Goal: Task Accomplishment & Management: Manage account settings

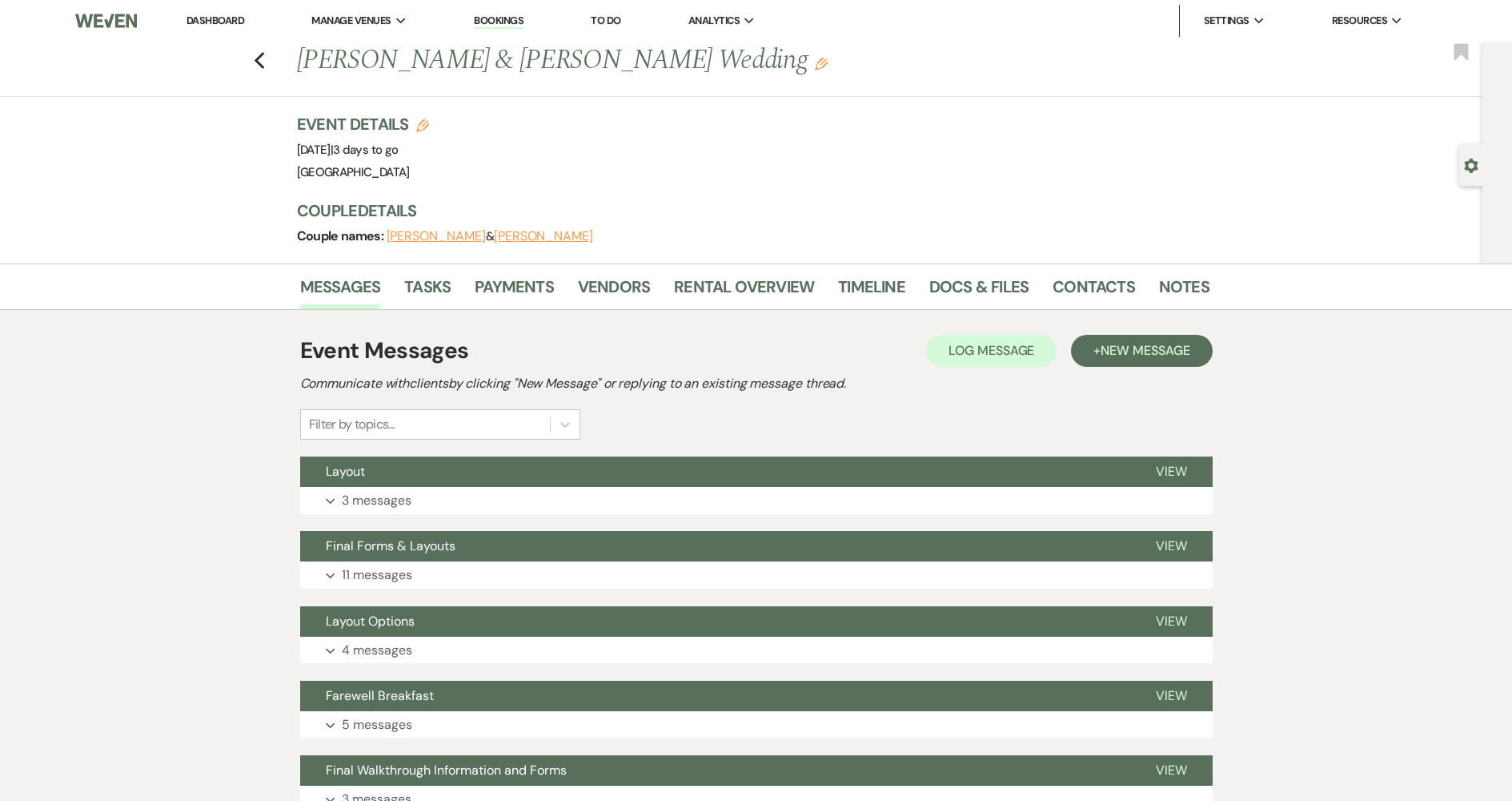
click at [243, 24] on link "Dashboard" at bounding box center [216, 20] width 58 height 13
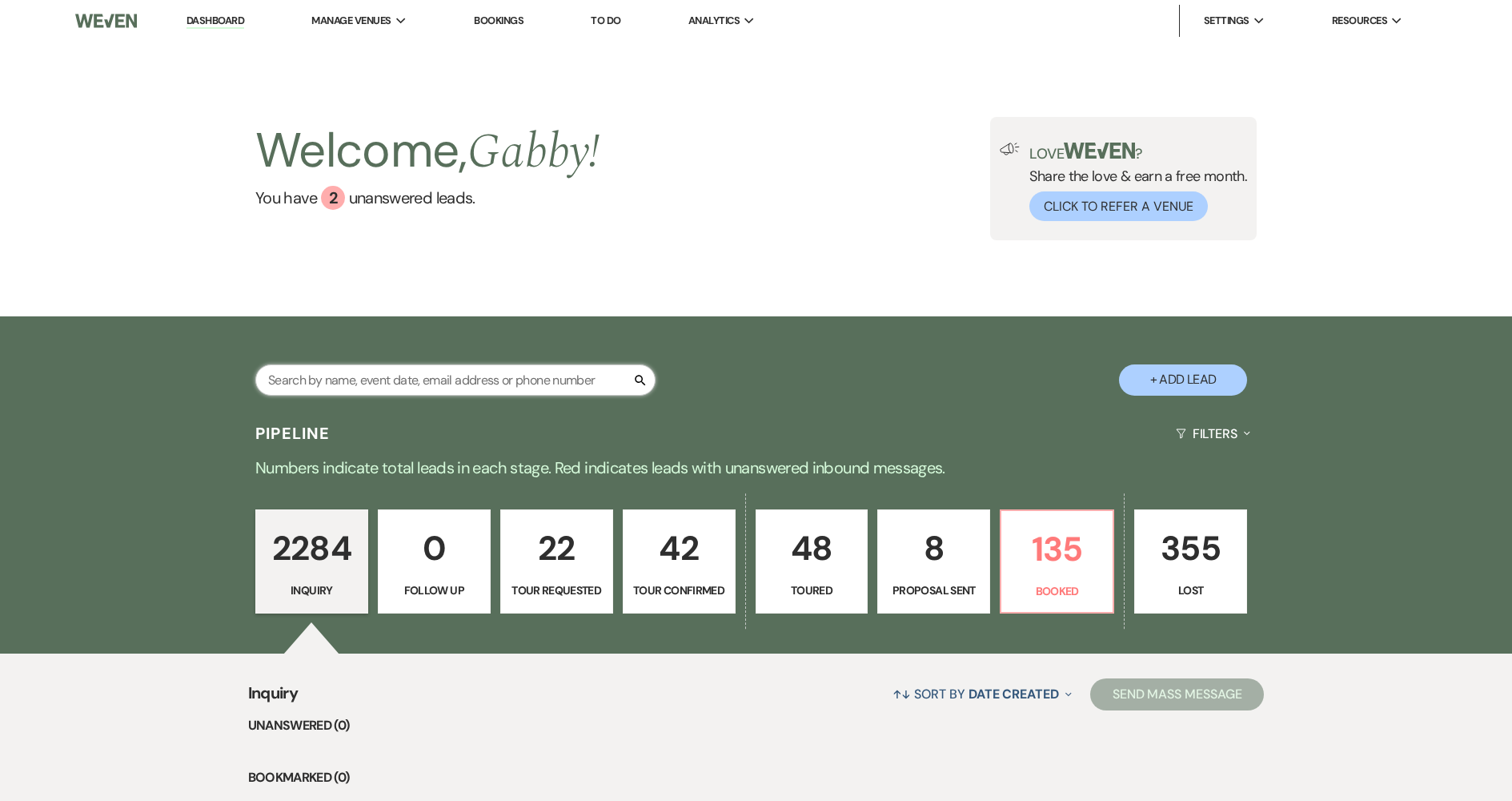
click at [520, 384] on input "text" at bounding box center [455, 380] width 400 height 31
type input "[PERSON_NAME]"
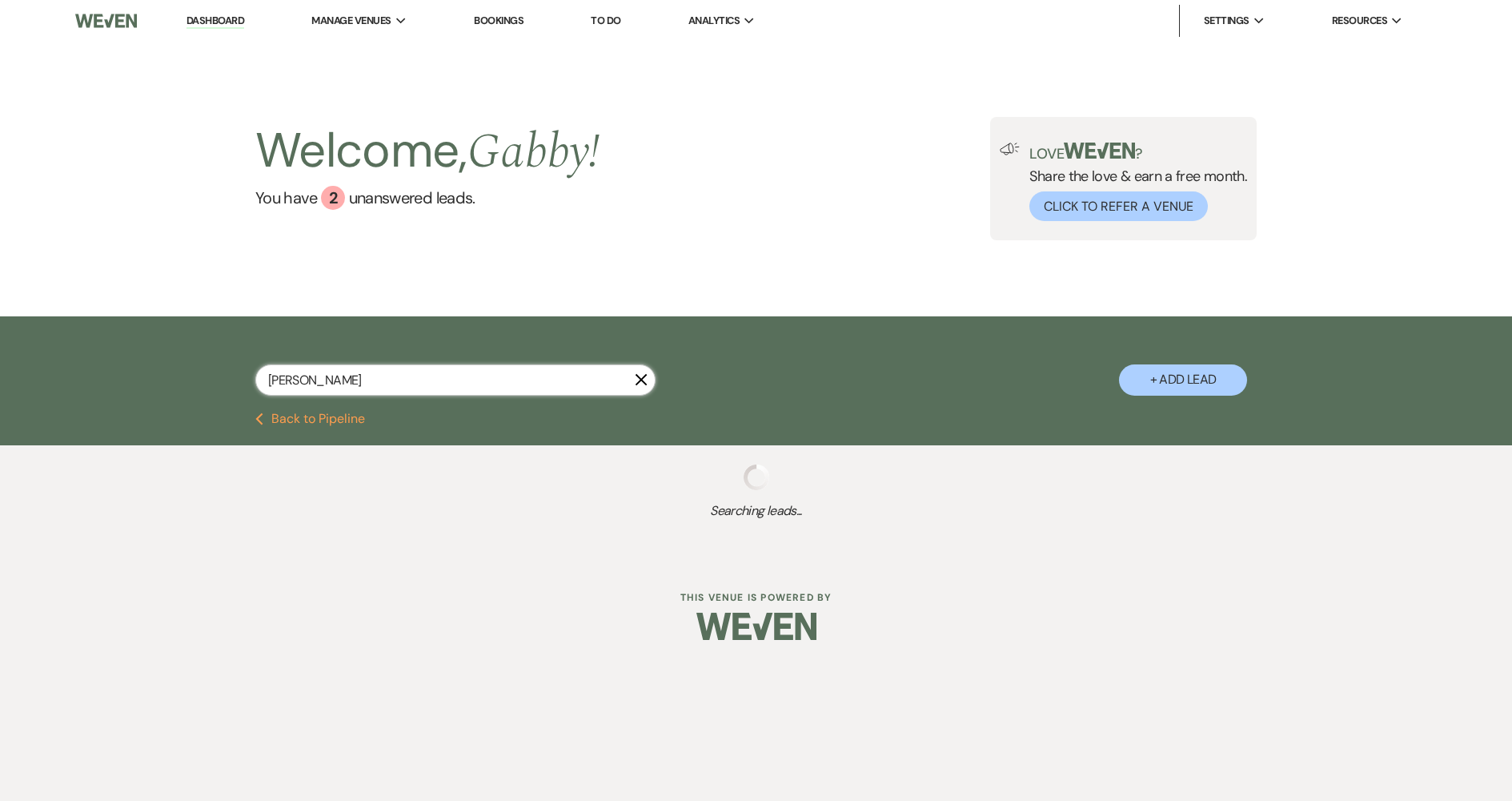
select select "8"
select select "4"
select select "8"
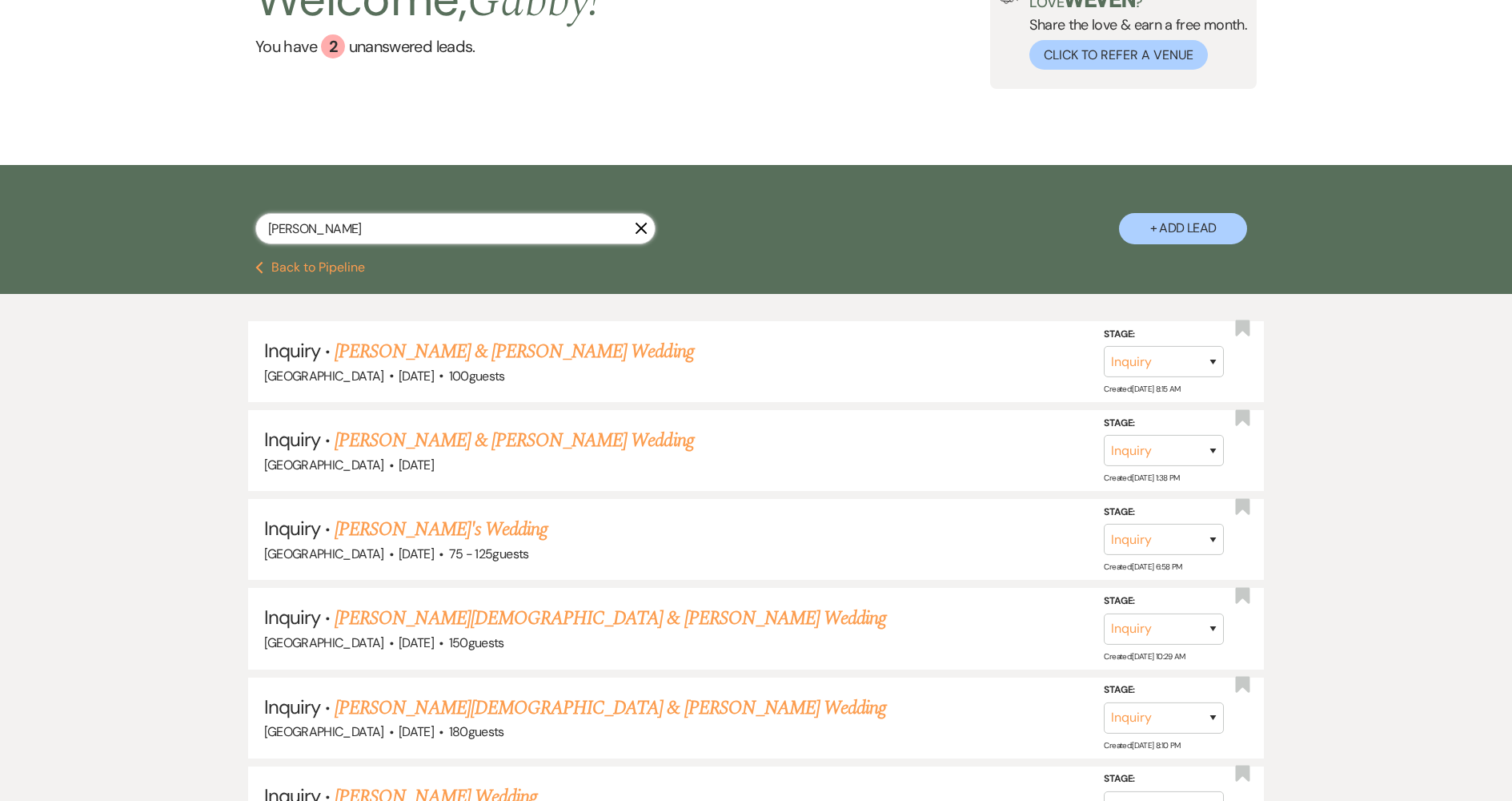
scroll to position [160, 0]
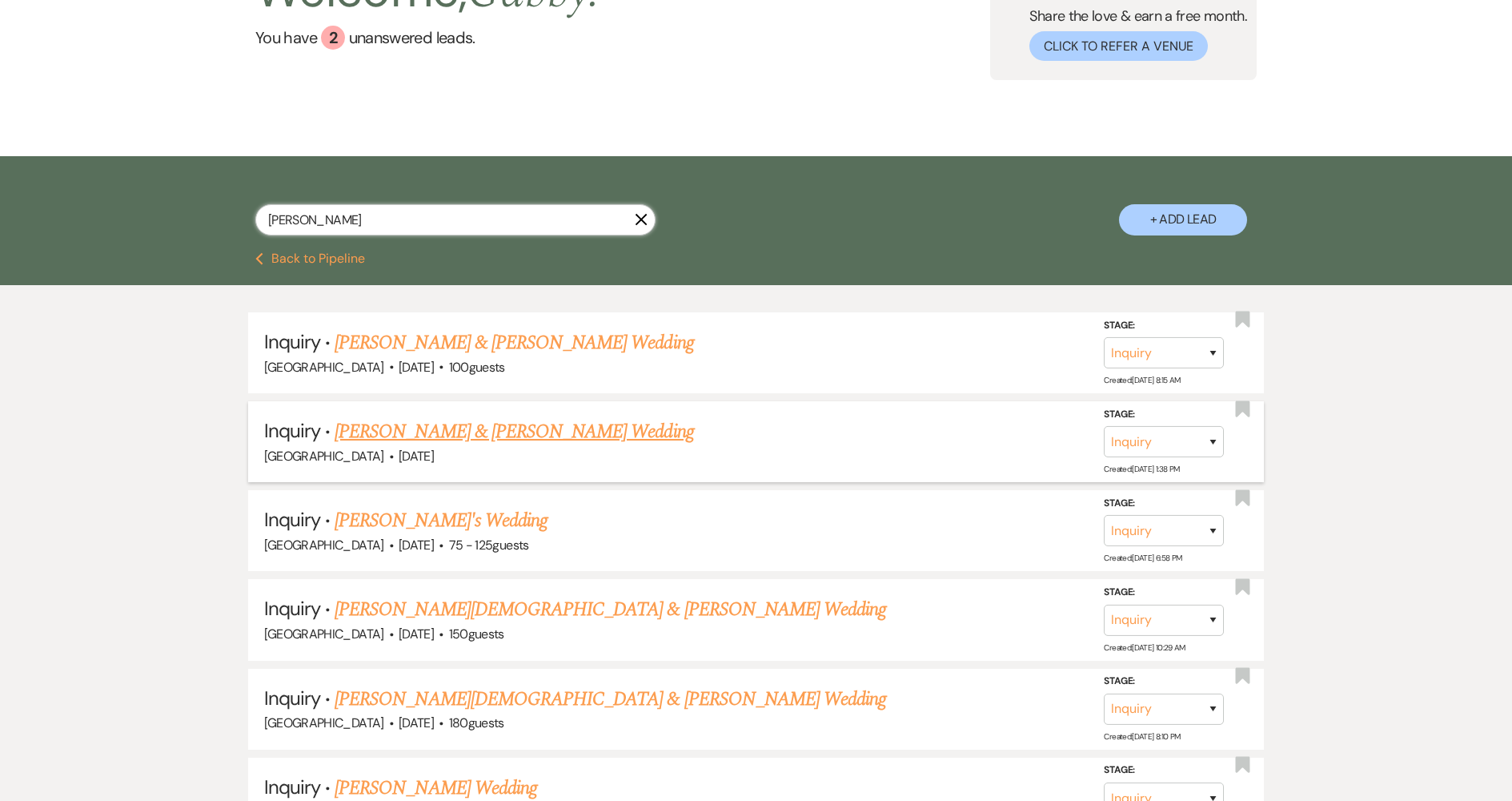
type input "[PERSON_NAME]"
click at [602, 434] on link "[PERSON_NAME] & [PERSON_NAME] Wedding" at bounding box center [514, 431] width 359 height 29
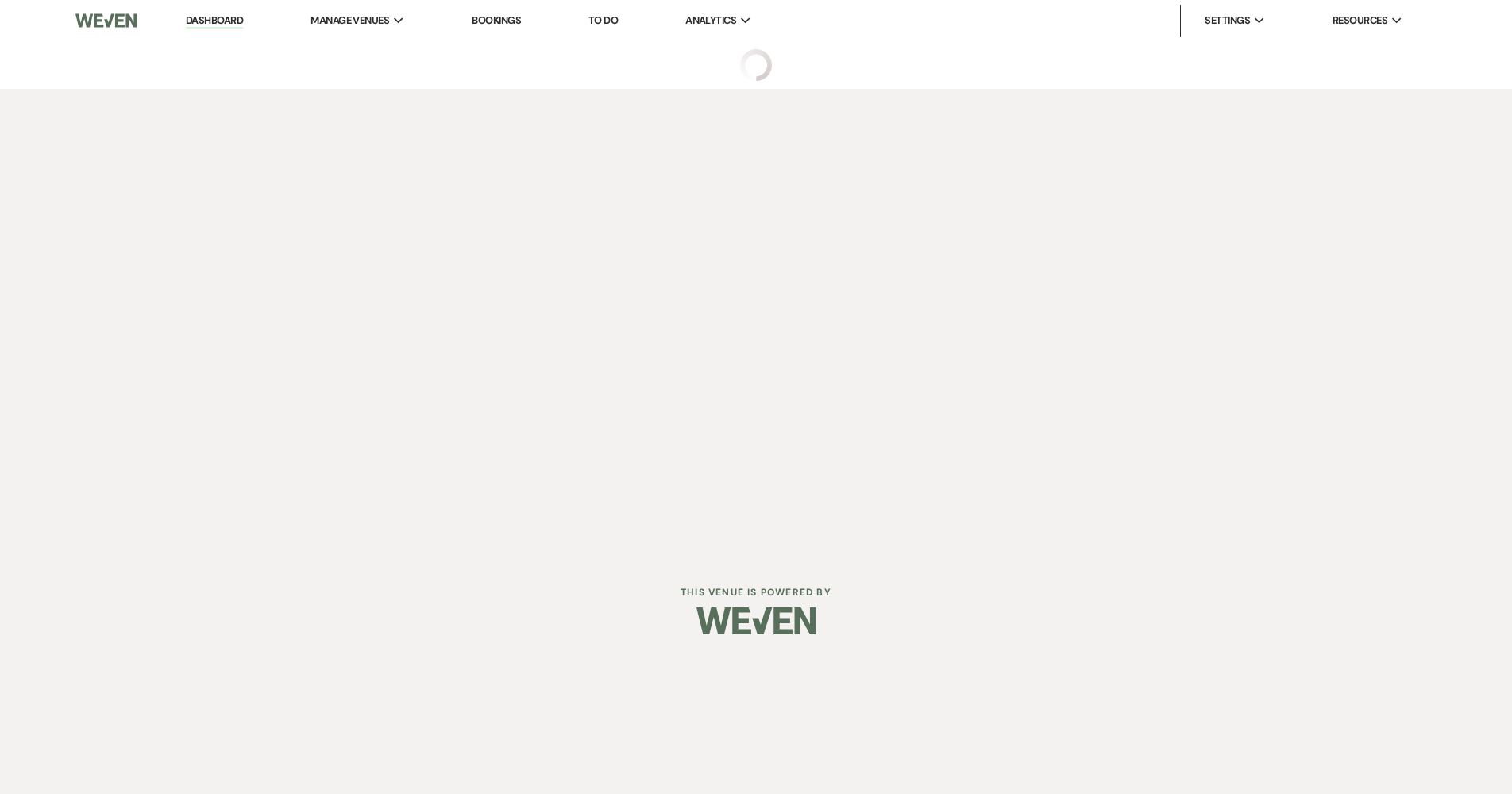
select select "5"
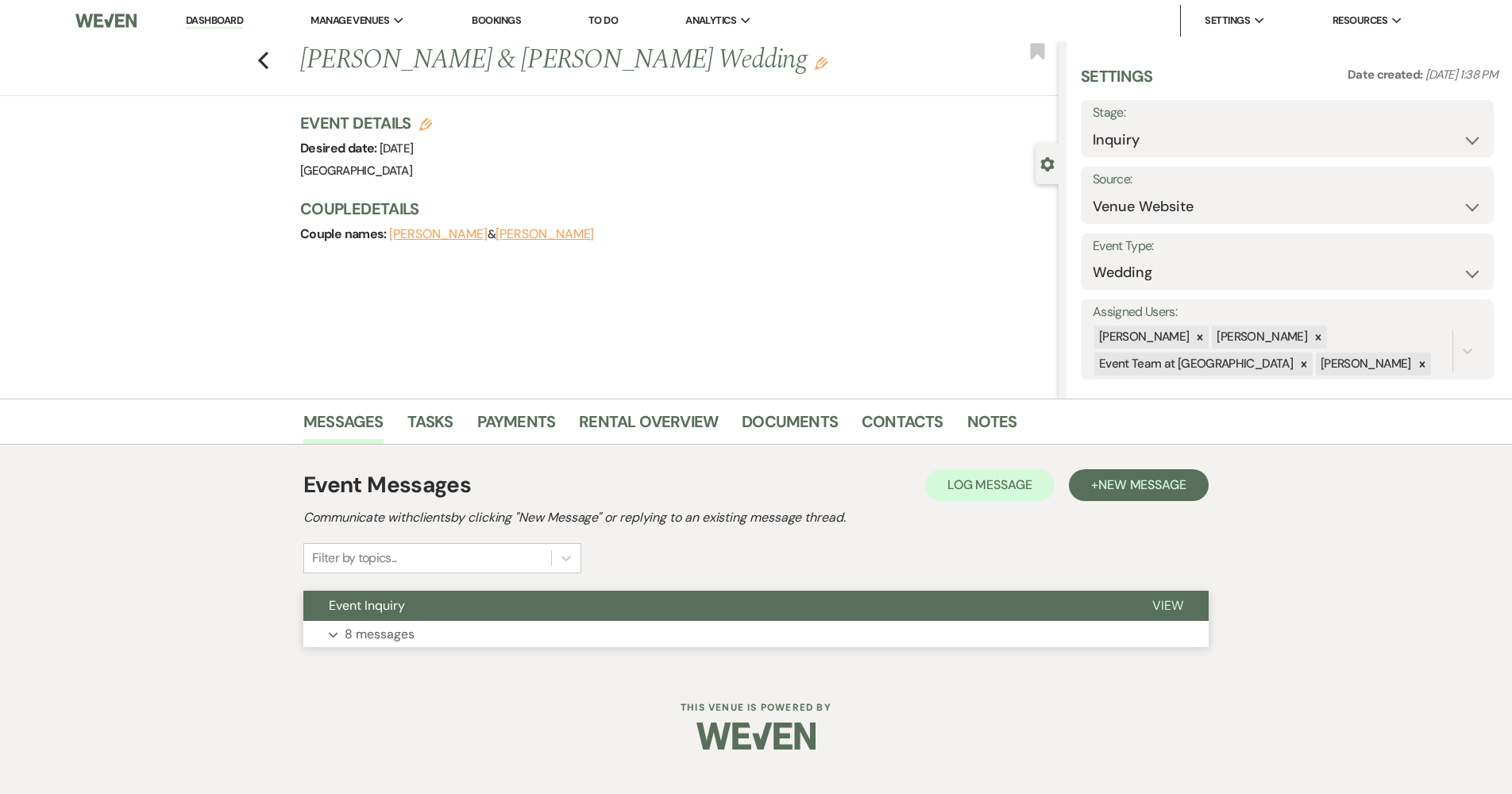
click at [668, 598] on button "Event Inquiry" at bounding box center [715, 606] width 824 height 30
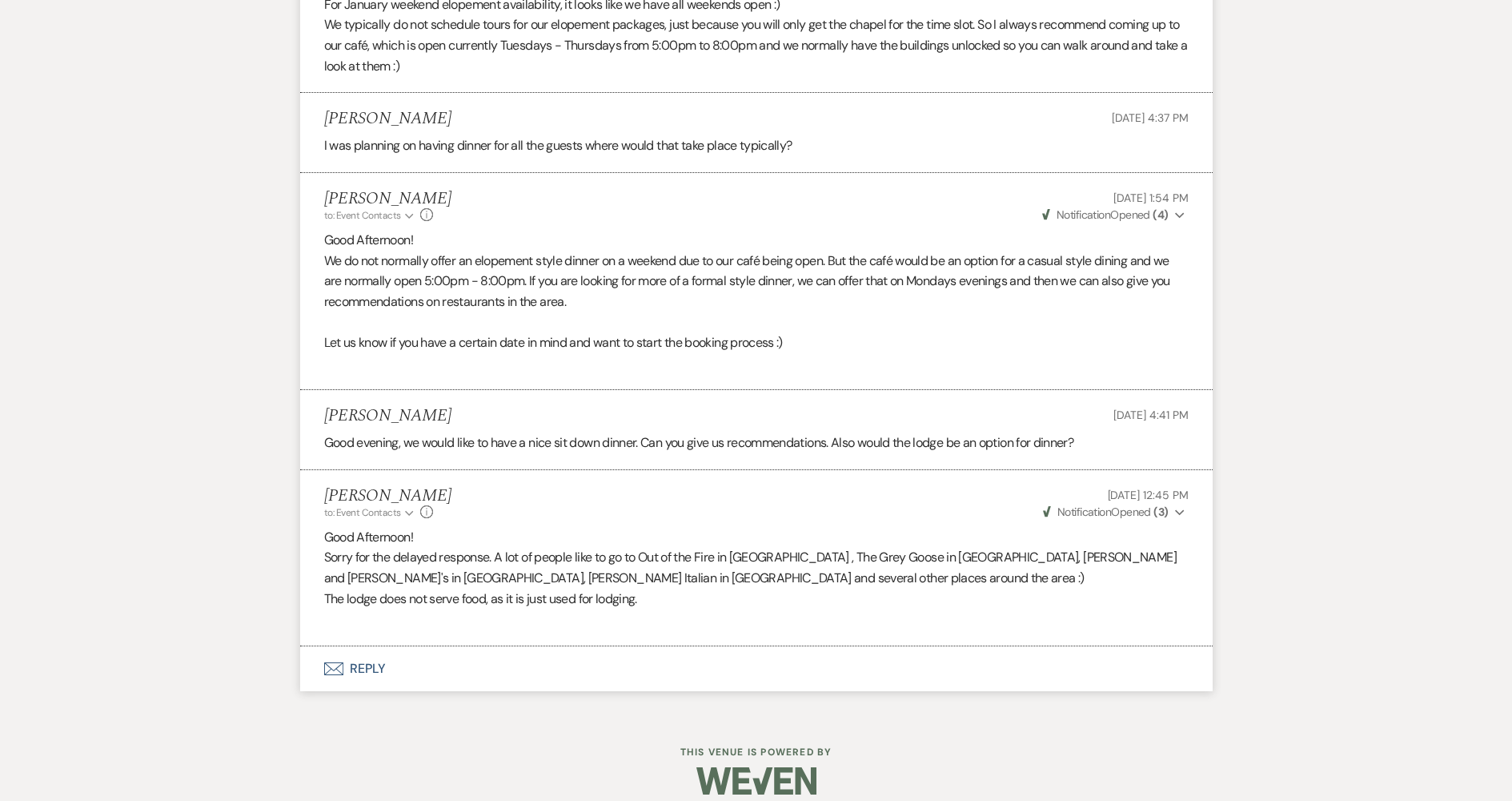
scroll to position [1566, 0]
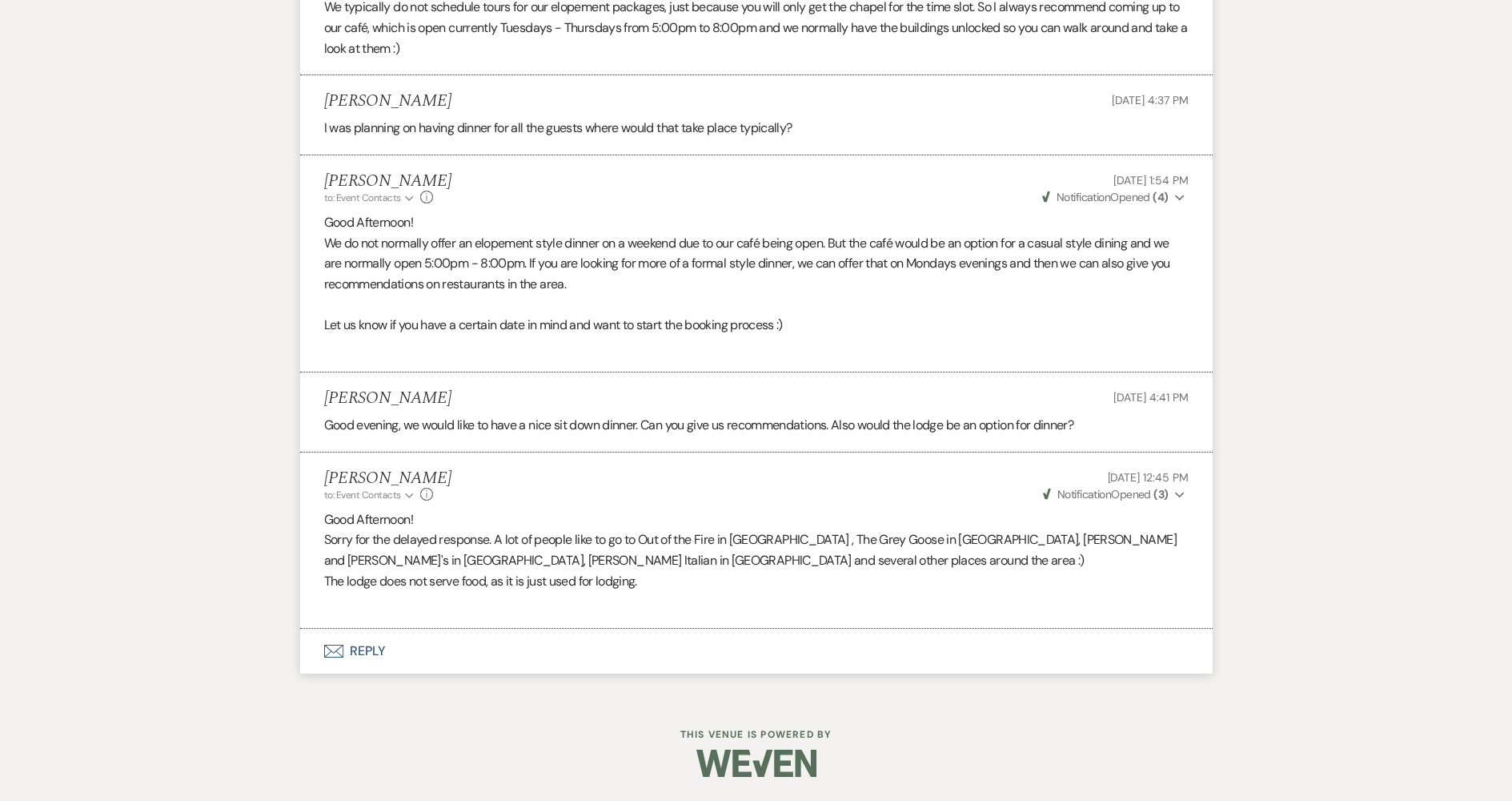
click at [369, 653] on button "Envelope Reply" at bounding box center [756, 651] width 912 height 45
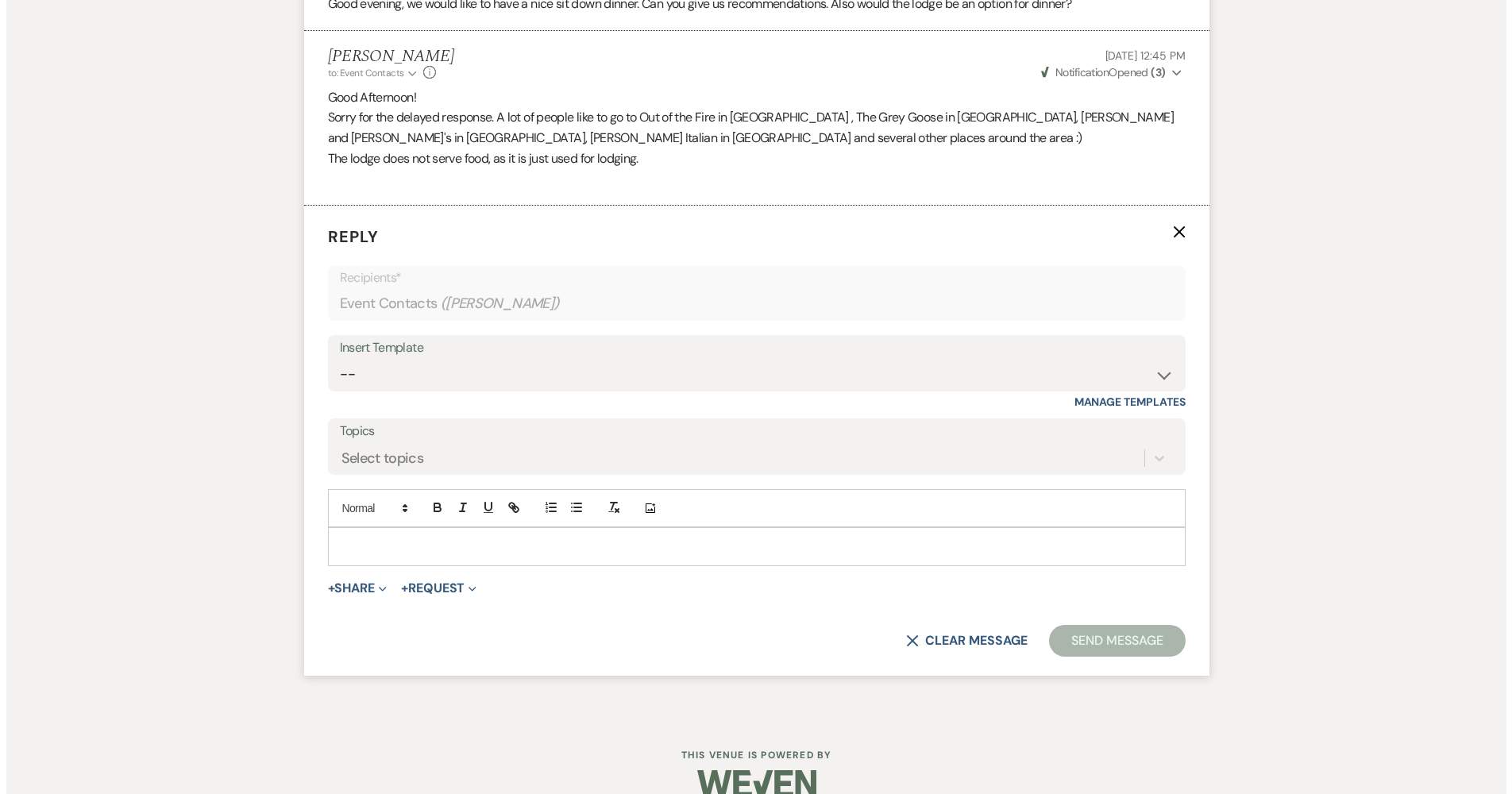
scroll to position [1996, 0]
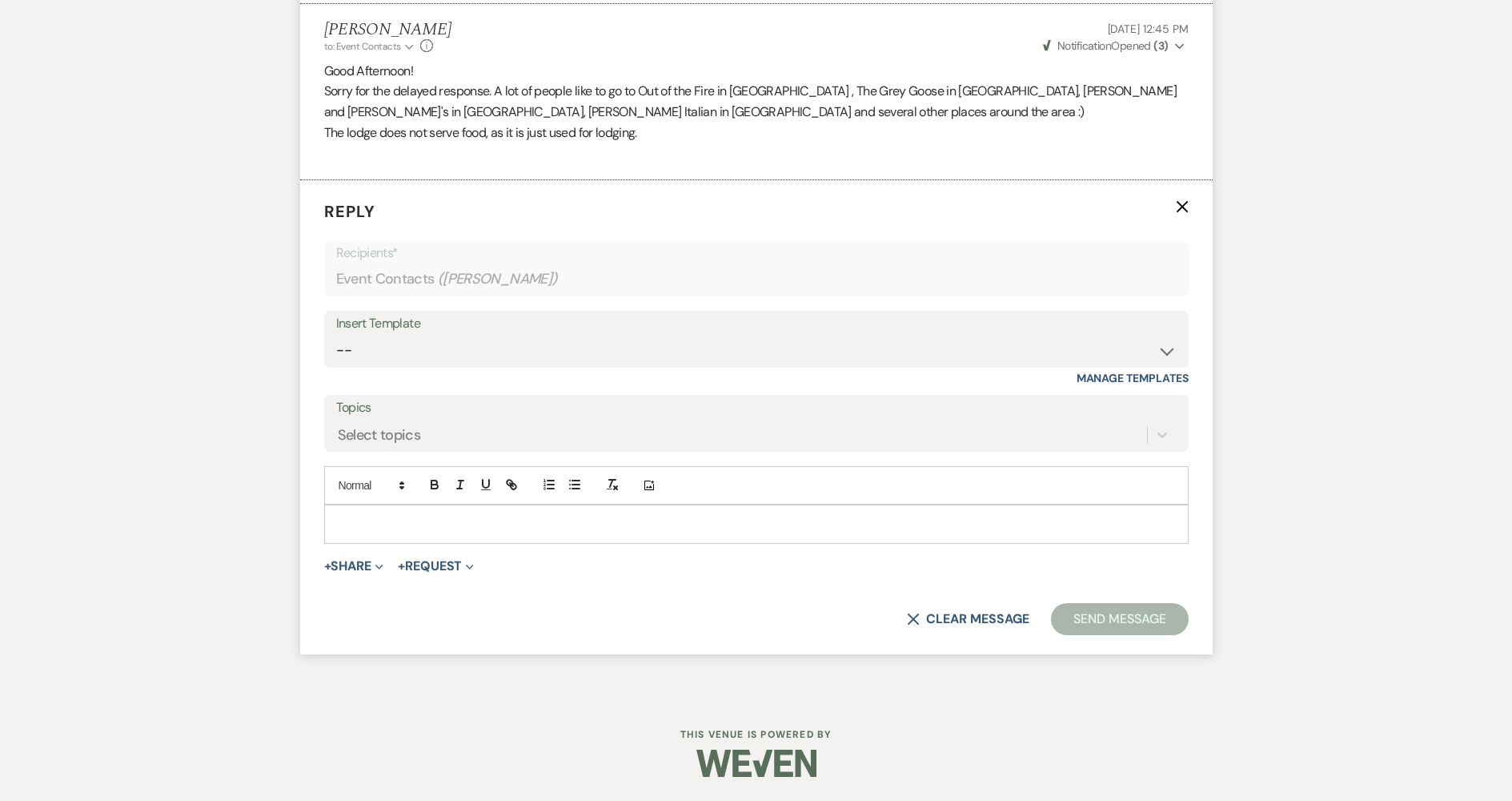
click at [454, 532] on p at bounding box center [756, 523] width 839 height 17
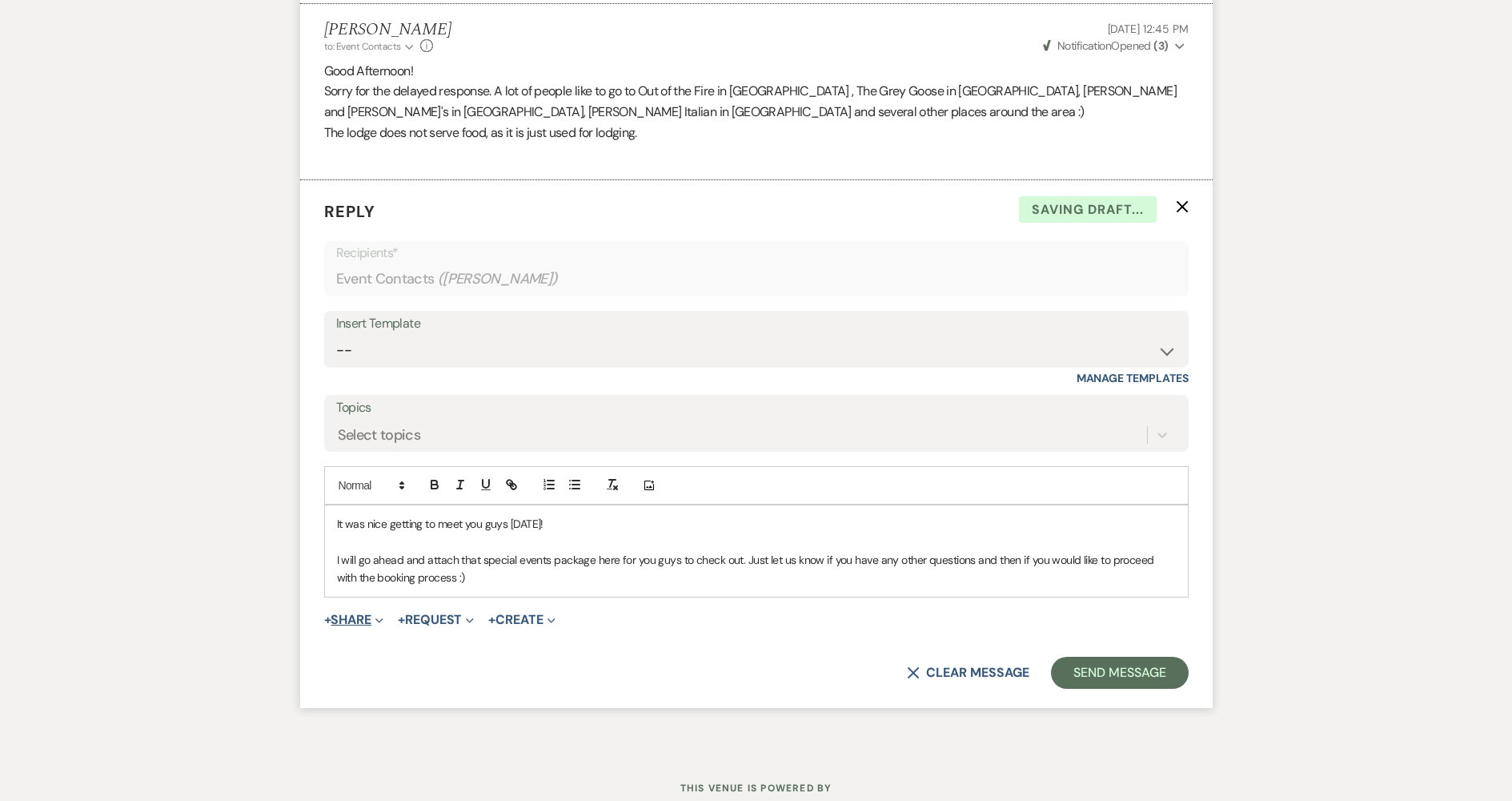
click at [345, 619] on button "+ Share Expand" at bounding box center [354, 620] width 60 height 13
click at [388, 643] on span "Doc Upload Documents" at bounding box center [389, 651] width 91 height 17
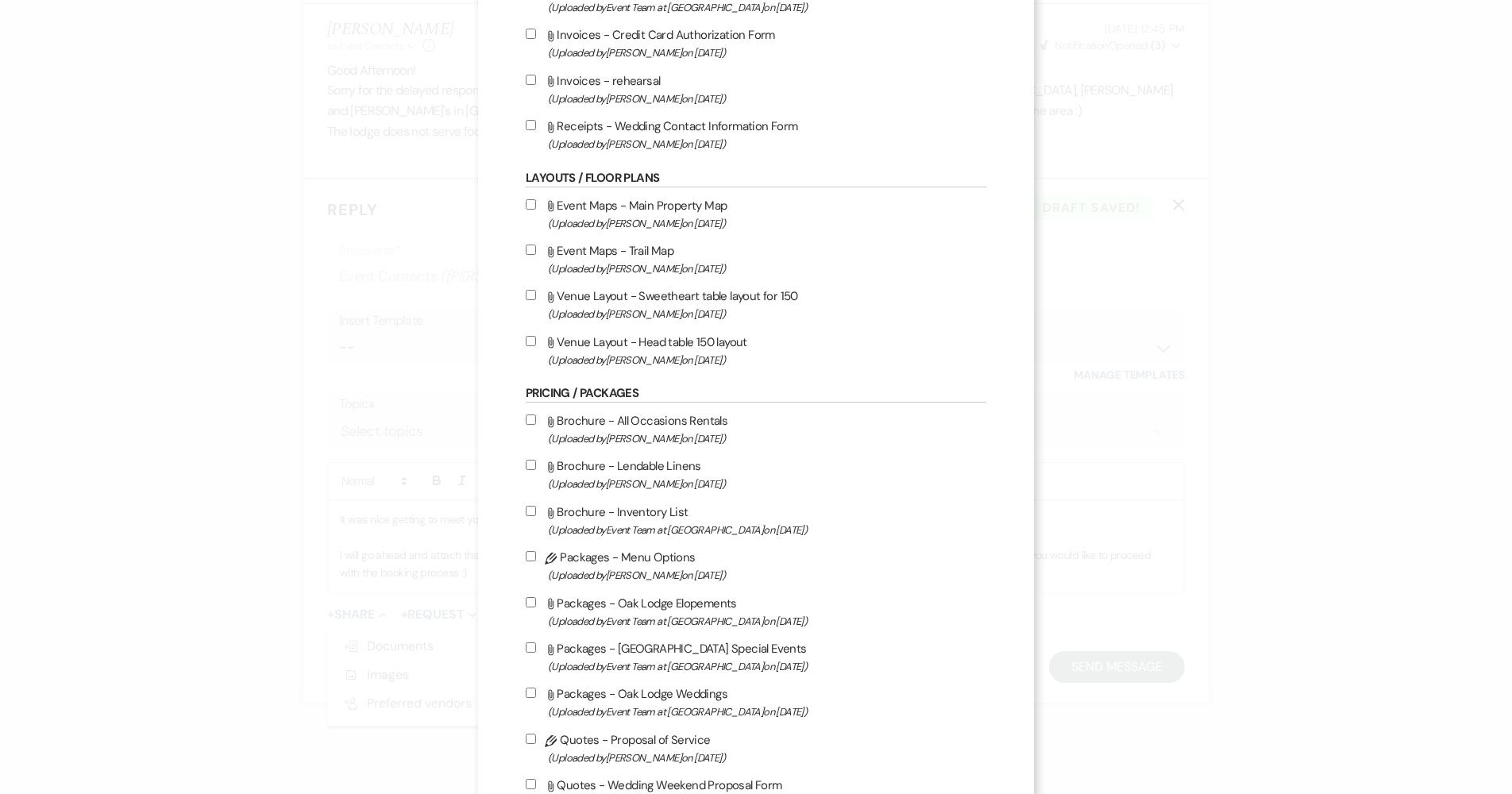
scroll to position [318, 0]
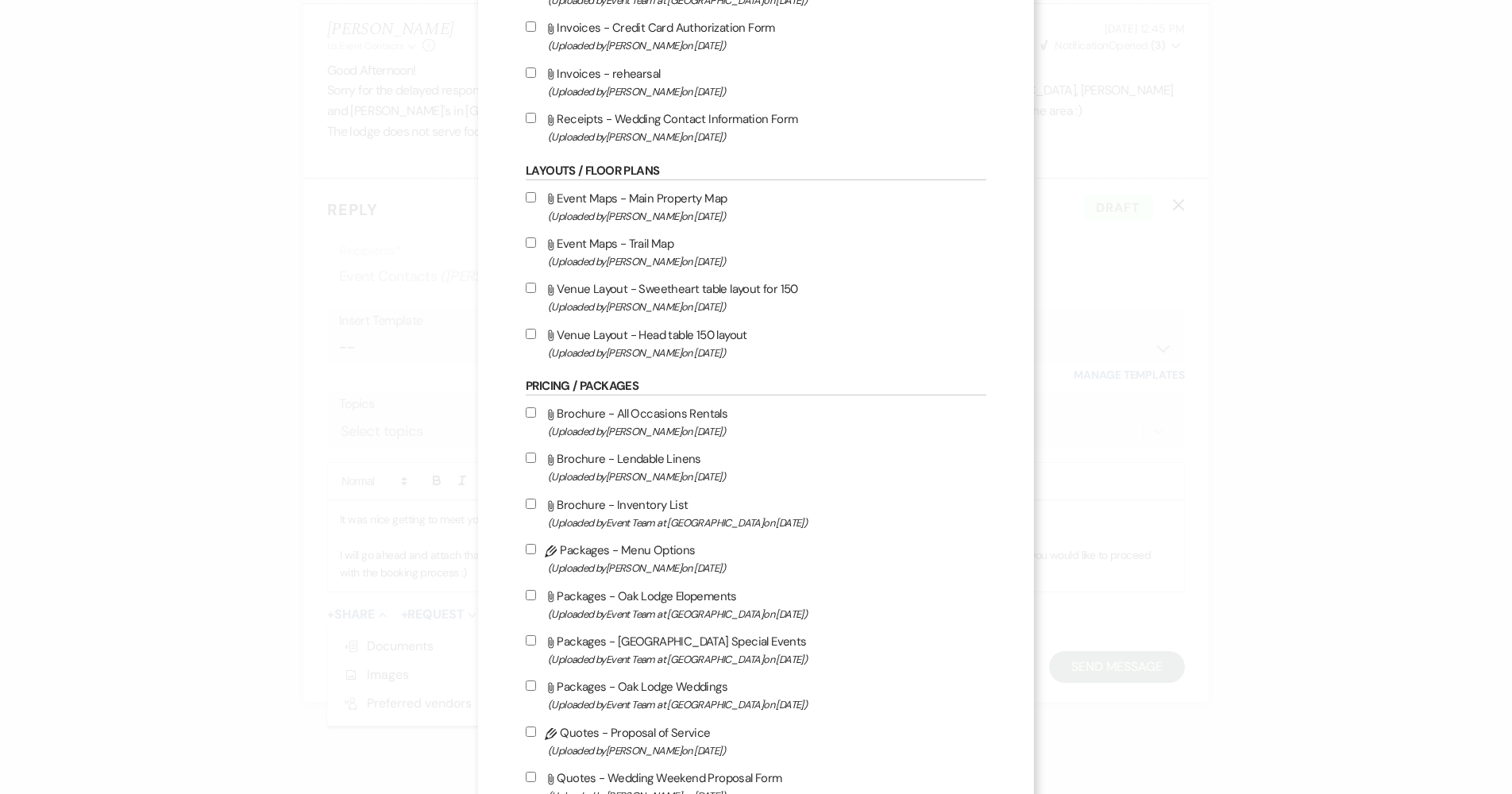
click at [529, 198] on input "Attach File Event Maps - Main Property Map (Uploaded by [PERSON_NAME] on [DATE]…" at bounding box center [530, 197] width 11 height 11
checkbox input "true"
click at [528, 242] on input "Attach File Event Maps - Trail Map (Uploaded by [PERSON_NAME] on [DATE] )" at bounding box center [530, 243] width 11 height 11
checkbox input "true"
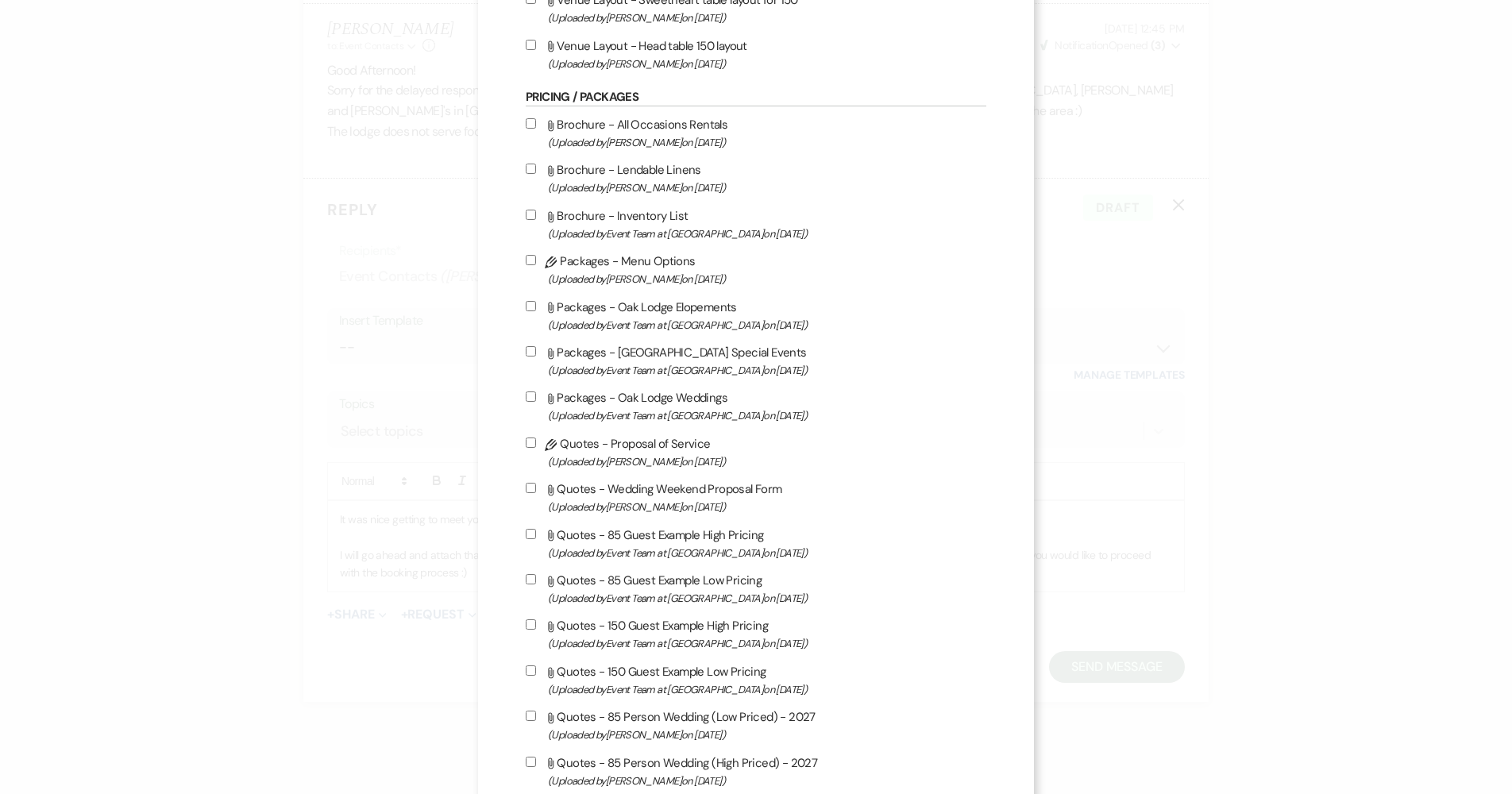
scroll to position [635, 0]
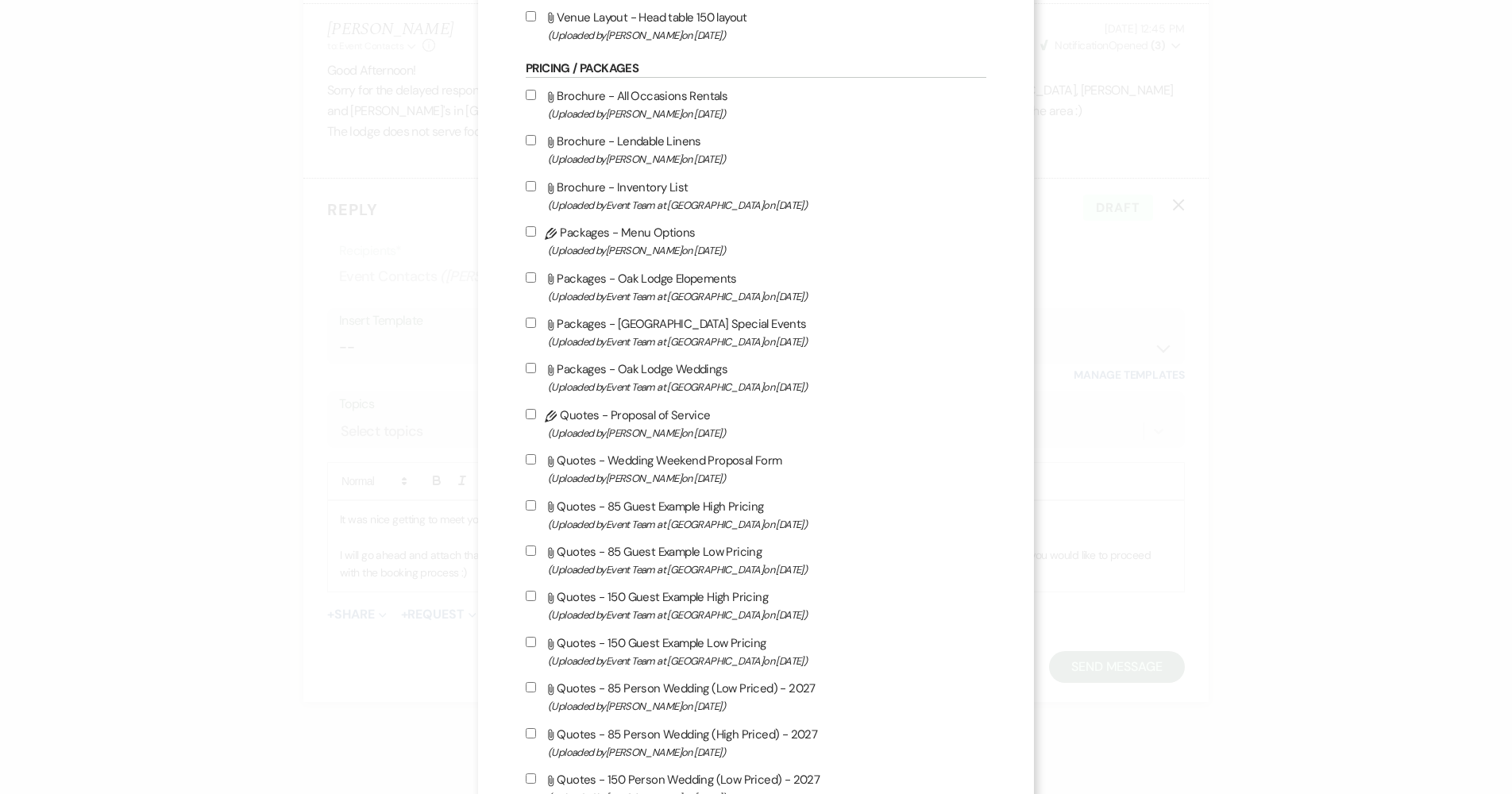
click at [531, 324] on label "Attach File Packages - Oak Lodge Special Events (Uploaded by Event Team at [GEO…" at bounding box center [756, 333] width 461 height 38
click at [531, 324] on input "Attach File Packages - Oak Lodge Special Events (Uploaded by Event Team at [GEO…" at bounding box center [530, 323] width 11 height 11
checkbox input "true"
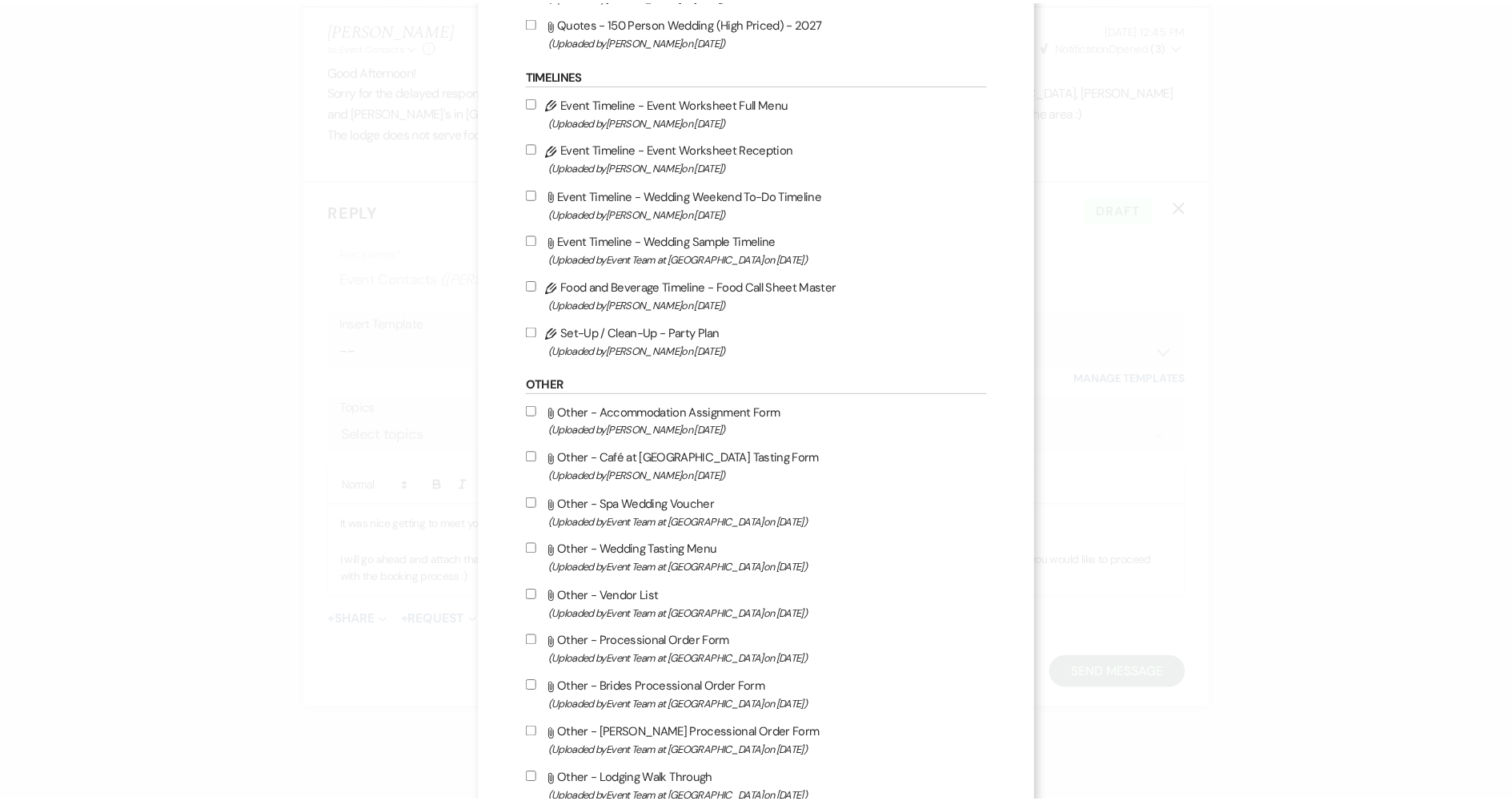
scroll to position [1599, 0]
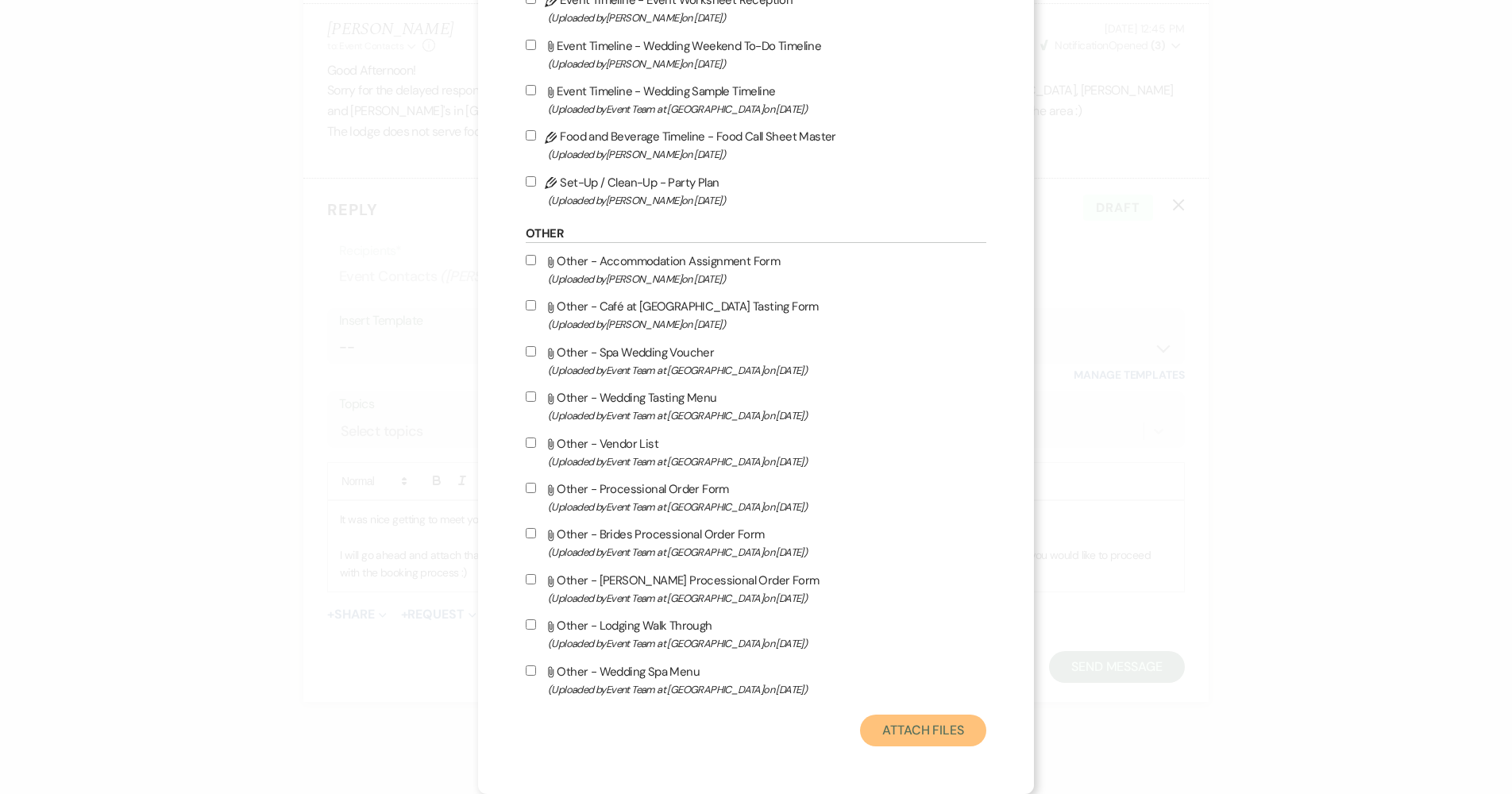
click at [919, 726] on button "Attach Files" at bounding box center [923, 730] width 126 height 32
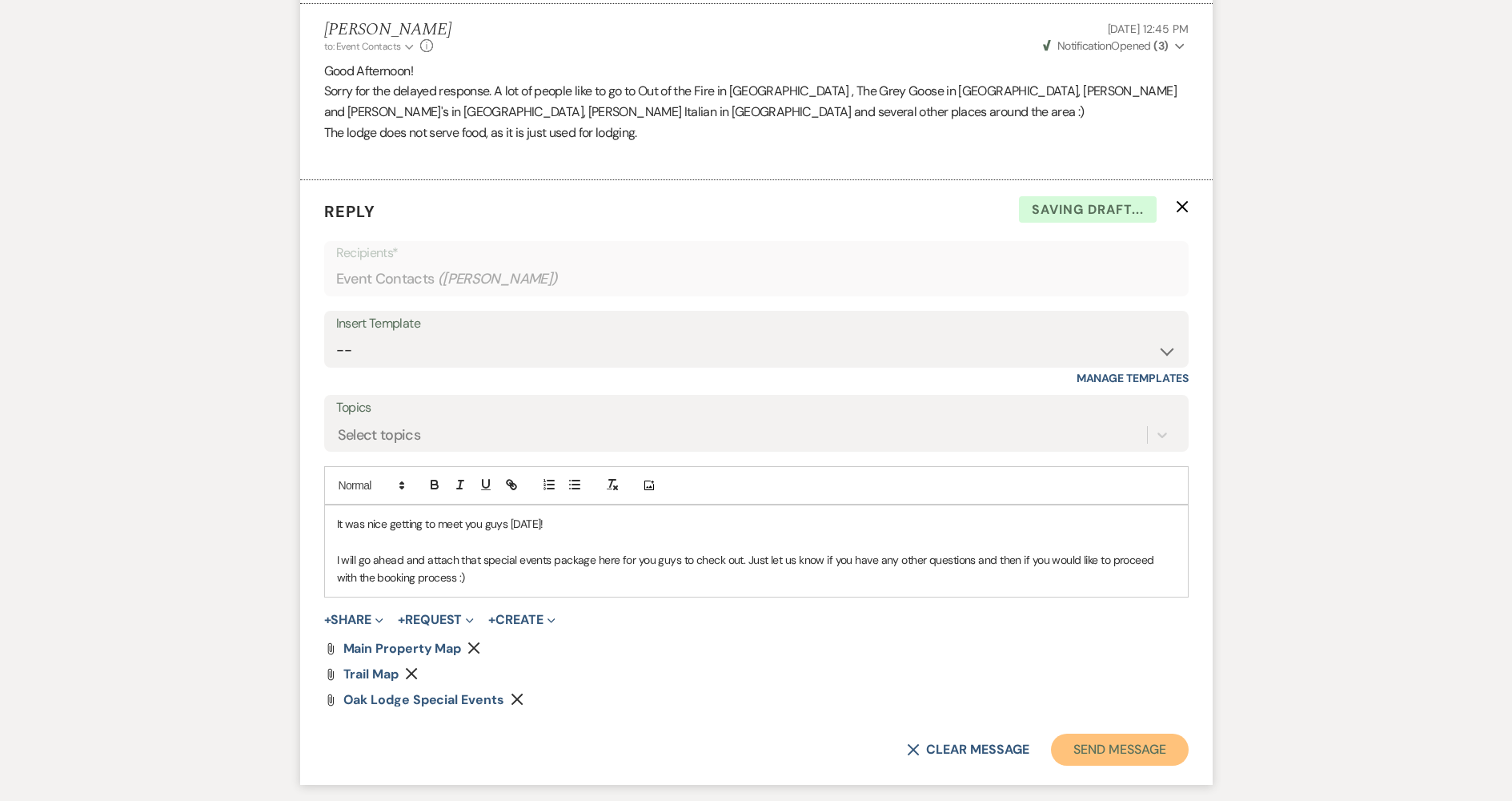
drag, startPoint x: 1107, startPoint y: 758, endPoint x: 1139, endPoint y: 711, distance: 56.9
click at [1106, 758] on button "Send Message" at bounding box center [1120, 749] width 137 height 32
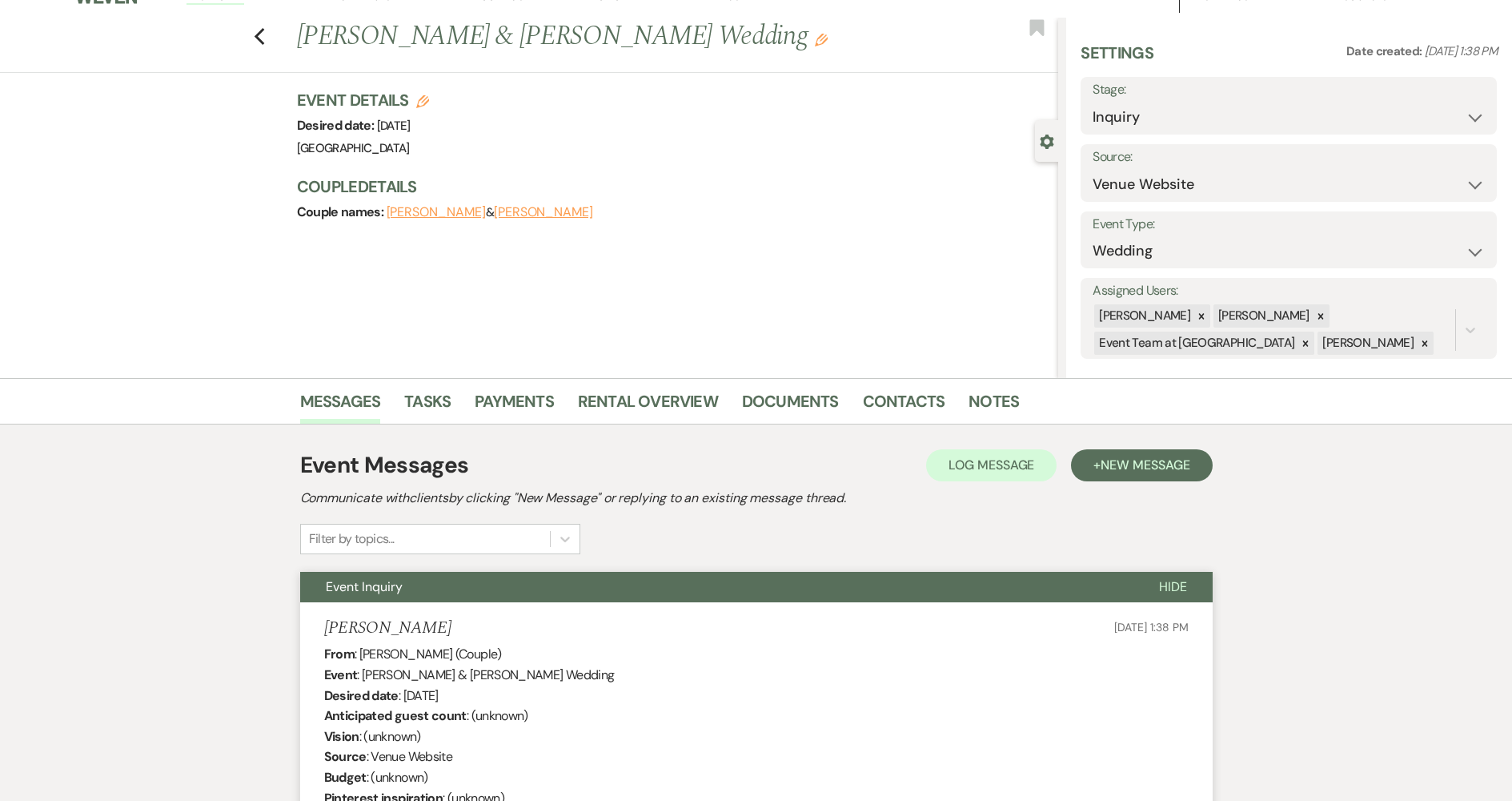
scroll to position [0, 0]
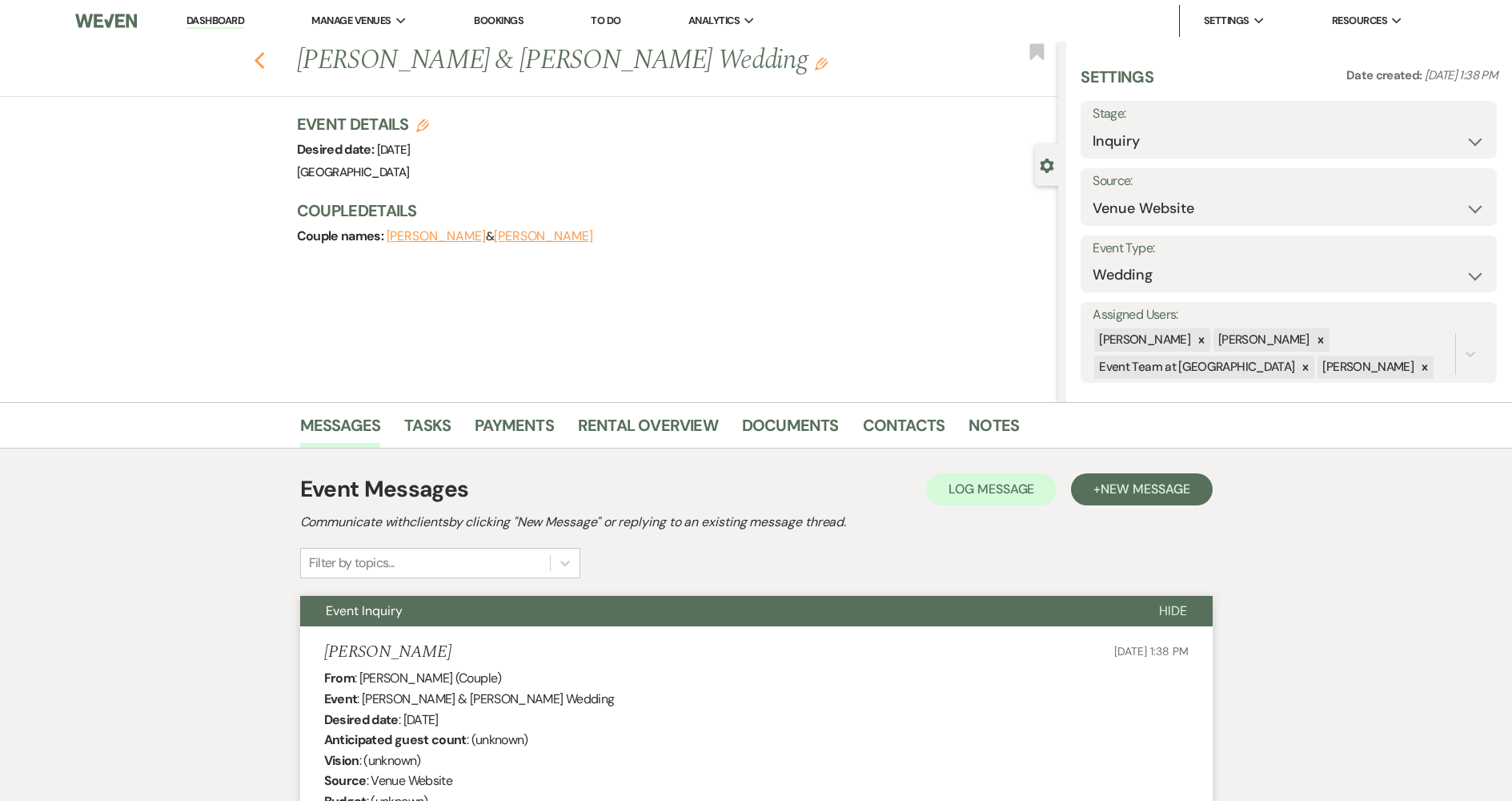
click at [264, 61] on icon "Previous" at bounding box center [259, 60] width 12 height 19
select select "8"
select select "4"
select select "8"
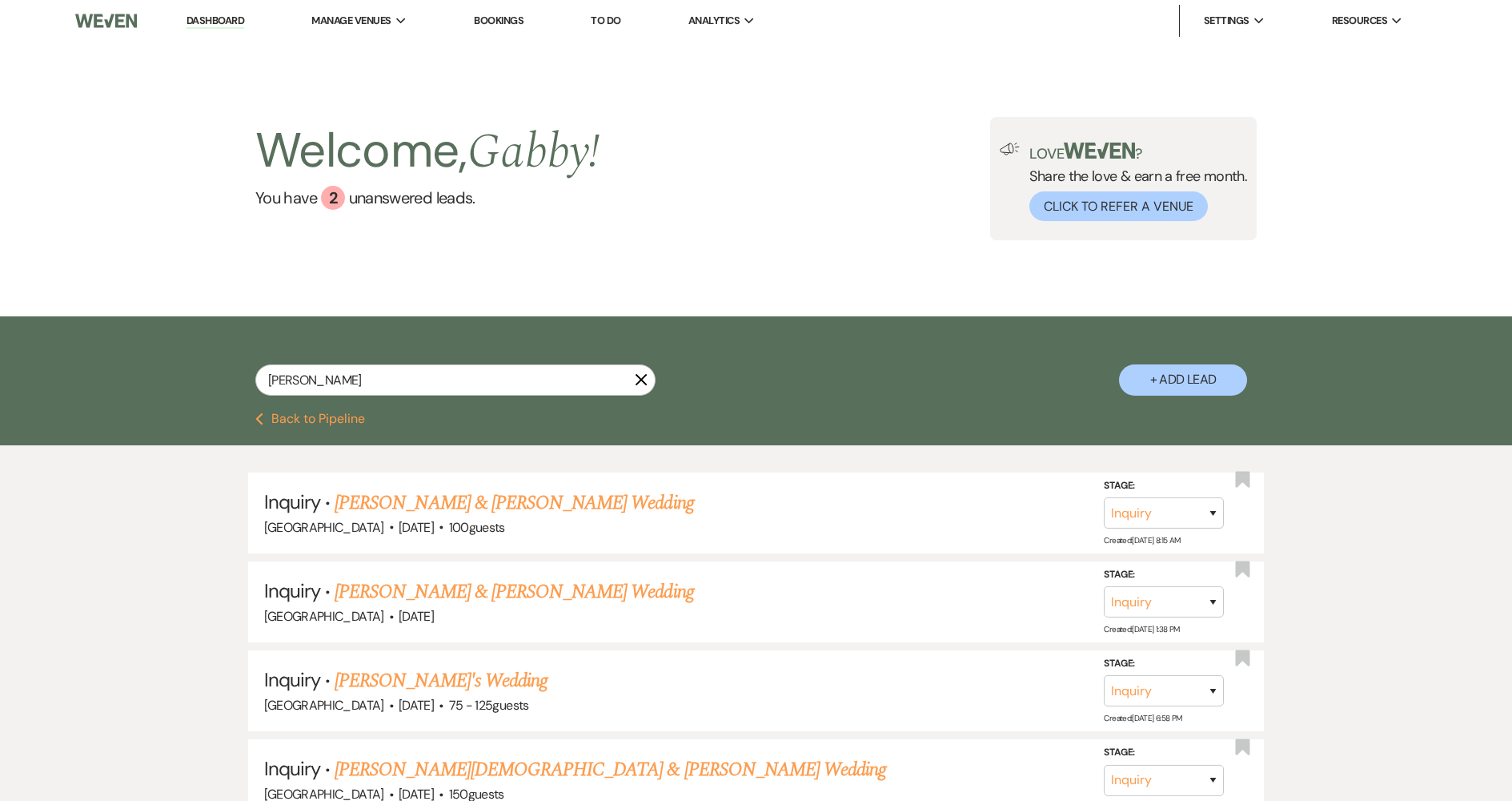
click at [240, 21] on link "Dashboard" at bounding box center [216, 21] width 58 height 15
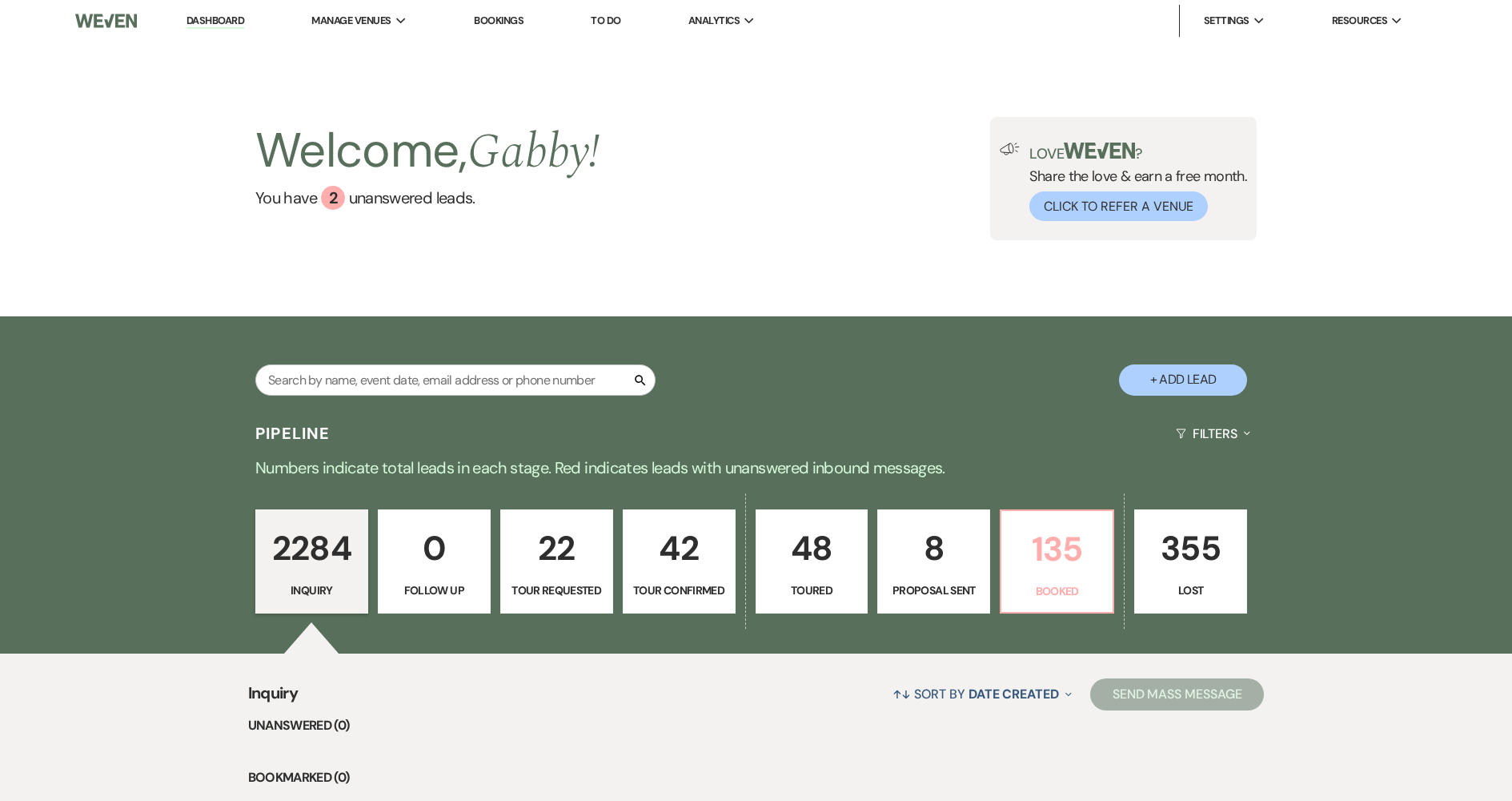
click at [1071, 590] on p "Booked" at bounding box center [1057, 590] width 92 height 17
select select "7"
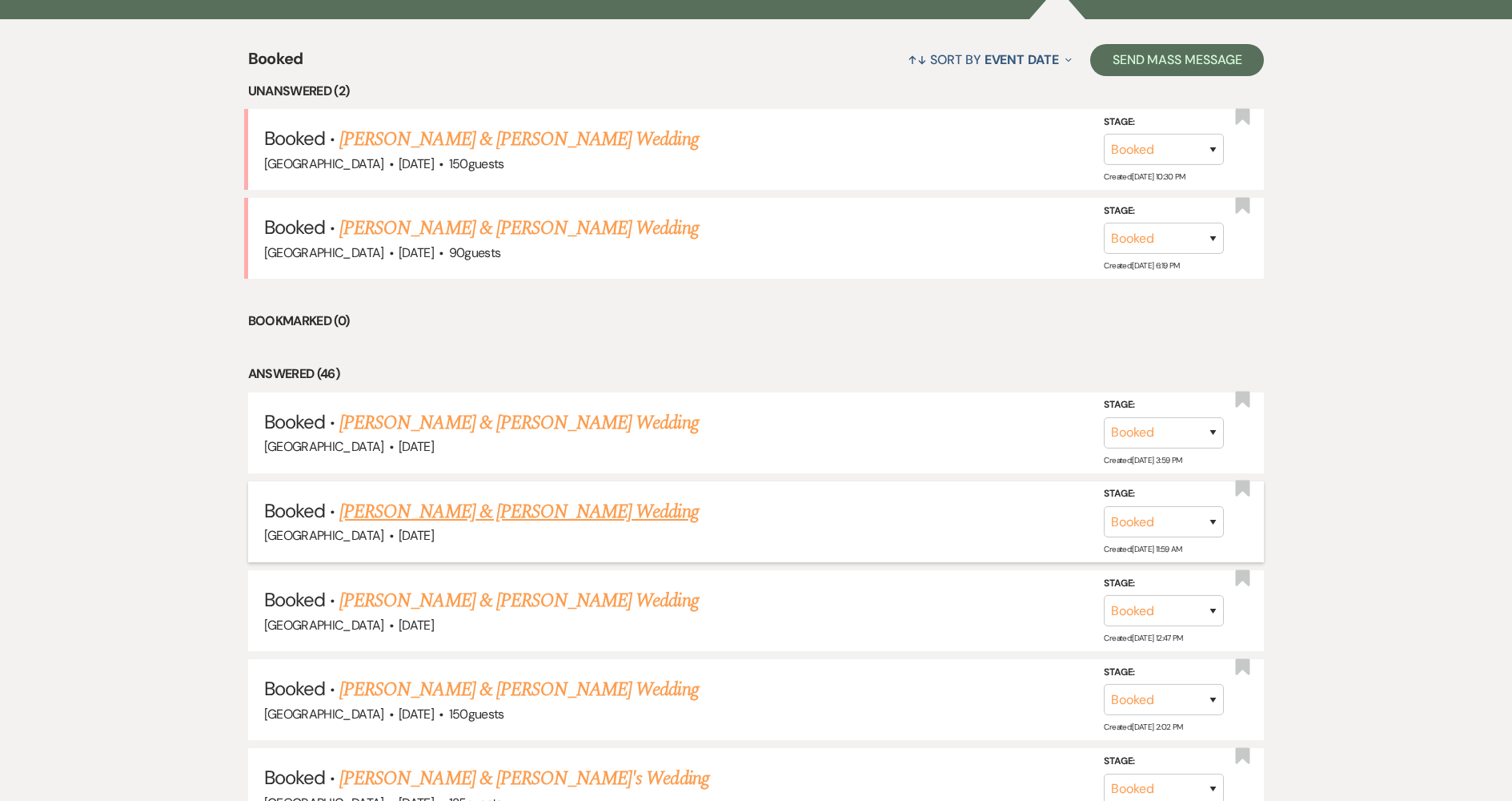
scroll to position [321, 0]
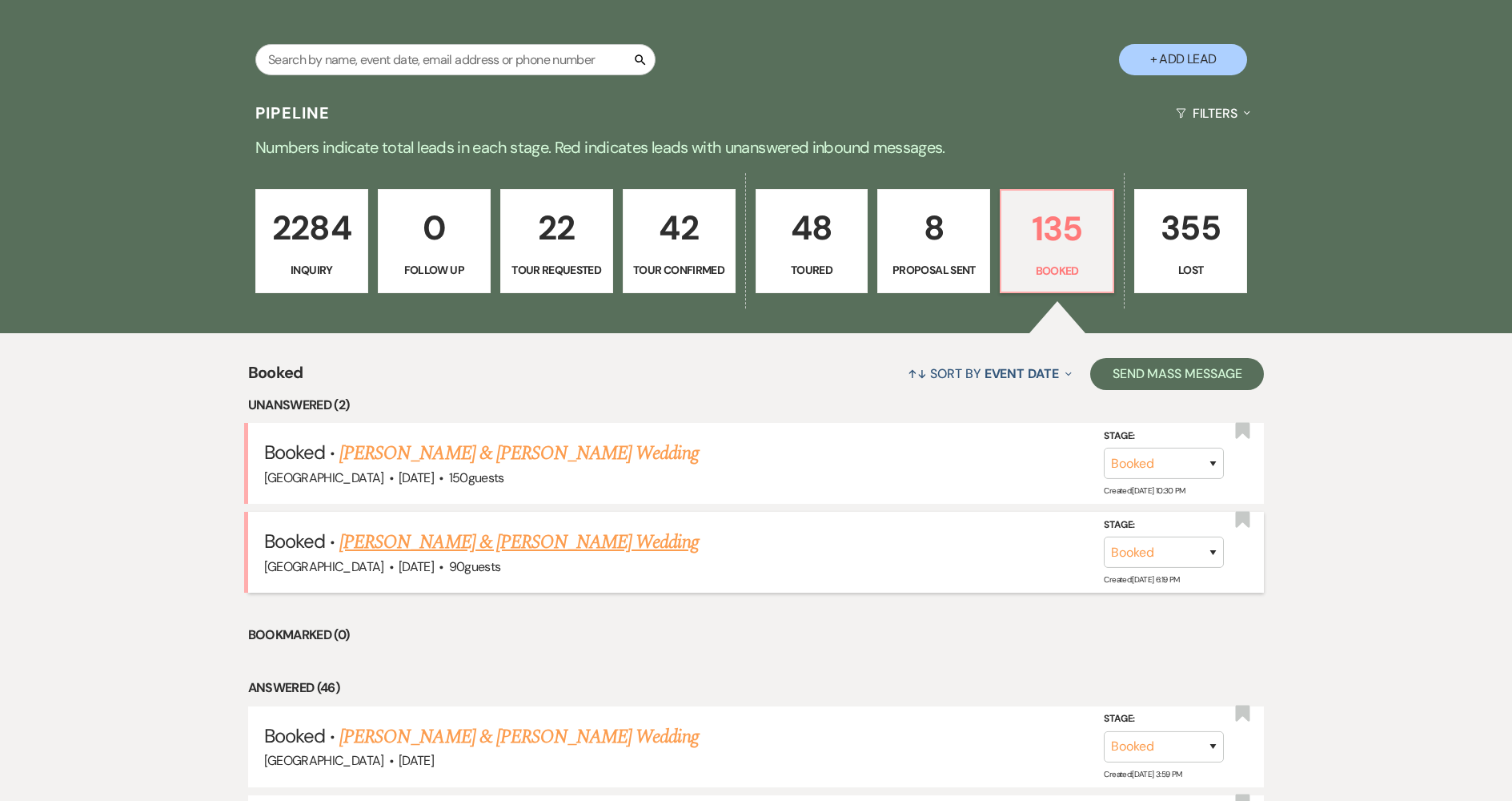
click at [535, 550] on link "[PERSON_NAME] & [PERSON_NAME] Wedding" at bounding box center [519, 541] width 359 height 29
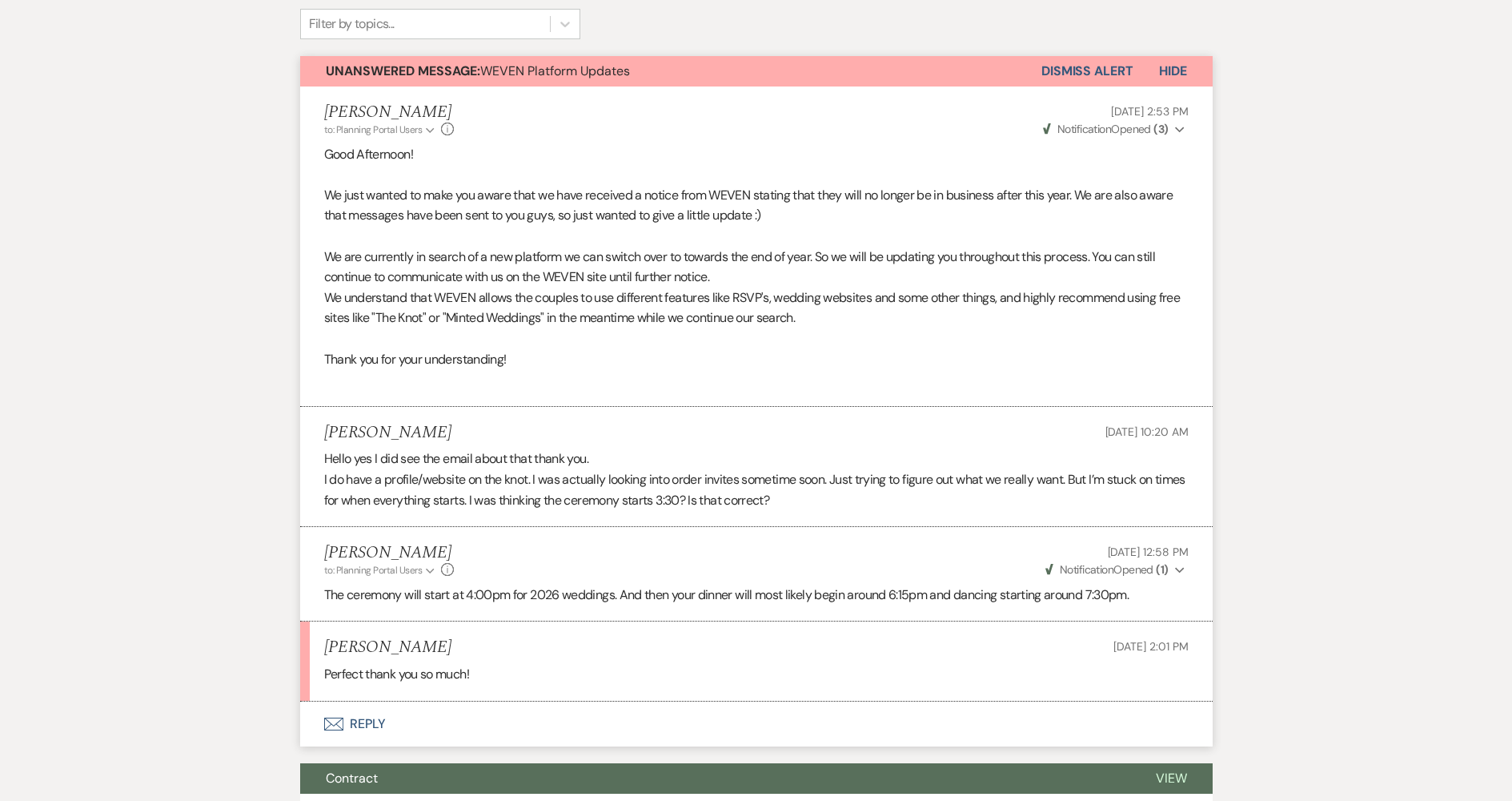
click at [1066, 74] on button "Dismiss Alert" at bounding box center [1086, 71] width 92 height 31
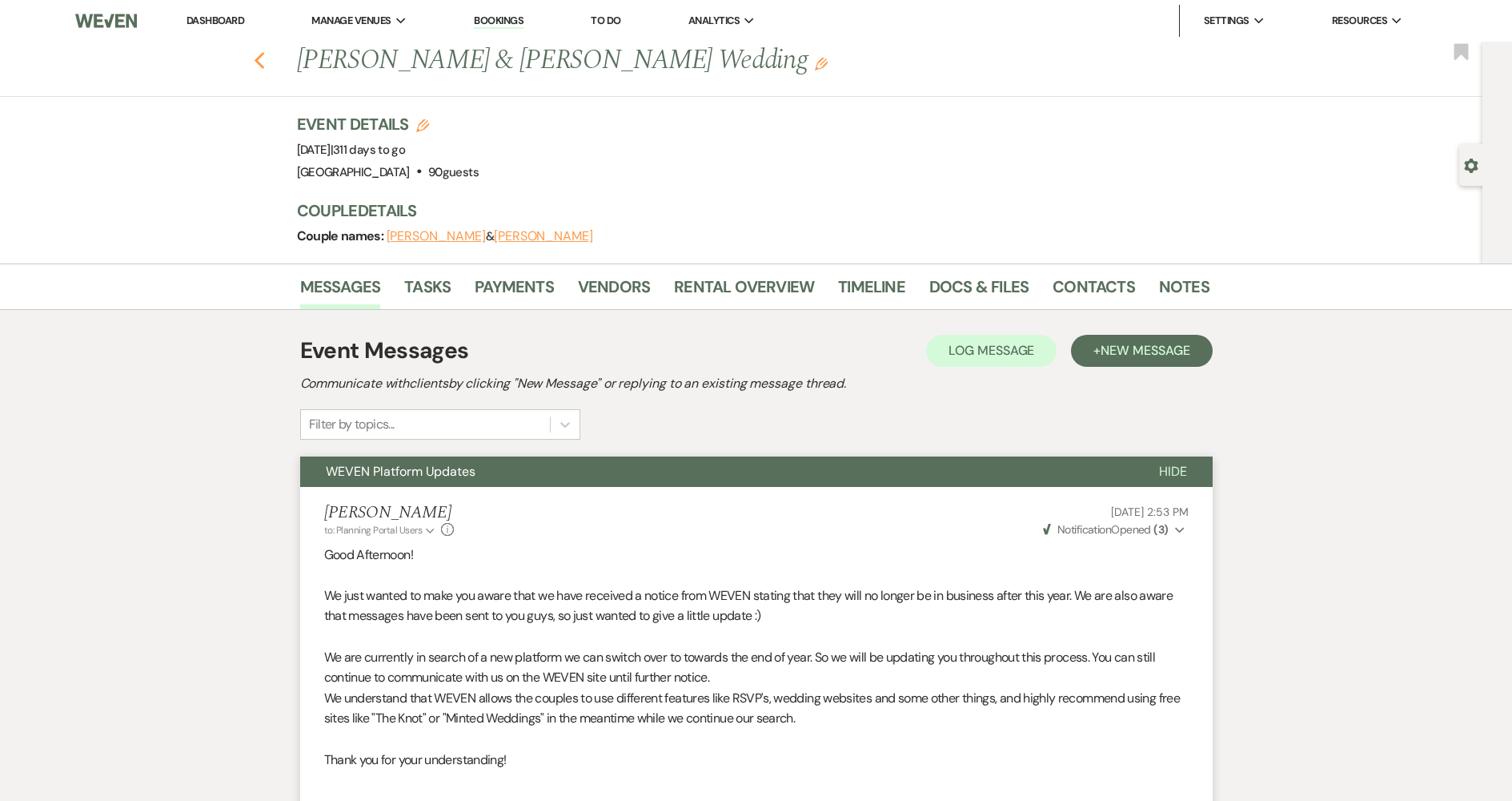
click at [264, 58] on use "button" at bounding box center [259, 60] width 11 height 17
select select "7"
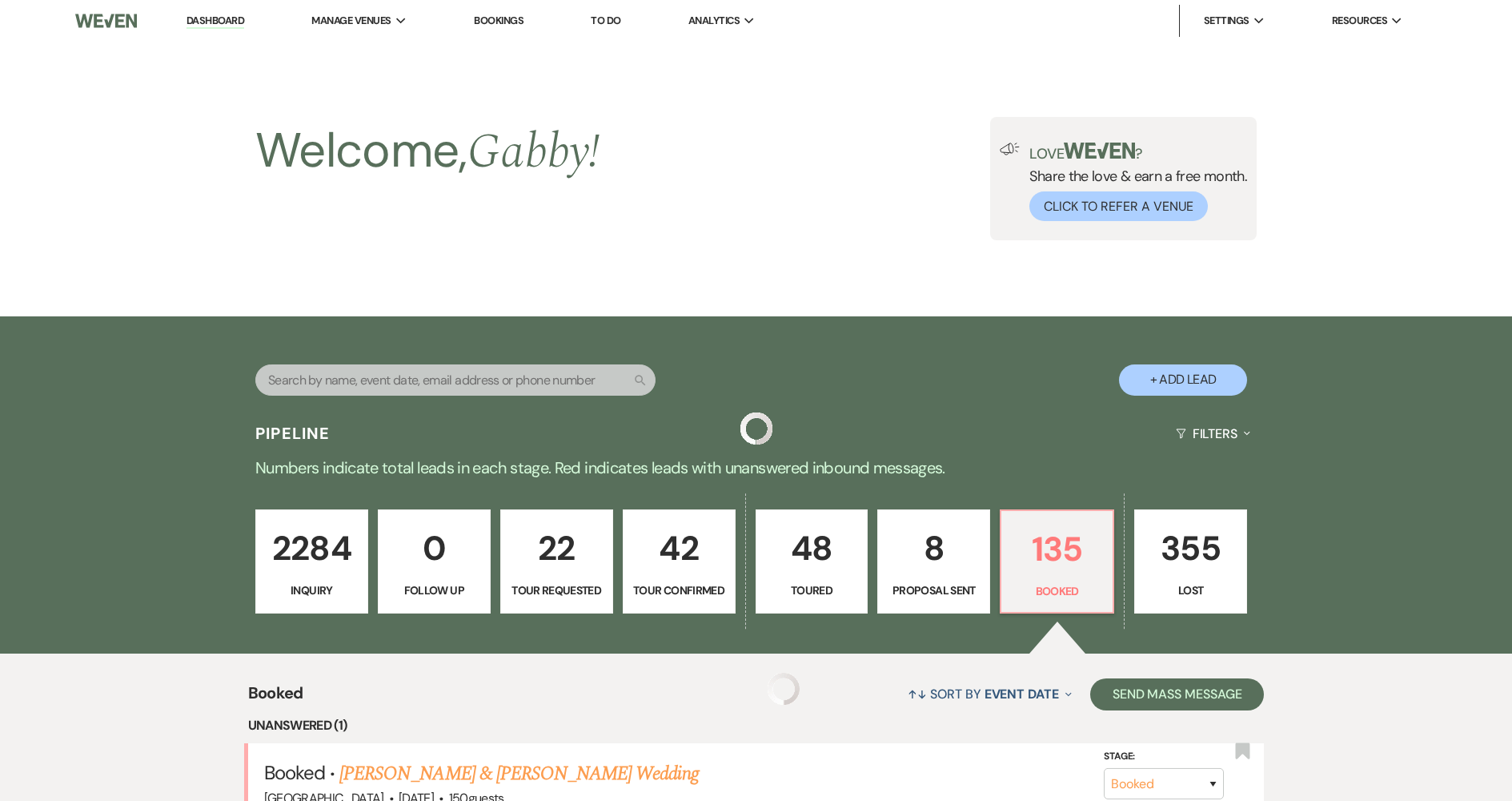
scroll to position [321, 0]
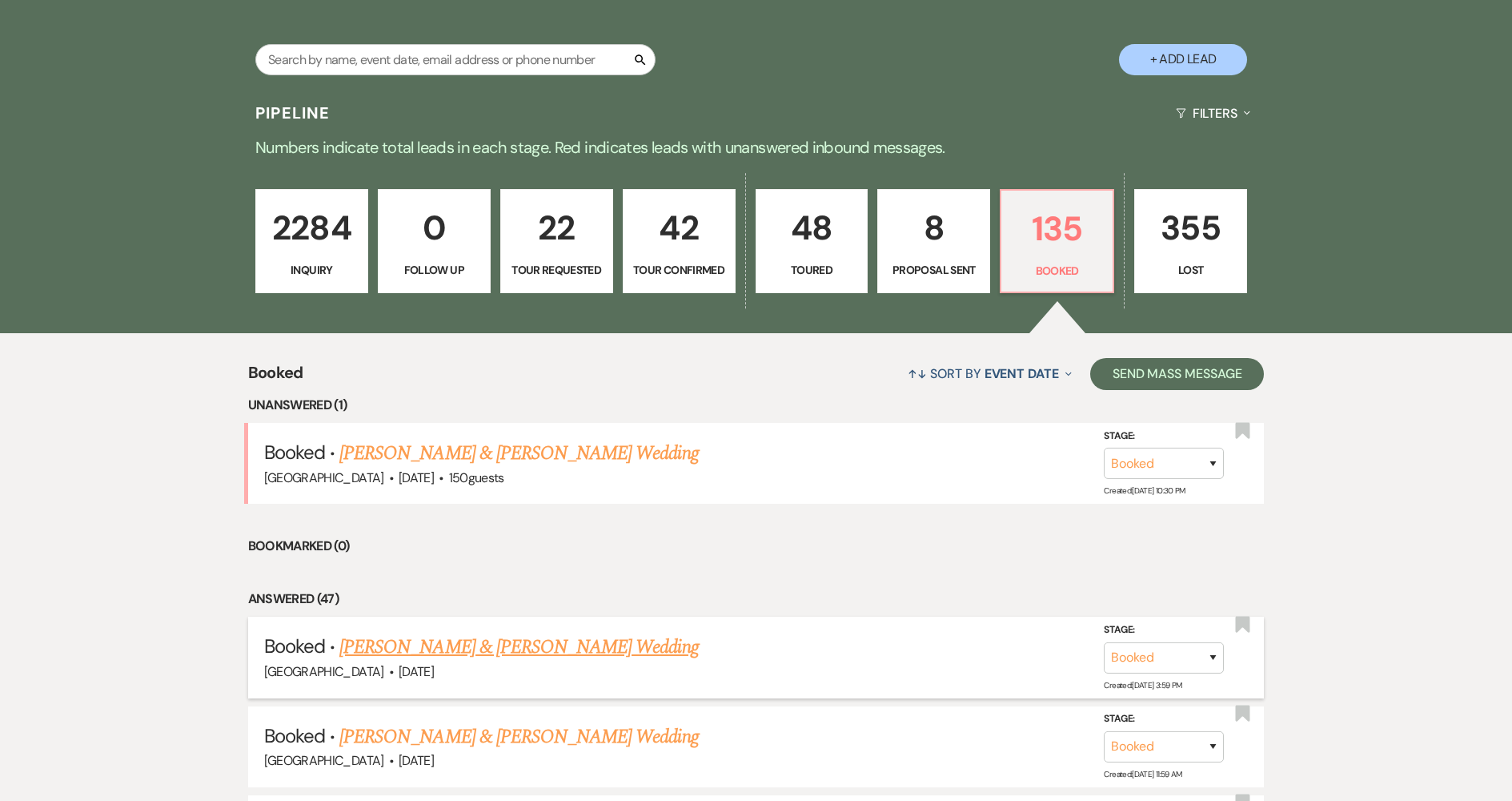
click at [500, 634] on link "[PERSON_NAME] & [PERSON_NAME] Wedding" at bounding box center [519, 646] width 359 height 29
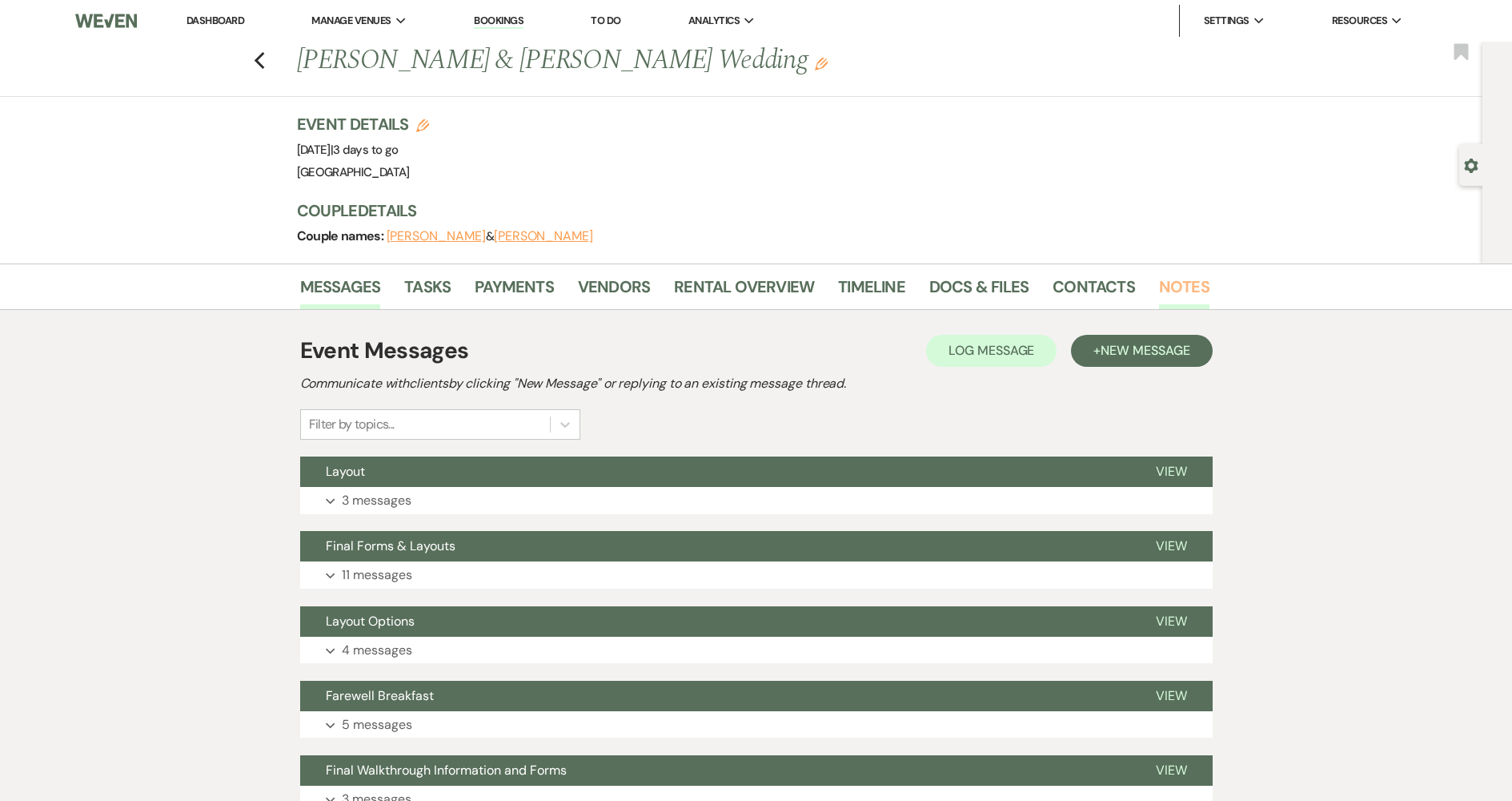
click at [1159, 292] on link "Notes" at bounding box center [1184, 291] width 50 height 36
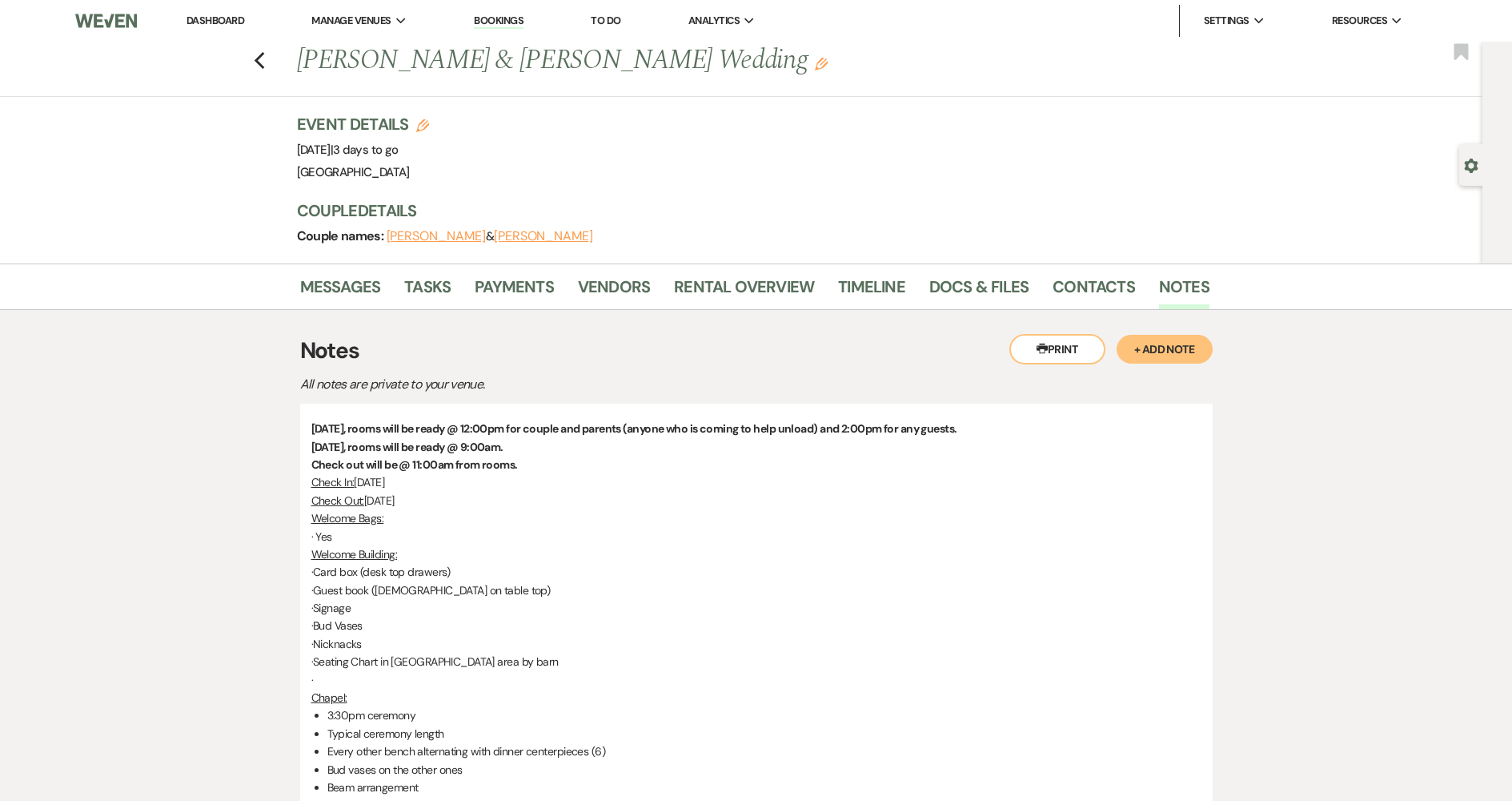
click at [1085, 355] on button "Printer Print" at bounding box center [1058, 349] width 96 height 31
click at [939, 288] on link "Docs & Files" at bounding box center [979, 291] width 99 height 36
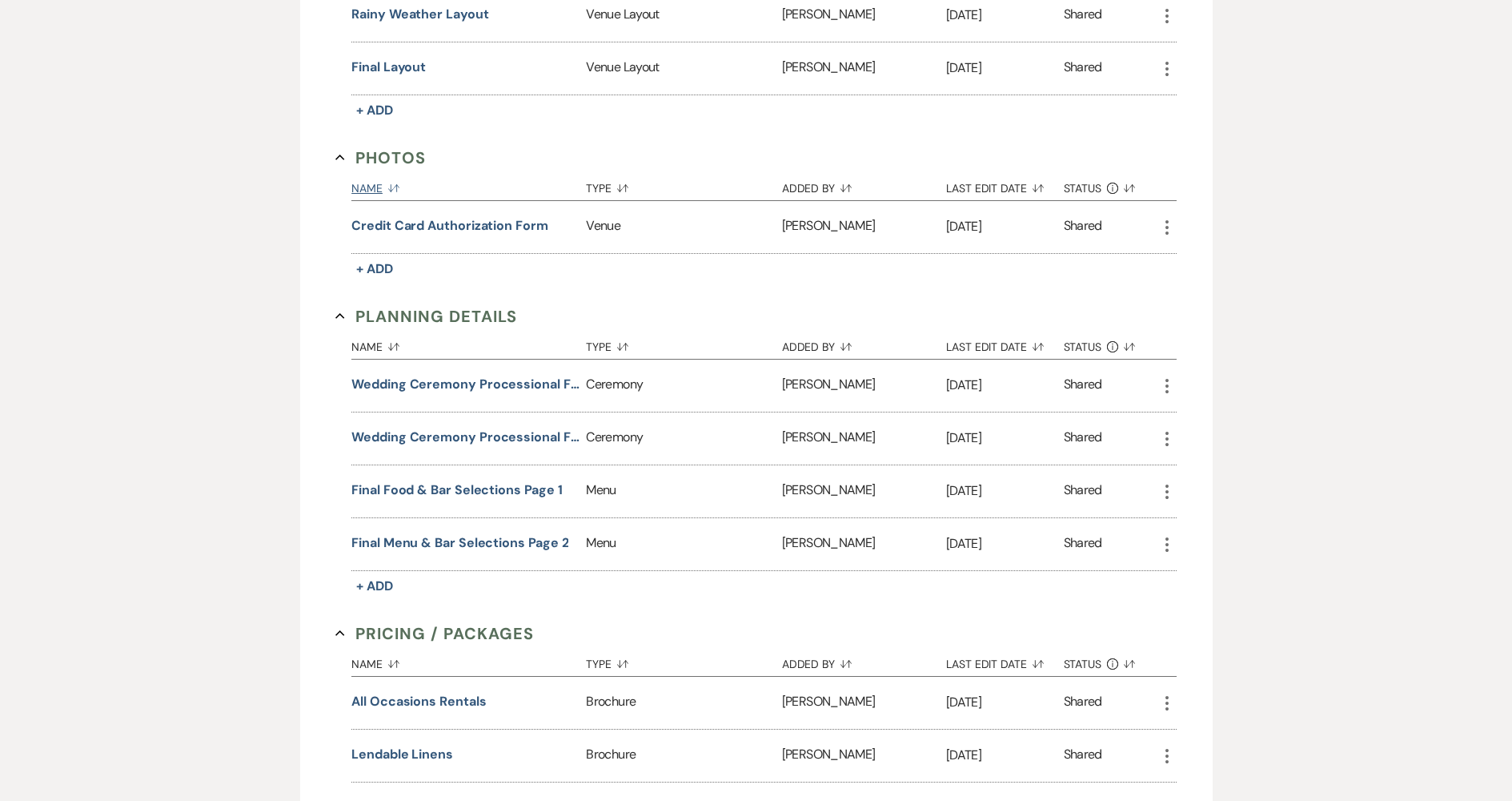
scroll to position [1361, 0]
click at [539, 374] on button "Wedding Ceremony Processional Form Page 1" at bounding box center [465, 383] width 228 height 19
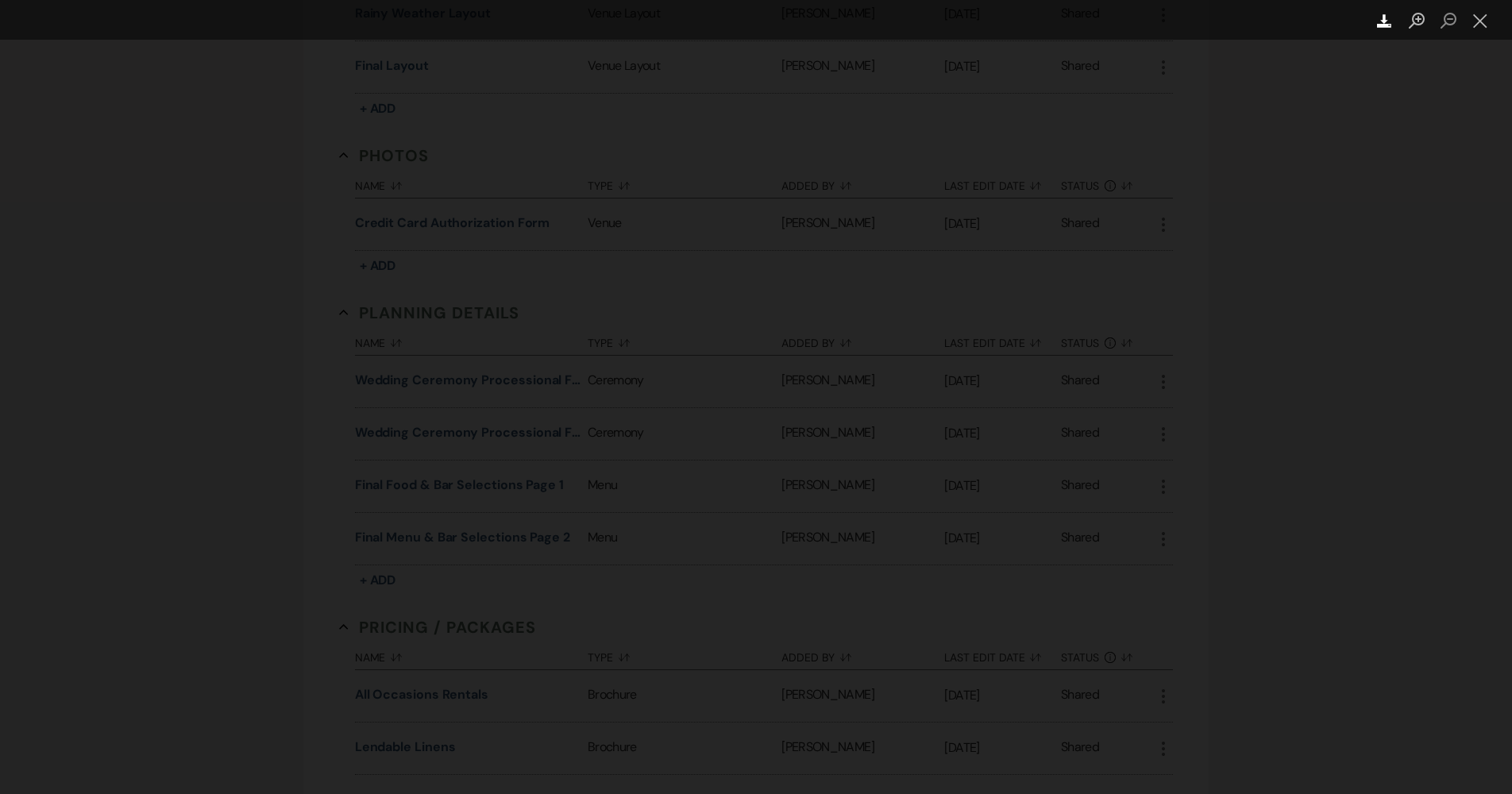
click at [1381, 20] on use "Lightbox" at bounding box center [1383, 20] width 14 height 13
click at [1478, 15] on button "Close lightbox" at bounding box center [1479, 21] width 32 height 28
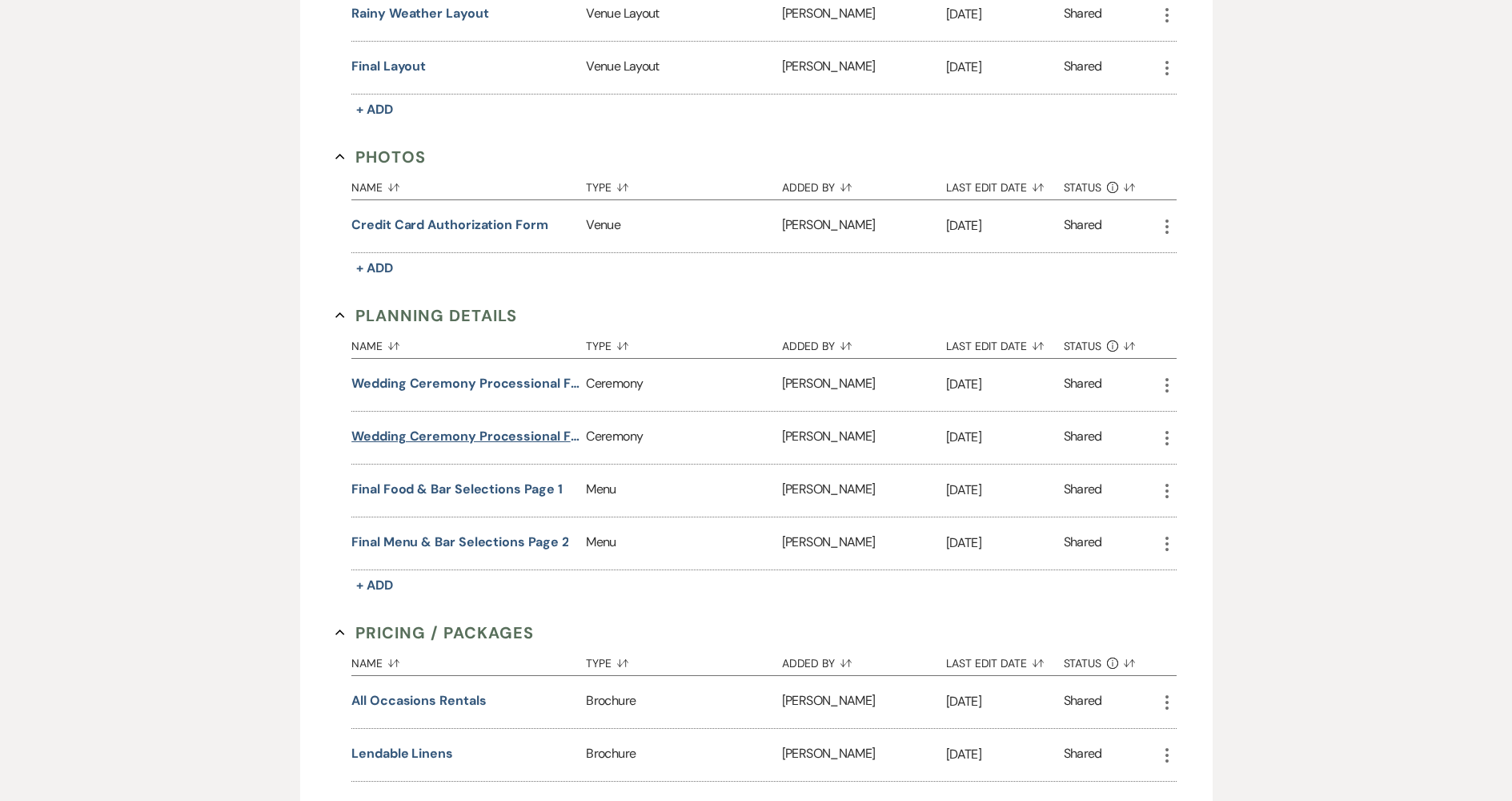
click at [430, 427] on button "Wedding Ceremony Processional Form Page 2" at bounding box center [465, 436] width 228 height 19
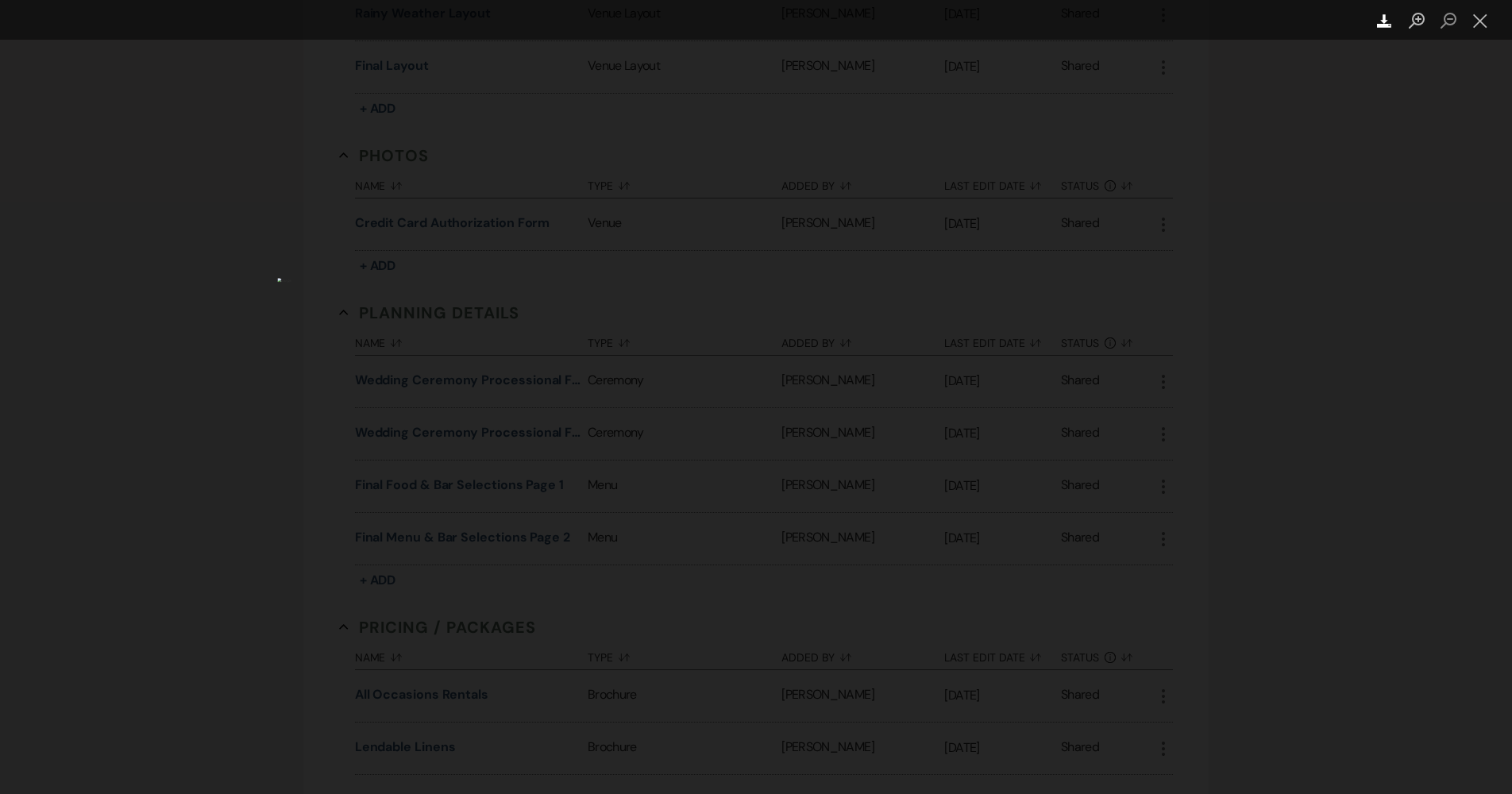
click at [1382, 20] on icon "Download" at bounding box center [1384, 20] width 15 height 15
click at [1478, 16] on button "Close lightbox" at bounding box center [1479, 21] width 32 height 28
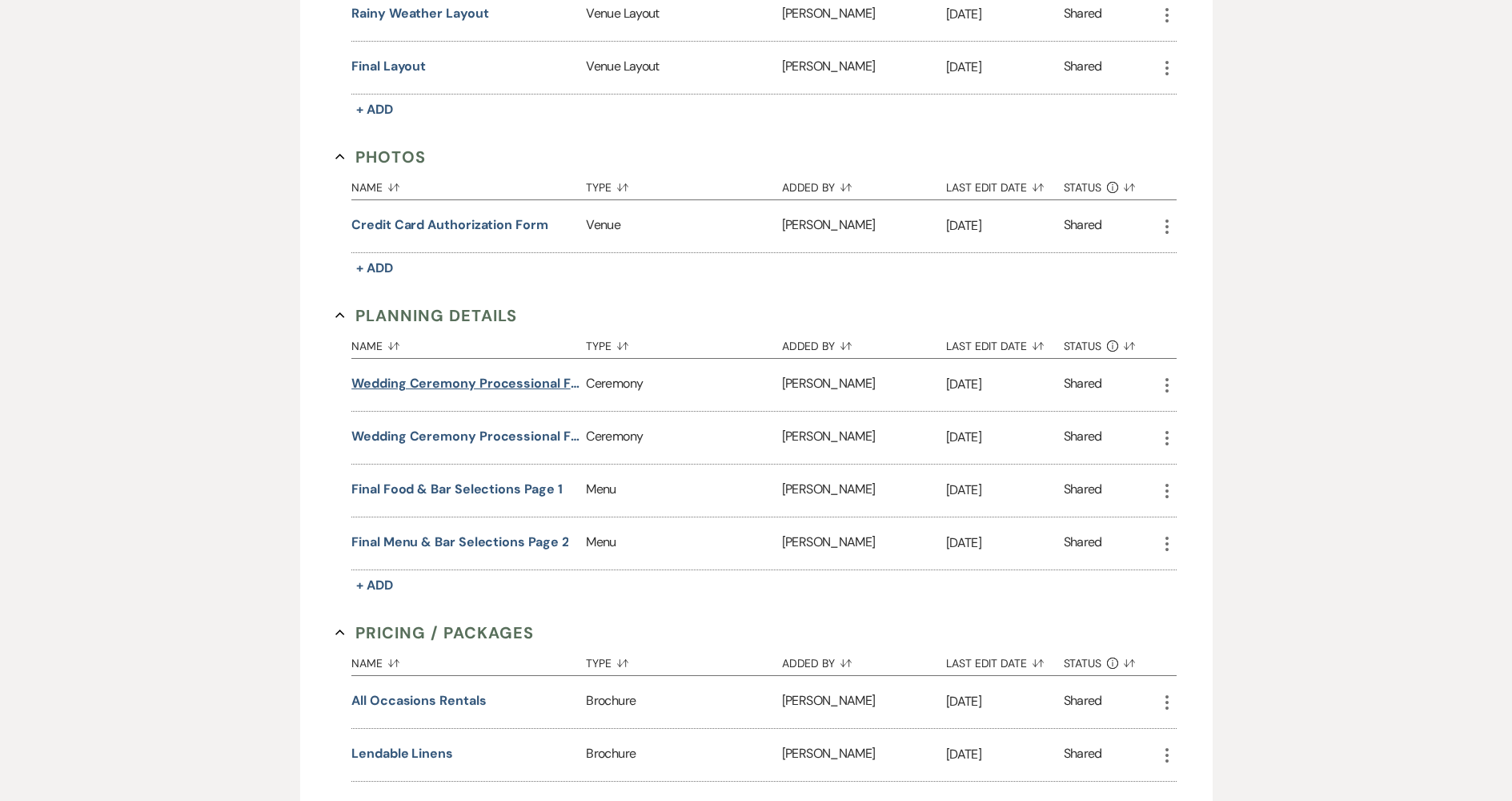
click at [551, 374] on button "Wedding Ceremony Processional Form Page 1" at bounding box center [465, 383] width 228 height 19
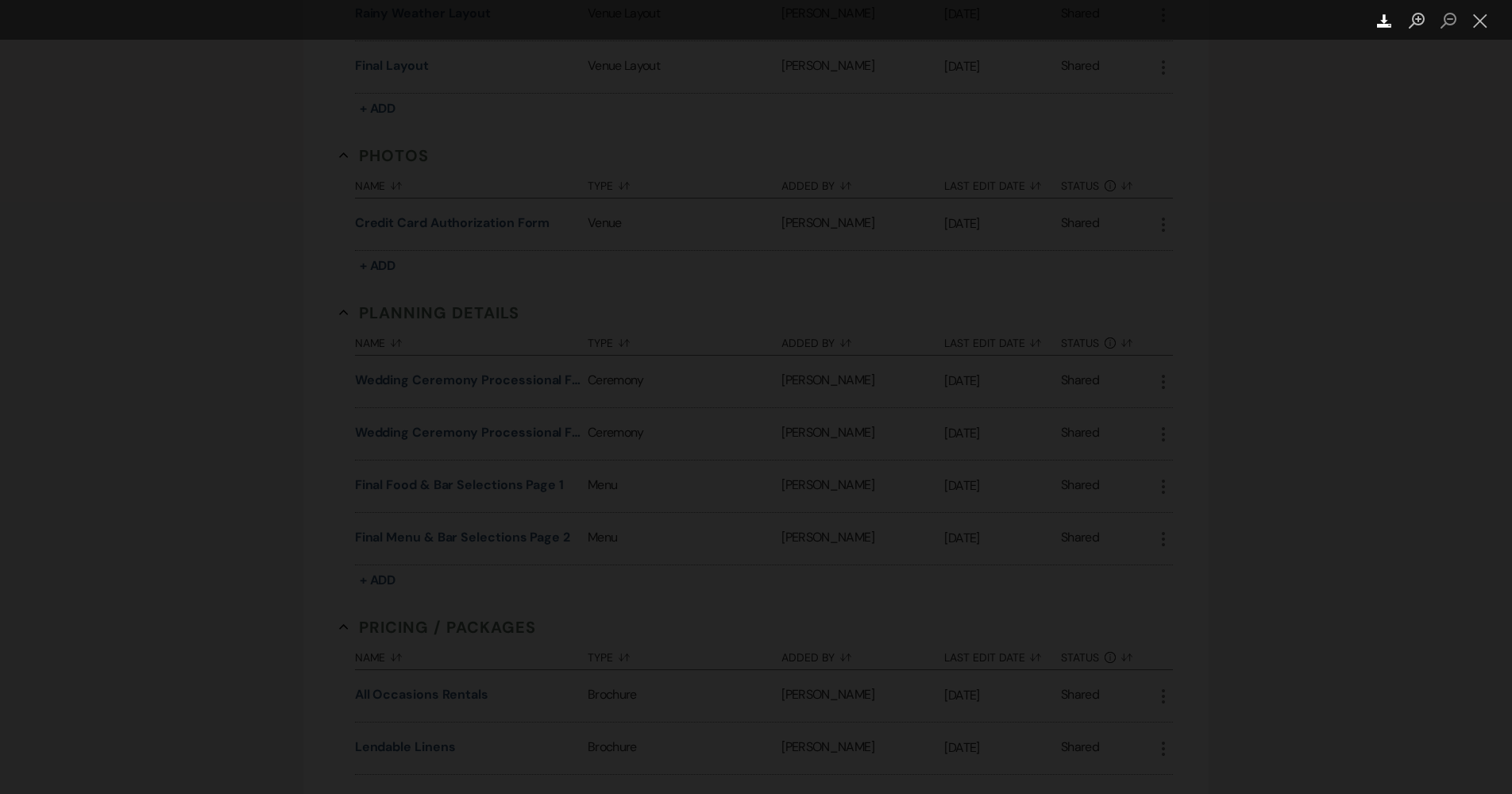
click at [1372, 26] on link "Download" at bounding box center [1384, 20] width 32 height 39
click at [1485, 24] on button "Close lightbox" at bounding box center [1479, 21] width 32 height 28
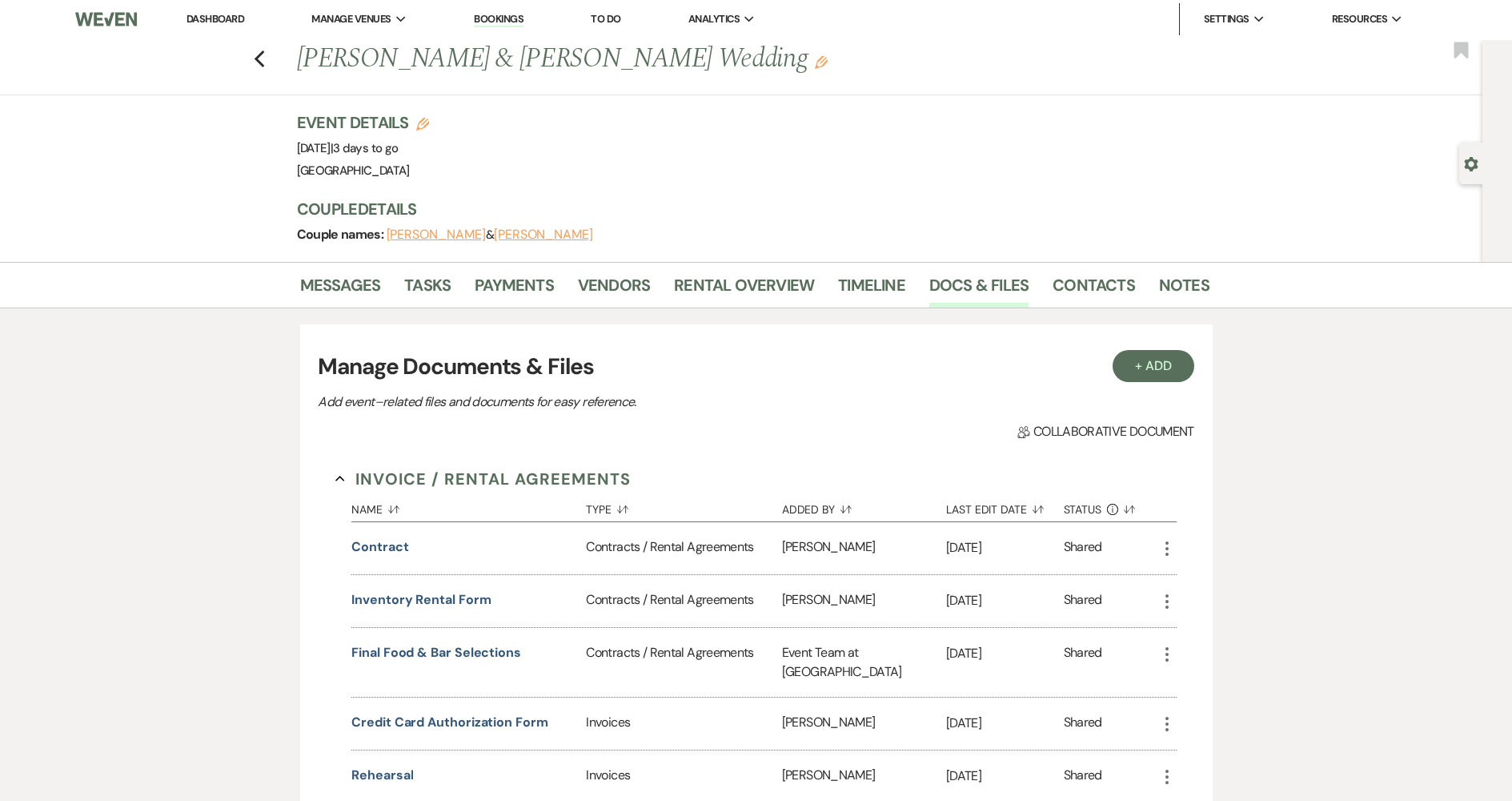
scroll to position [0, 0]
click at [266, 57] on icon "Previous" at bounding box center [259, 60] width 12 height 19
select select "7"
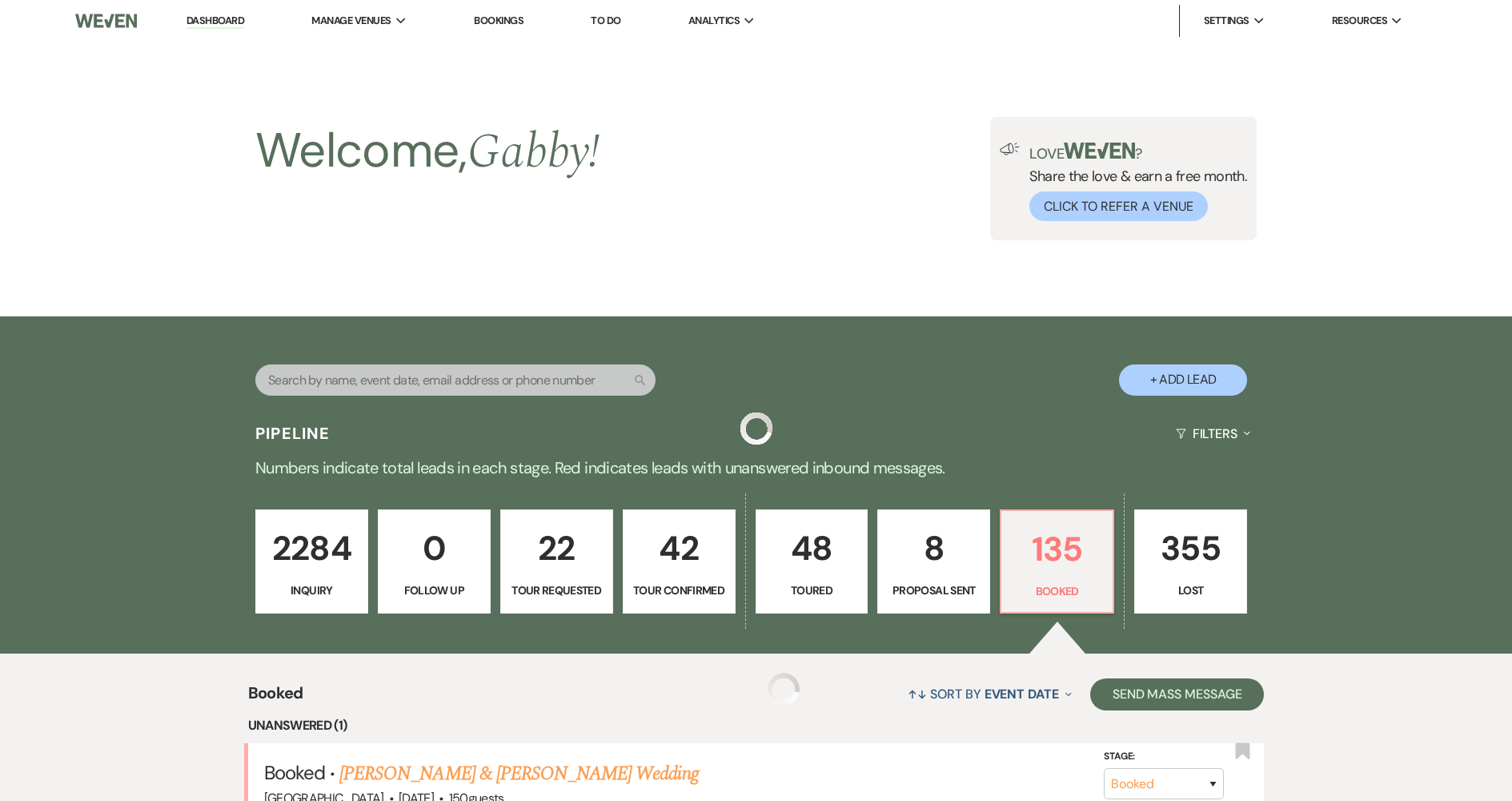
scroll to position [321, 0]
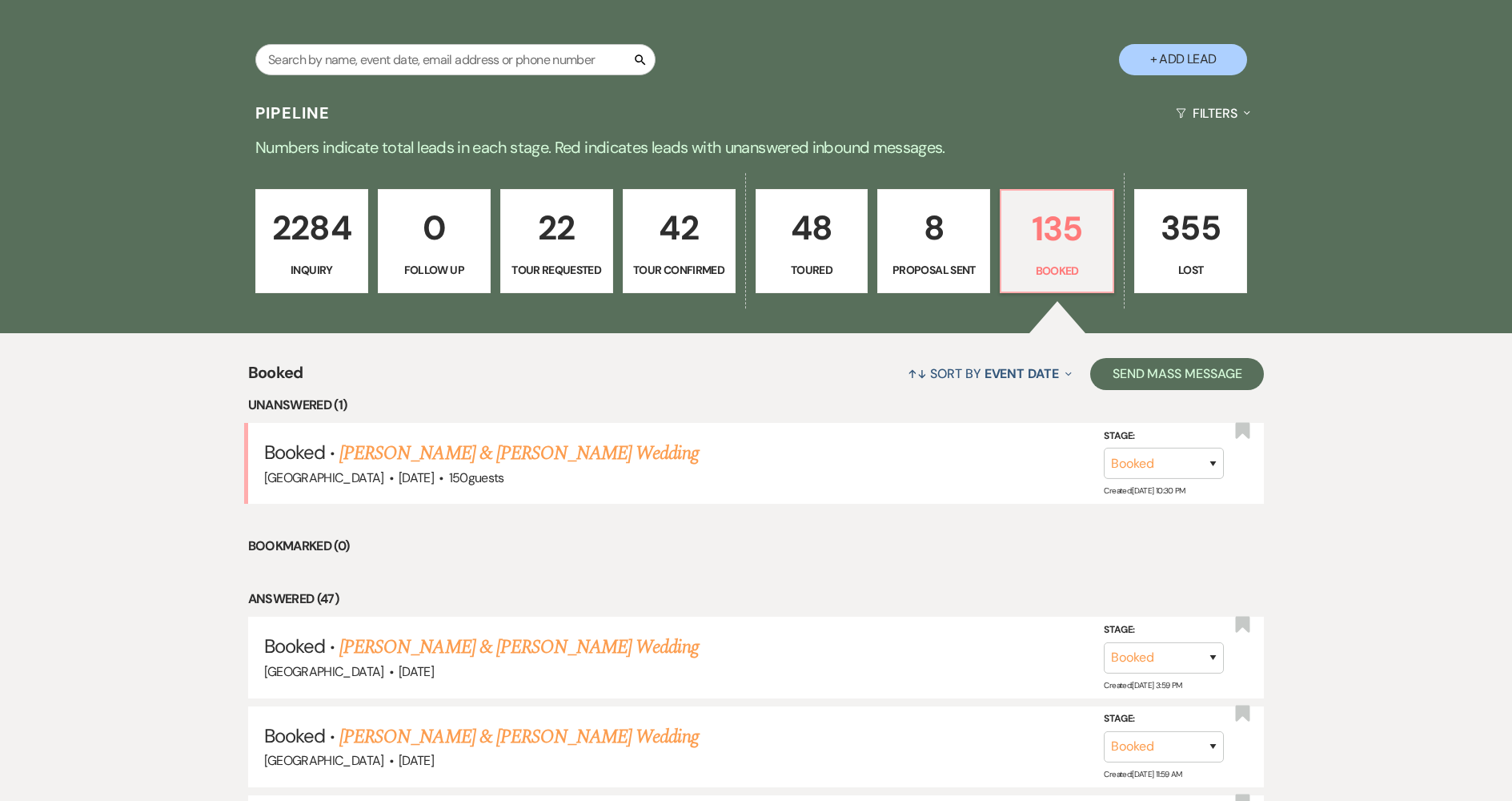
drag, startPoint x: 829, startPoint y: 586, endPoint x: 850, endPoint y: 566, distance: 29.0
click at [589, 650] on link "[PERSON_NAME] & [PERSON_NAME] Wedding" at bounding box center [519, 646] width 359 height 29
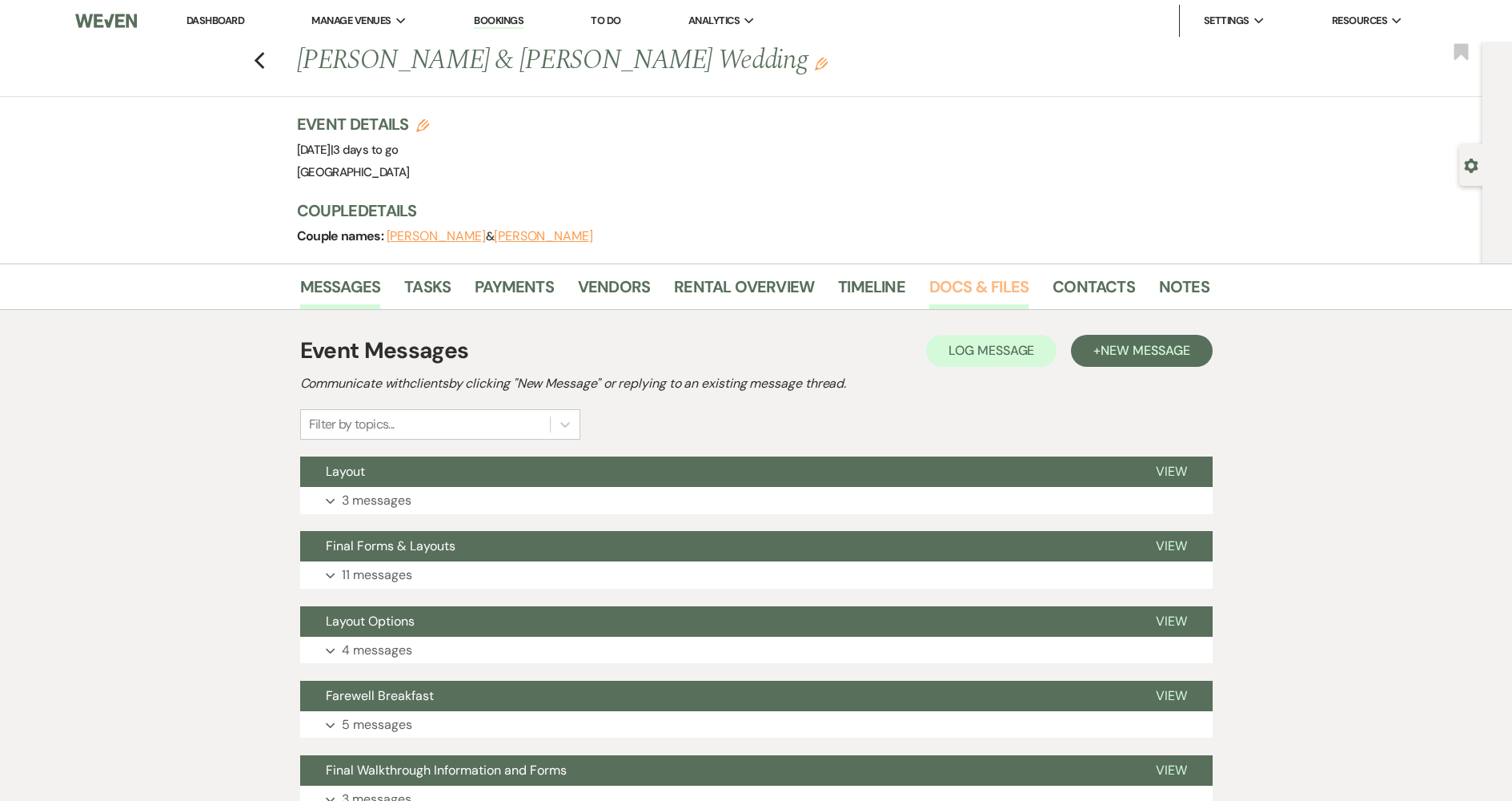
click at [942, 293] on link "Docs & Files" at bounding box center [979, 291] width 99 height 36
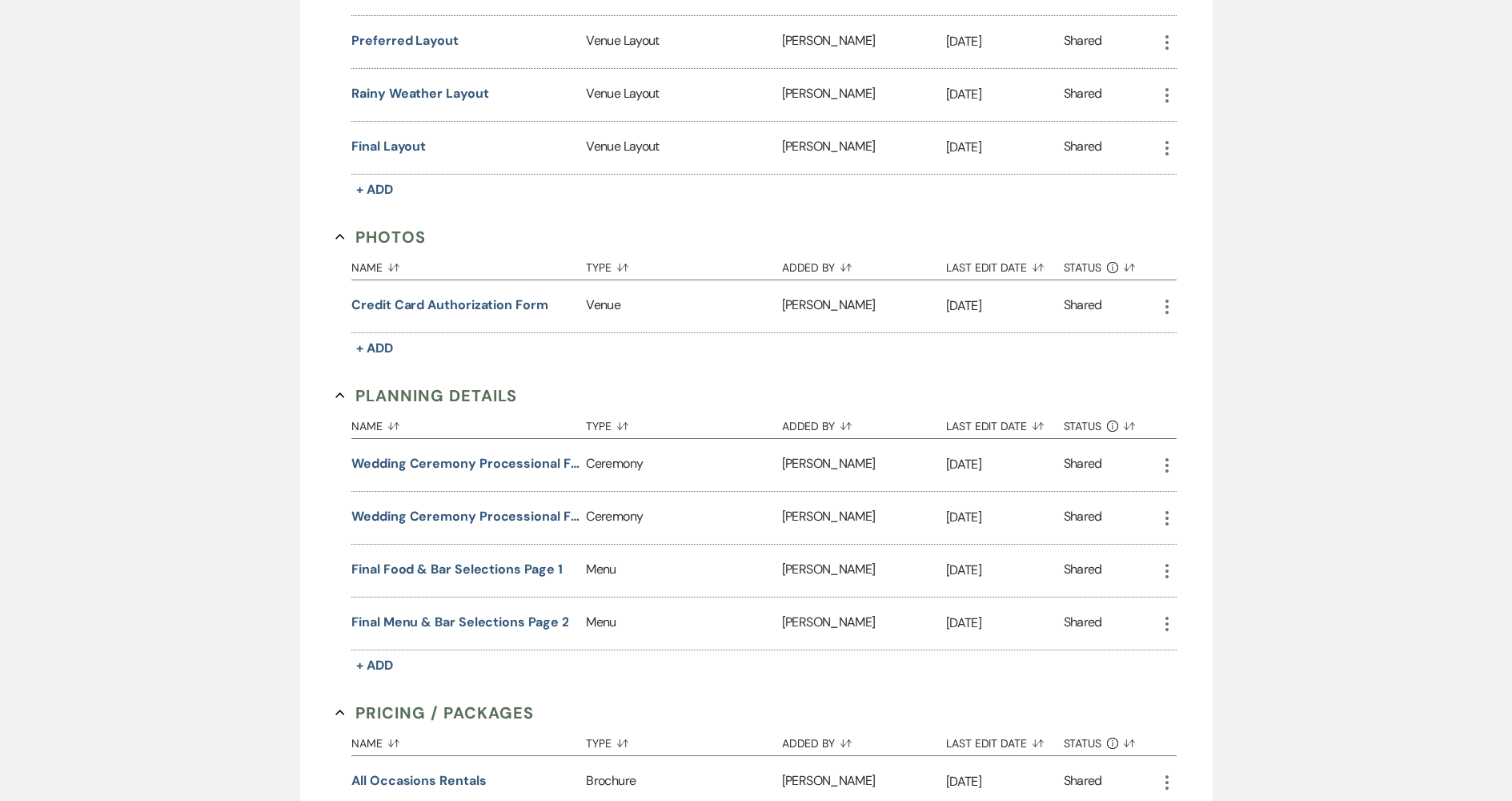
scroll to position [1361, 0]
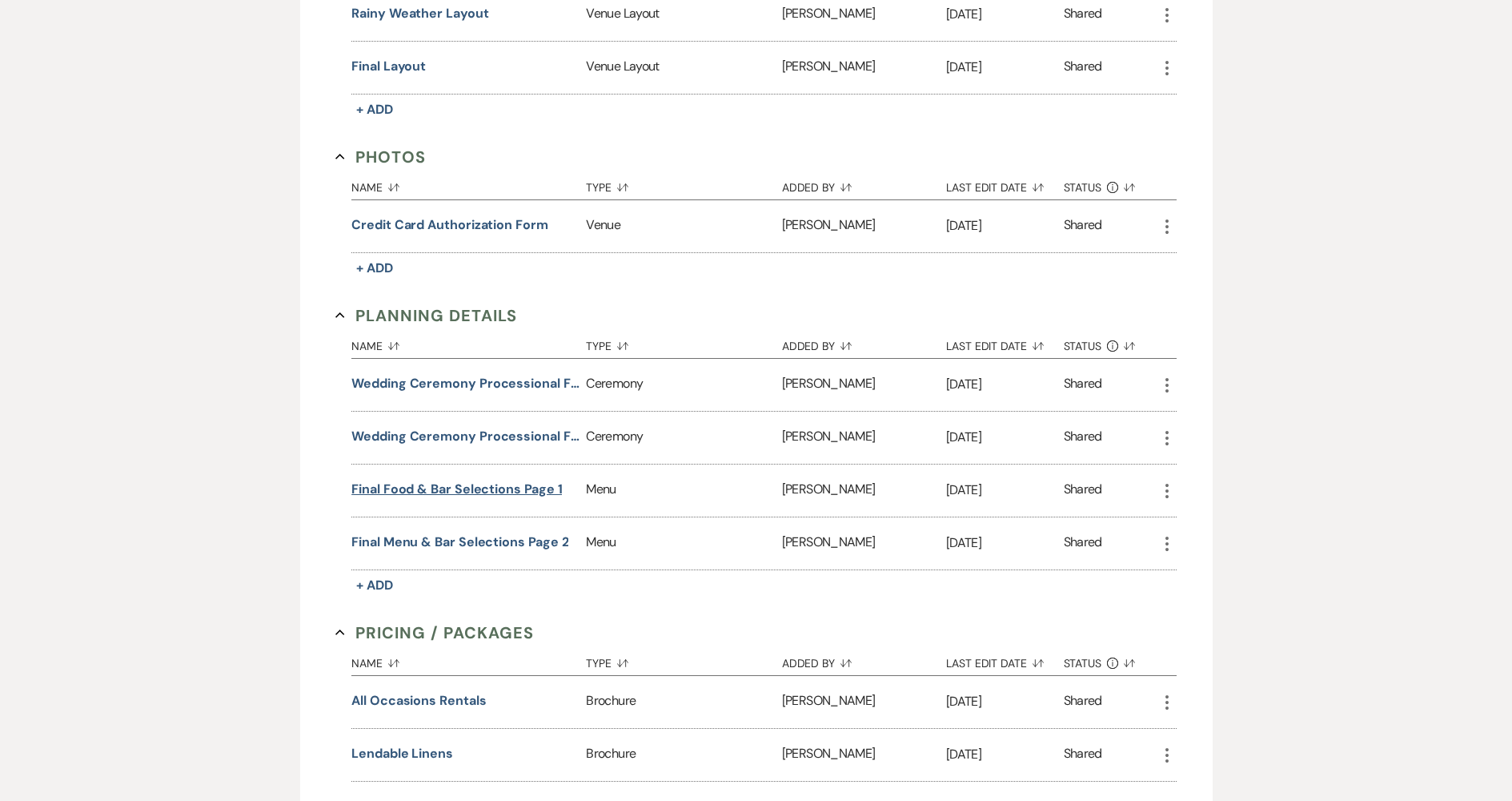
click at [467, 479] on button "Final Food & Bar Selections Page 1" at bounding box center [456, 489] width 211 height 19
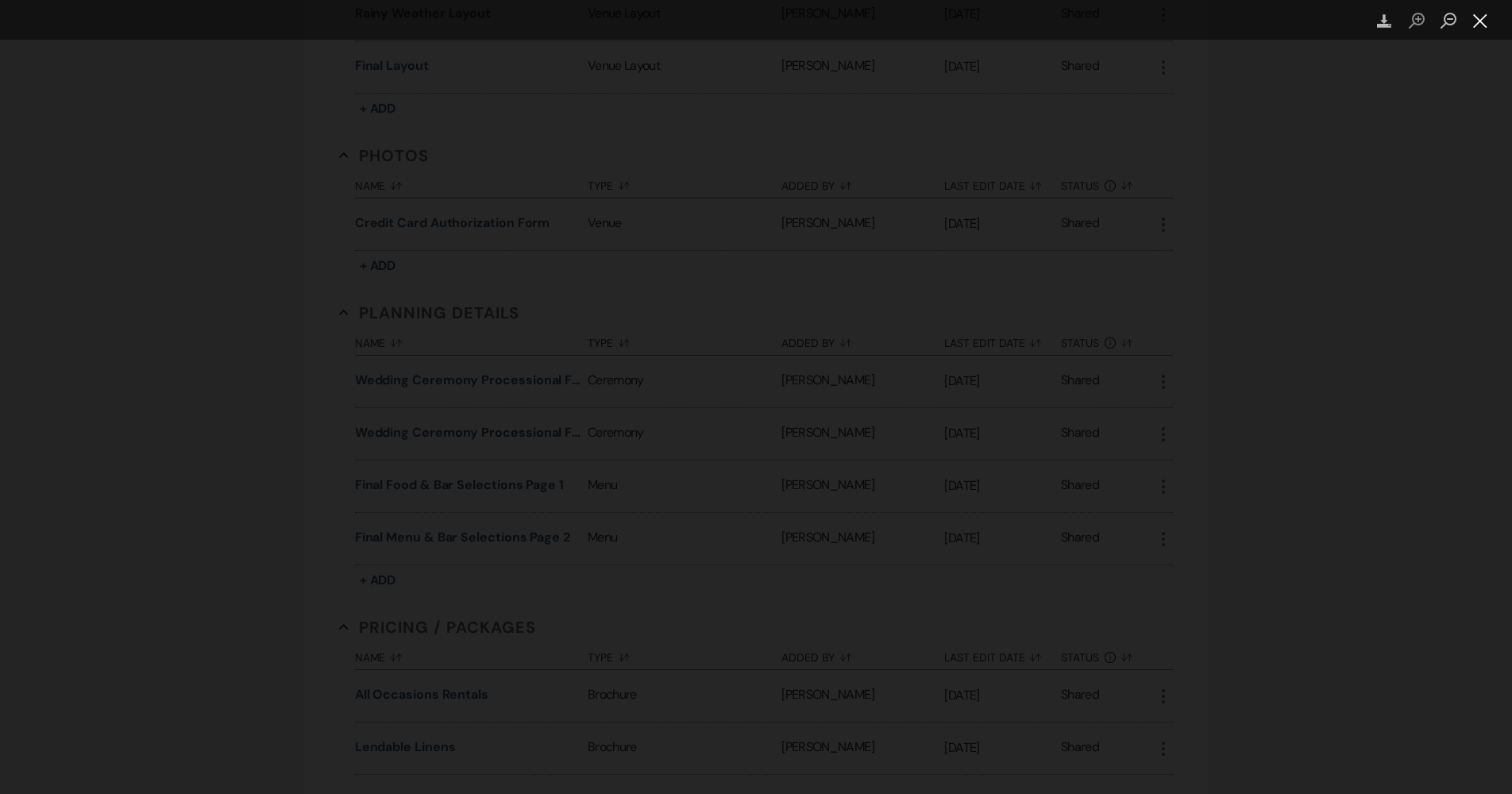
drag, startPoint x: 1480, startPoint y: 10, endPoint x: 1477, endPoint y: 17, distance: 7.6
click at [1480, 11] on button "Close lightbox" at bounding box center [1479, 21] width 32 height 28
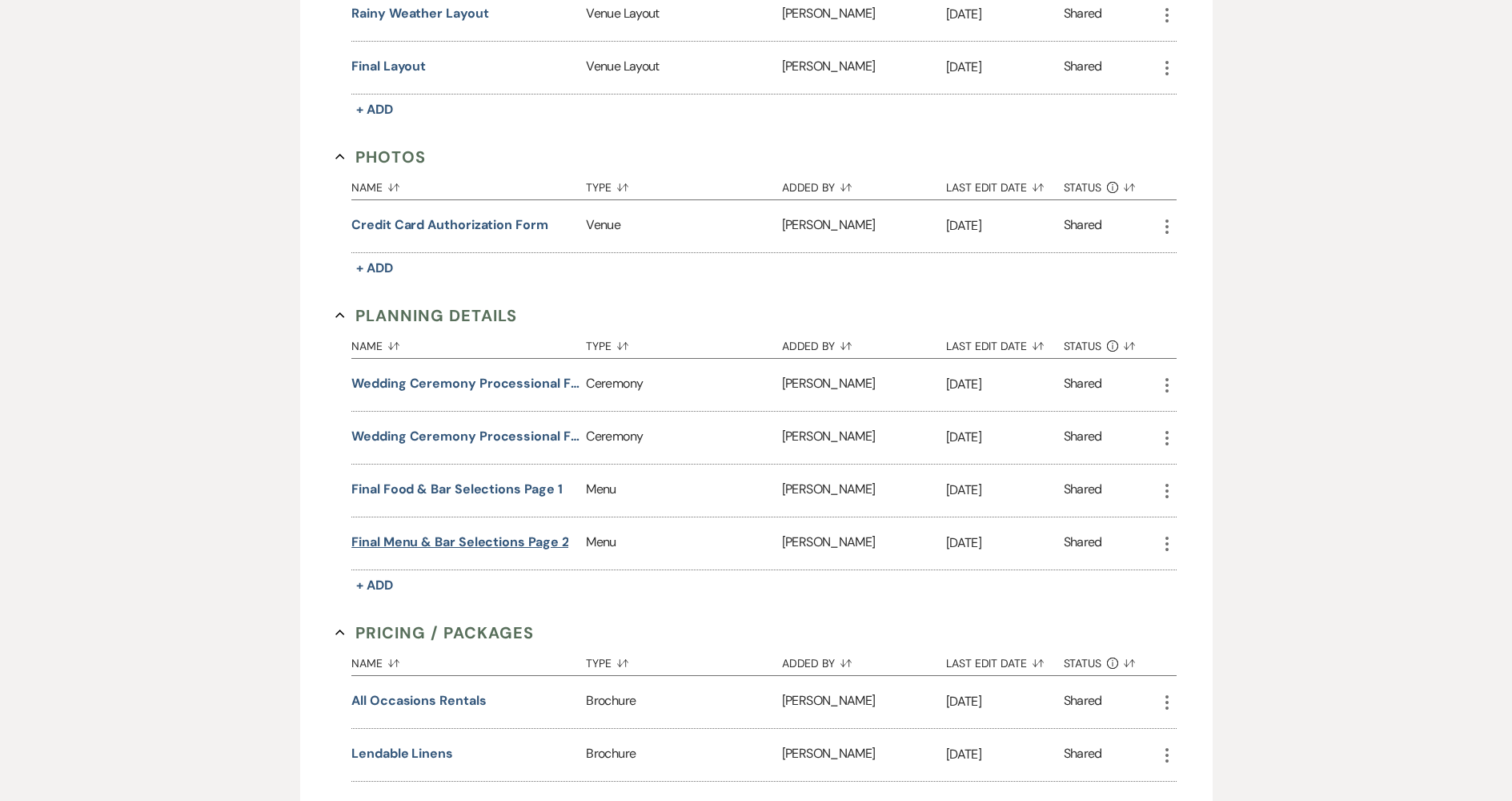
click at [501, 532] on button "Final Menu & Bar Selections Page 2" at bounding box center [459, 541] width 217 height 19
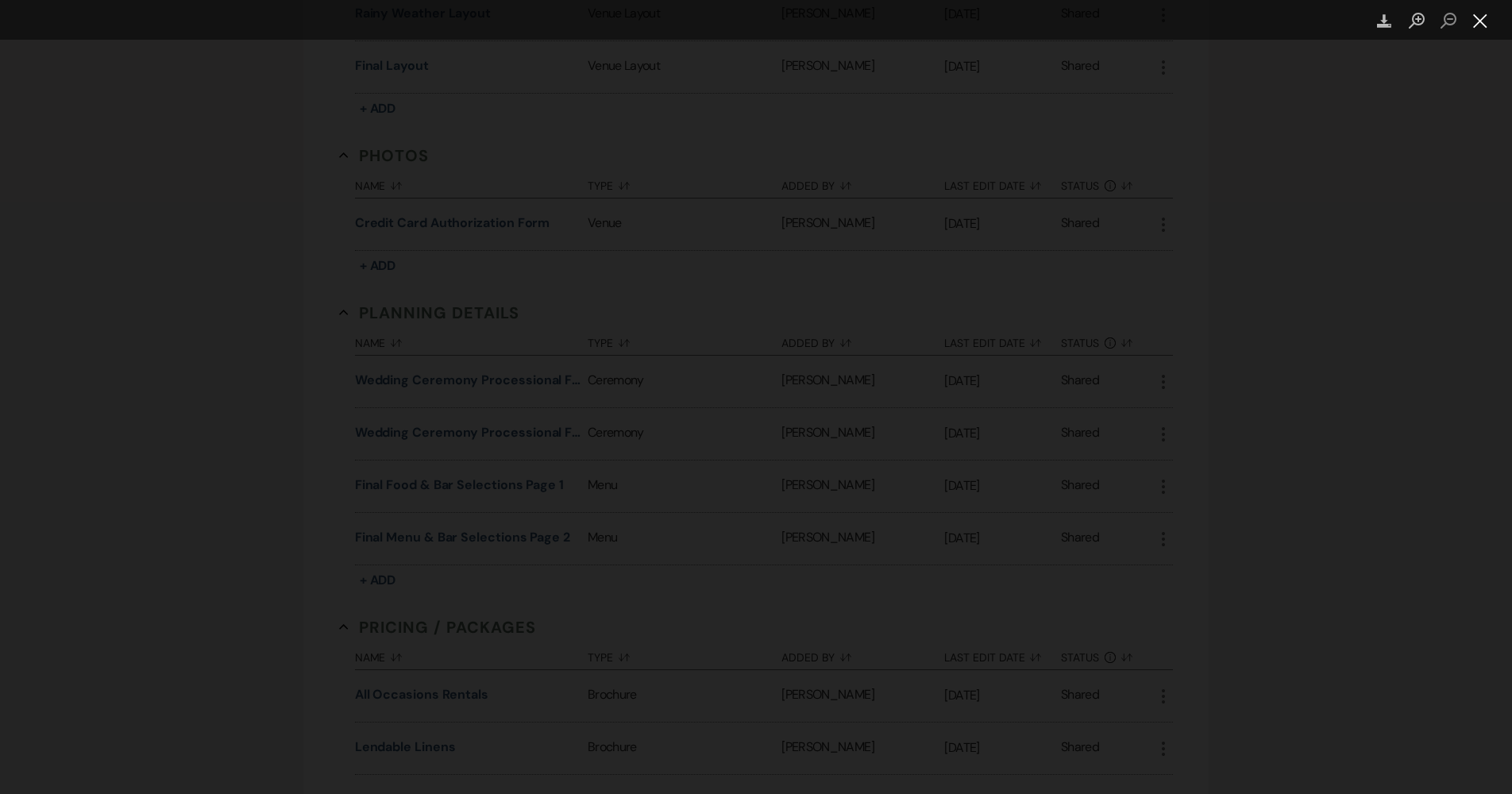
click at [1480, 20] on button "Close lightbox" at bounding box center [1479, 21] width 32 height 28
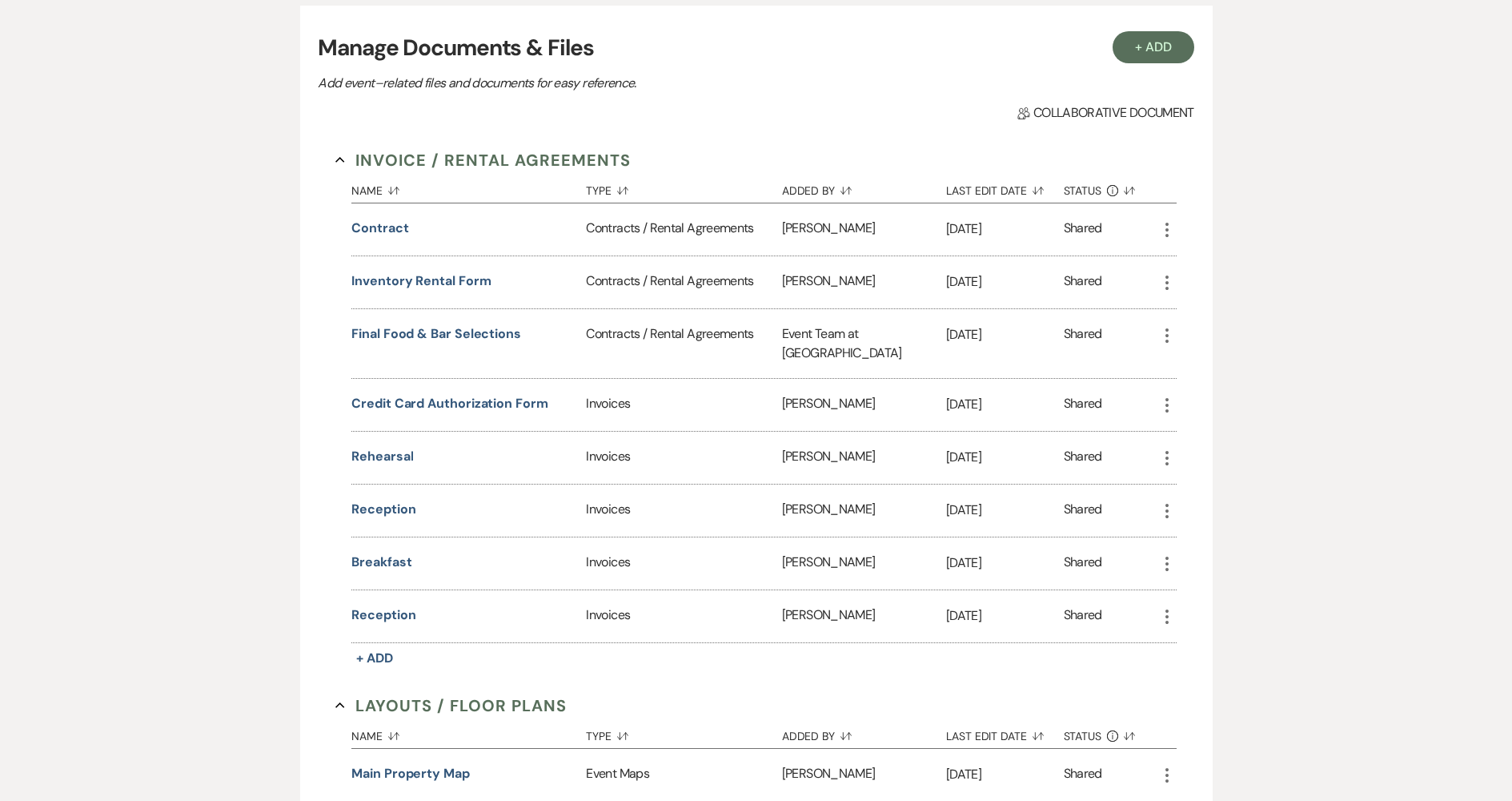
scroll to position [0, 0]
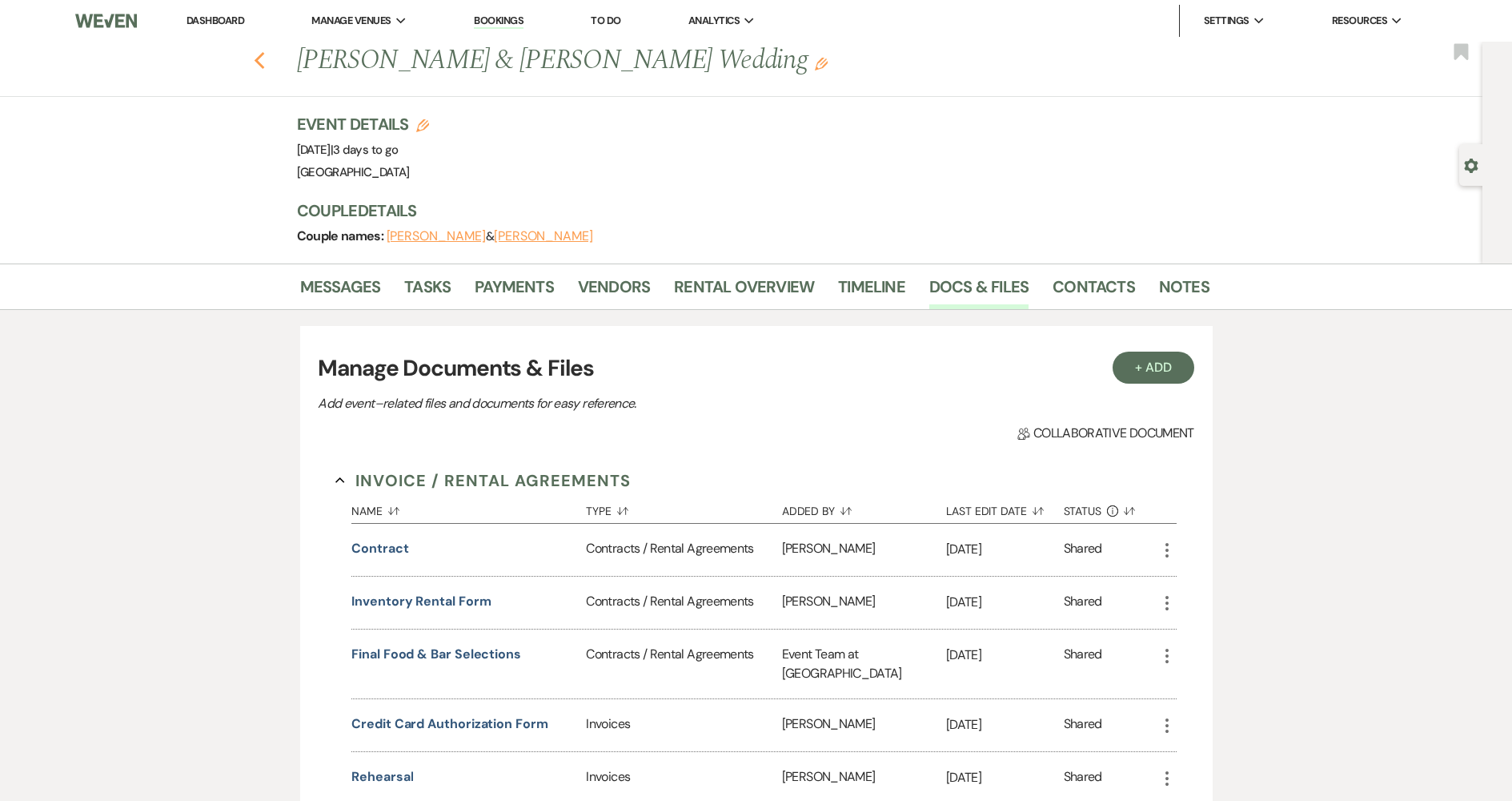
click at [264, 56] on use "button" at bounding box center [259, 60] width 11 height 17
select select "7"
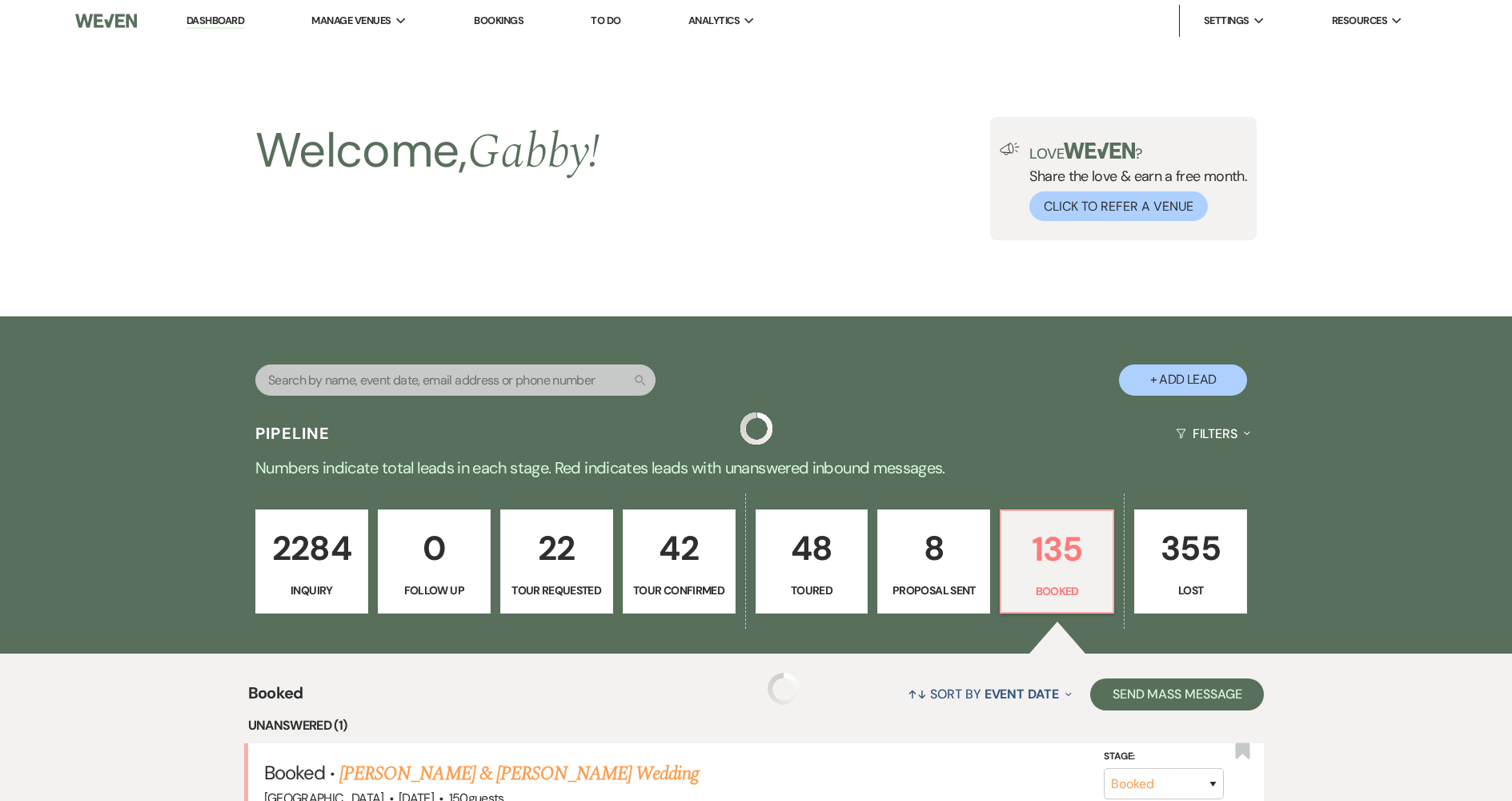
scroll to position [321, 0]
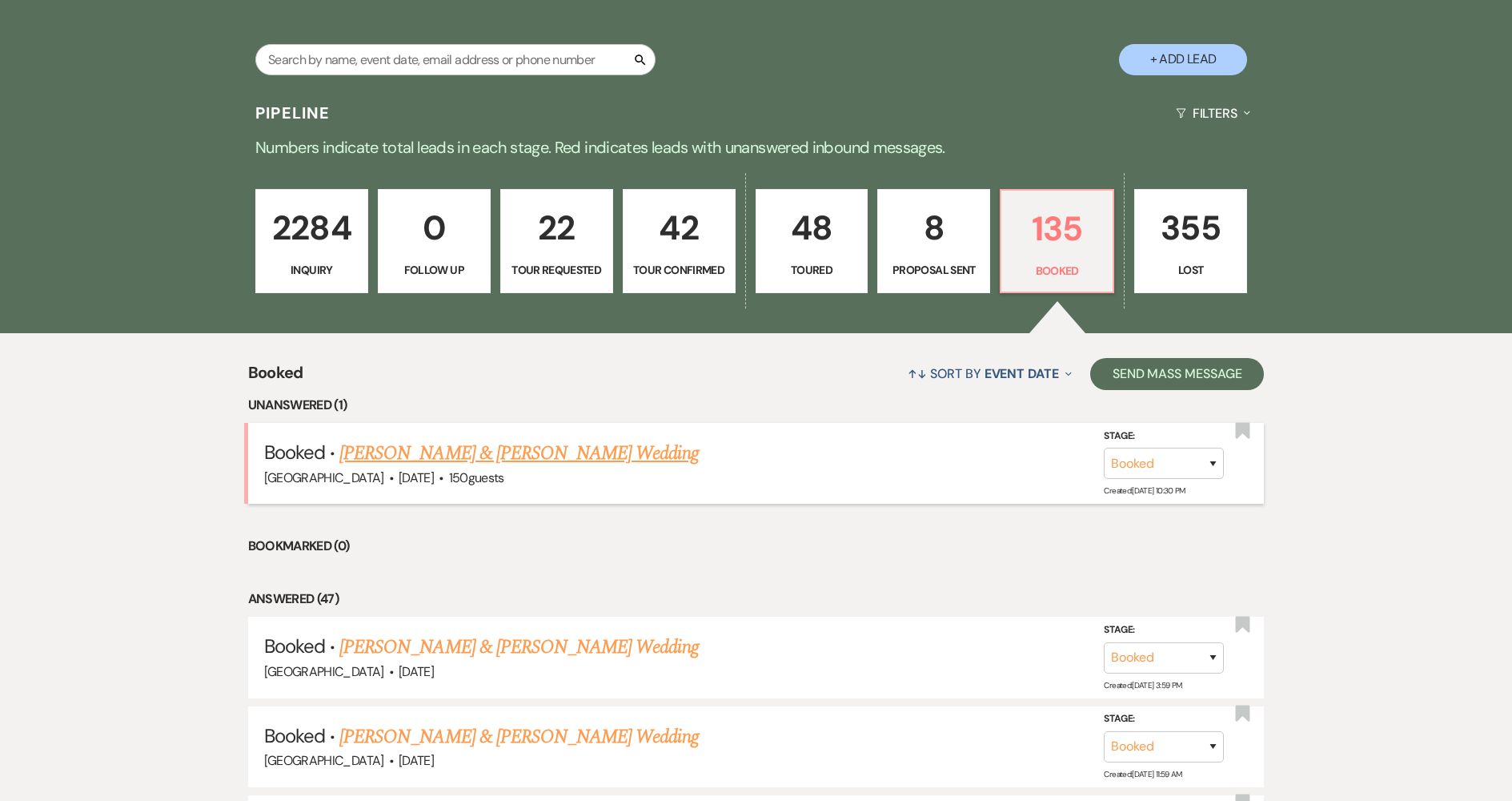
click at [582, 459] on link "[PERSON_NAME] & [PERSON_NAME] Wedding" at bounding box center [519, 453] width 359 height 29
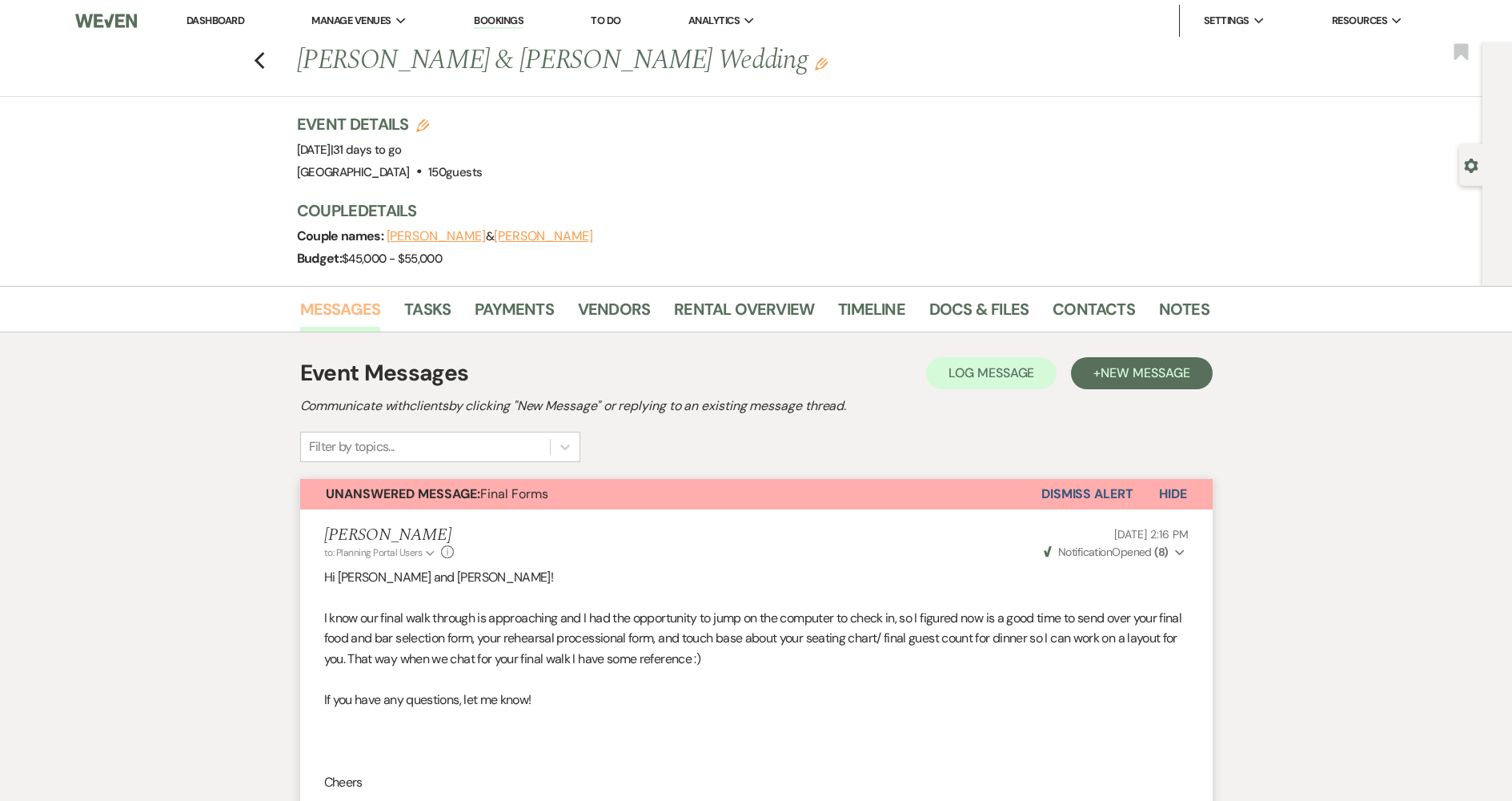
click at [329, 304] on link "Messages" at bounding box center [340, 313] width 81 height 36
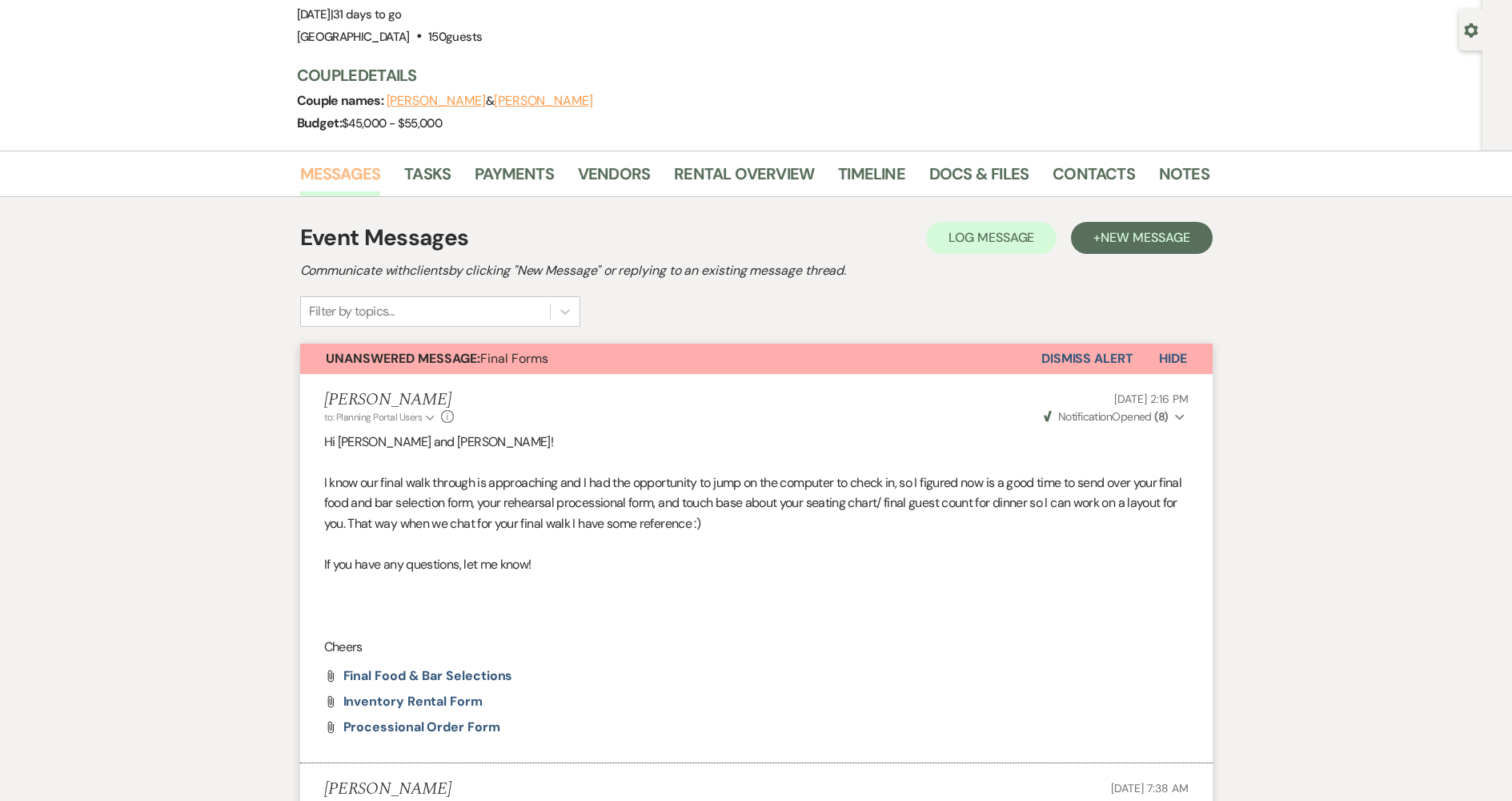
scroll to position [160, 0]
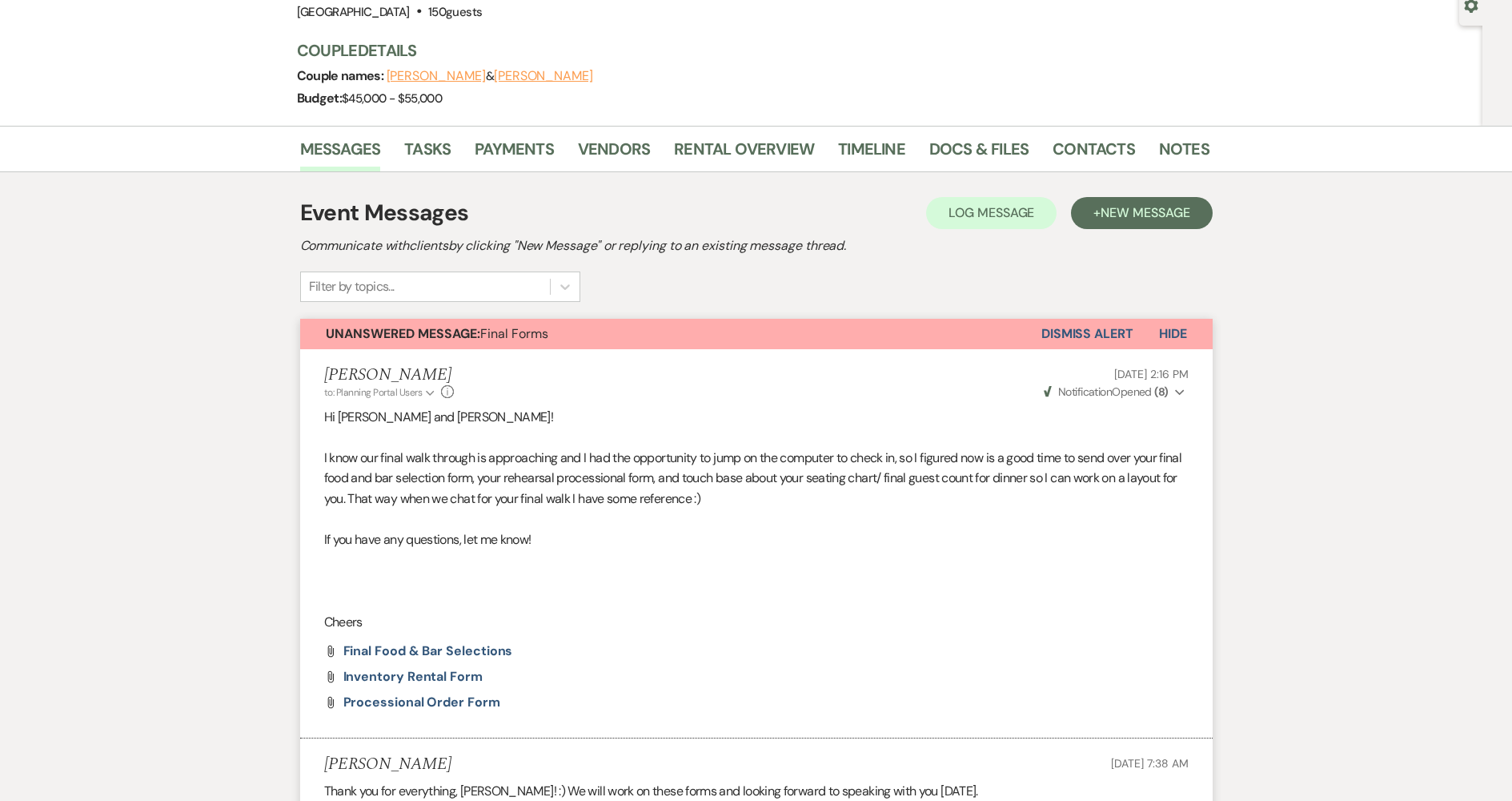
click at [615, 337] on button "Unanswered Message: Final Forms" at bounding box center [670, 334] width 741 height 31
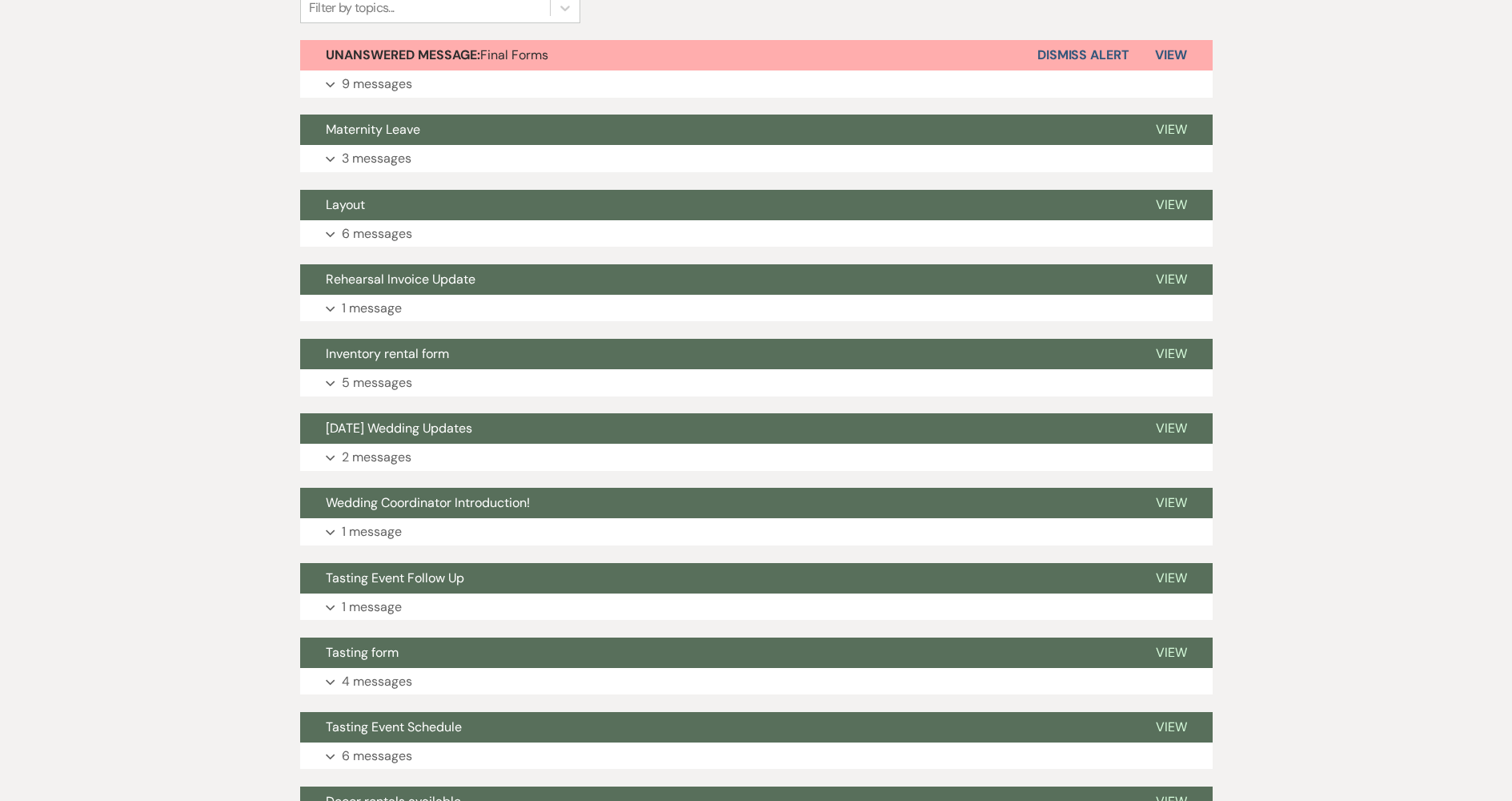
scroll to position [480, 0]
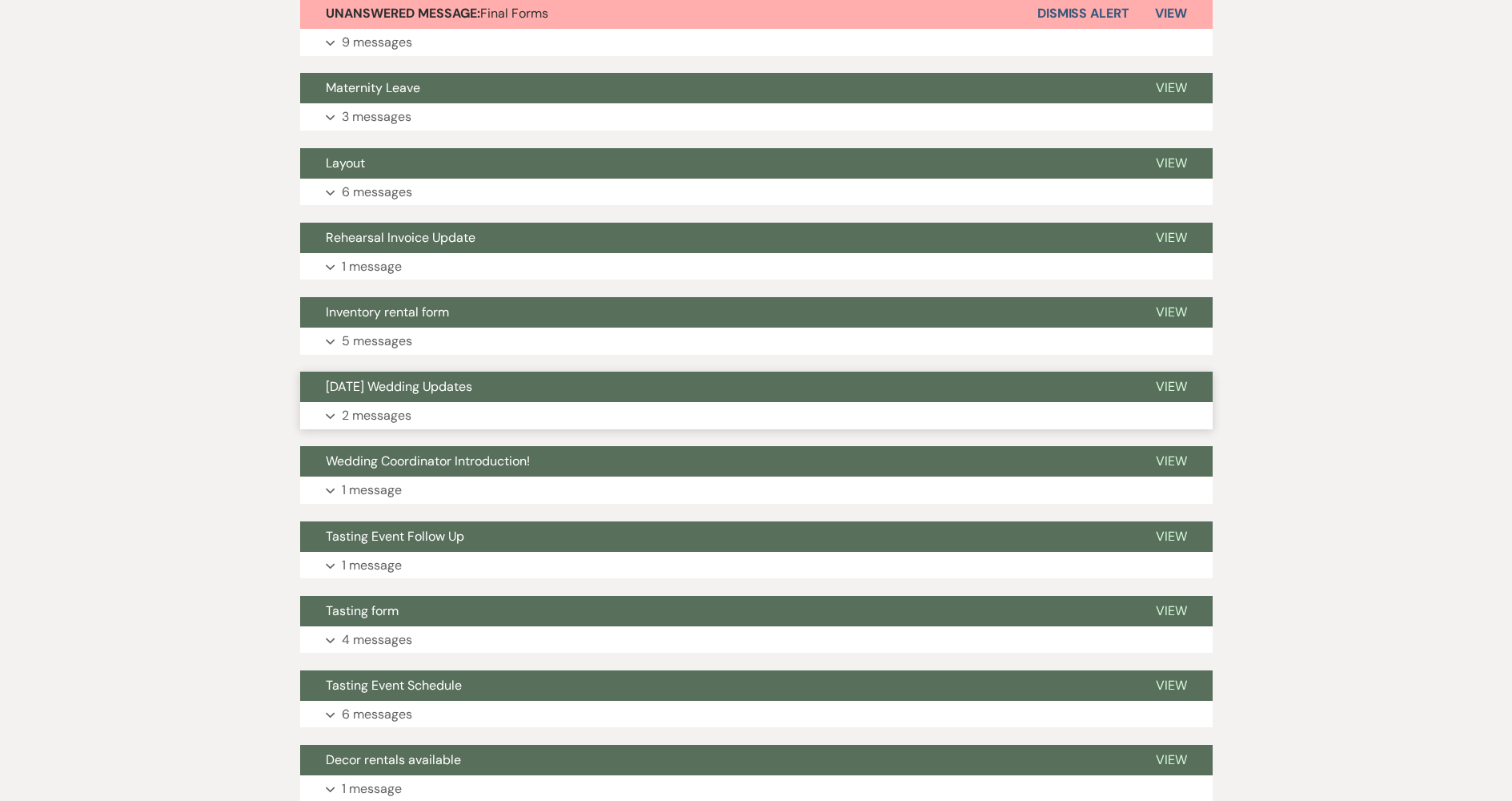
drag, startPoint x: 494, startPoint y: 389, endPoint x: 494, endPoint y: 398, distance: 9.0
click at [494, 398] on button "[DATE] Wedding Updates" at bounding box center [715, 387] width 830 height 31
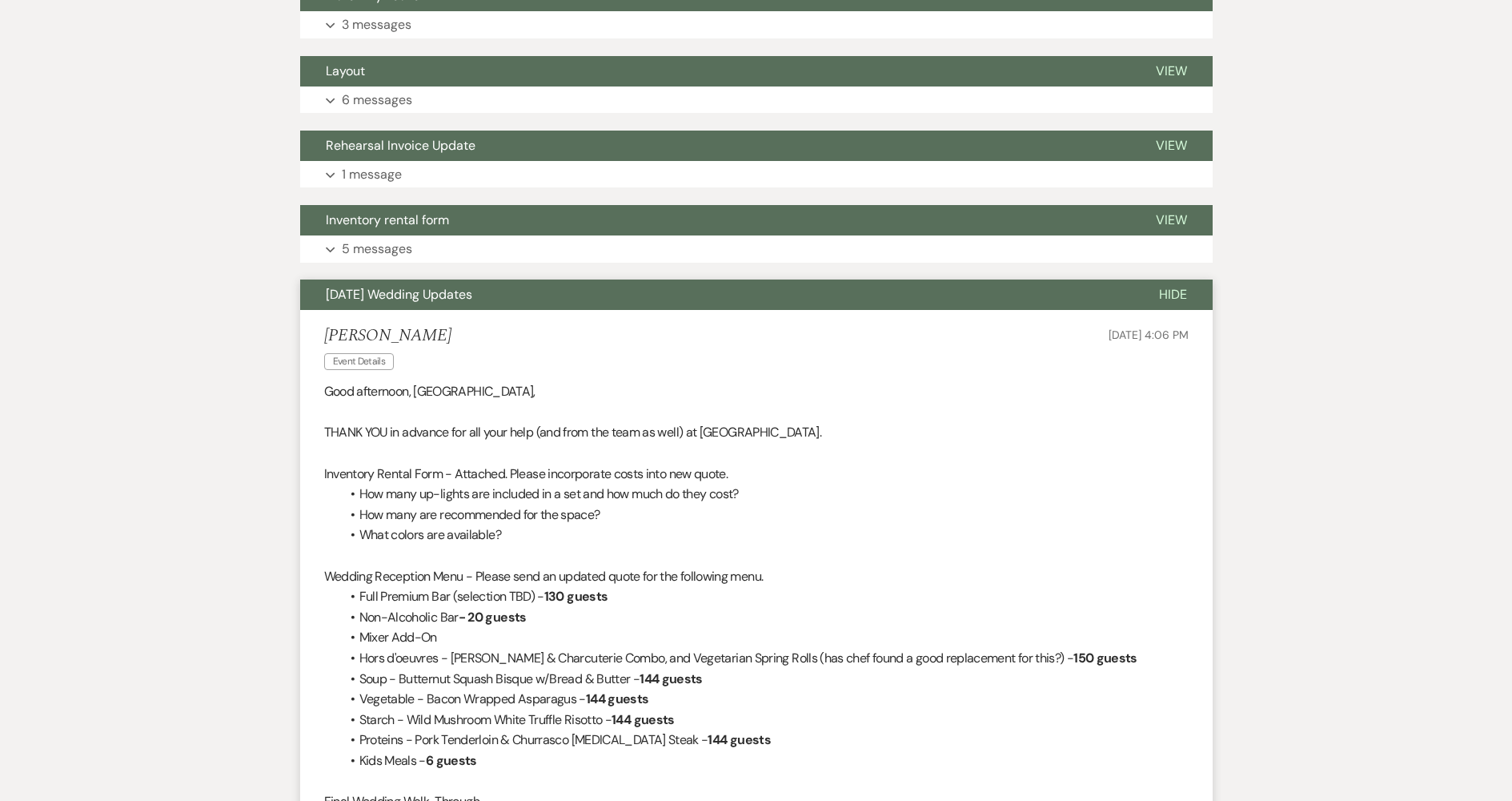
scroll to position [560, 0]
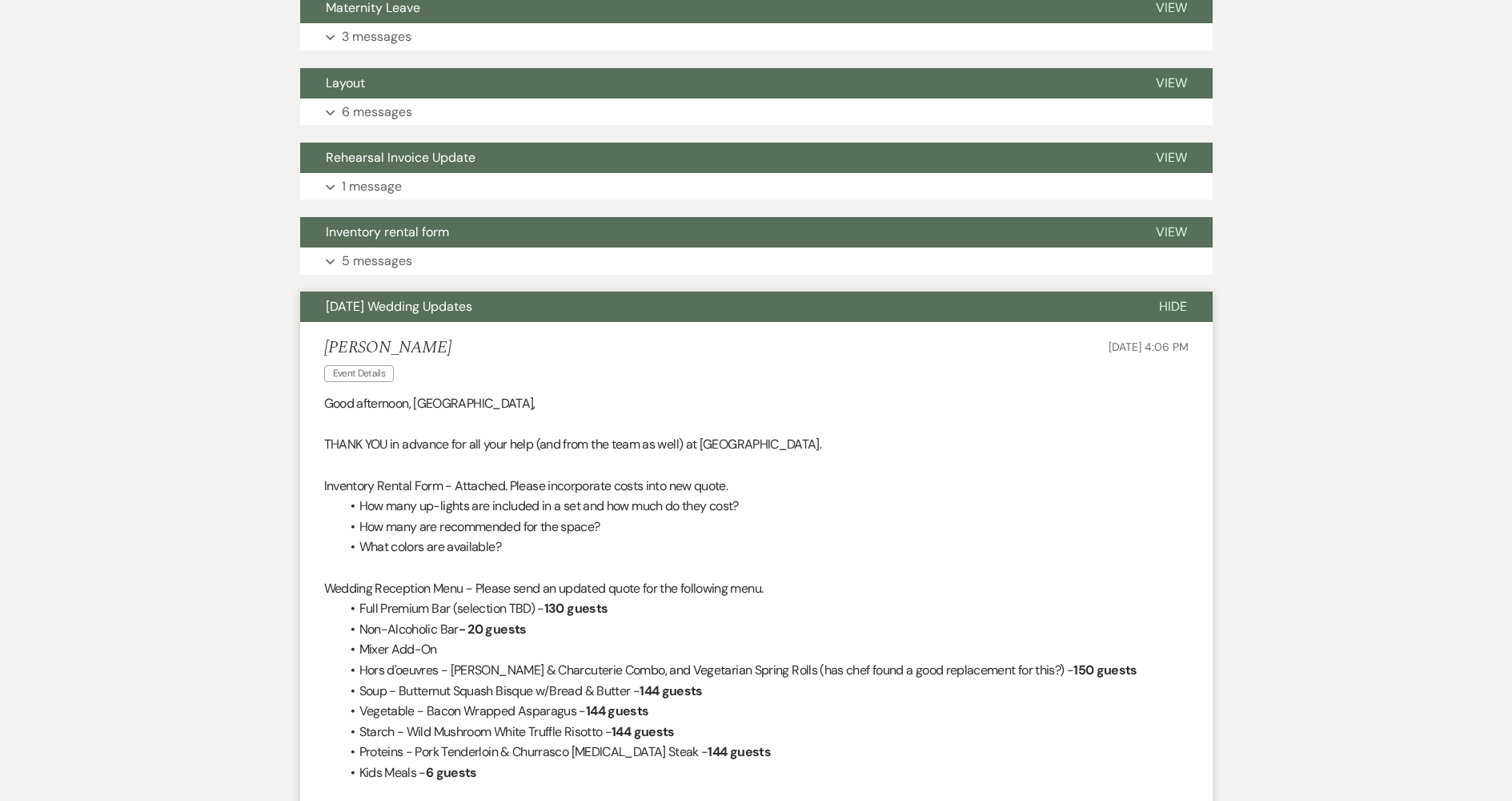
click at [540, 308] on button "[DATE] Wedding Updates" at bounding box center [716, 307] width 833 height 31
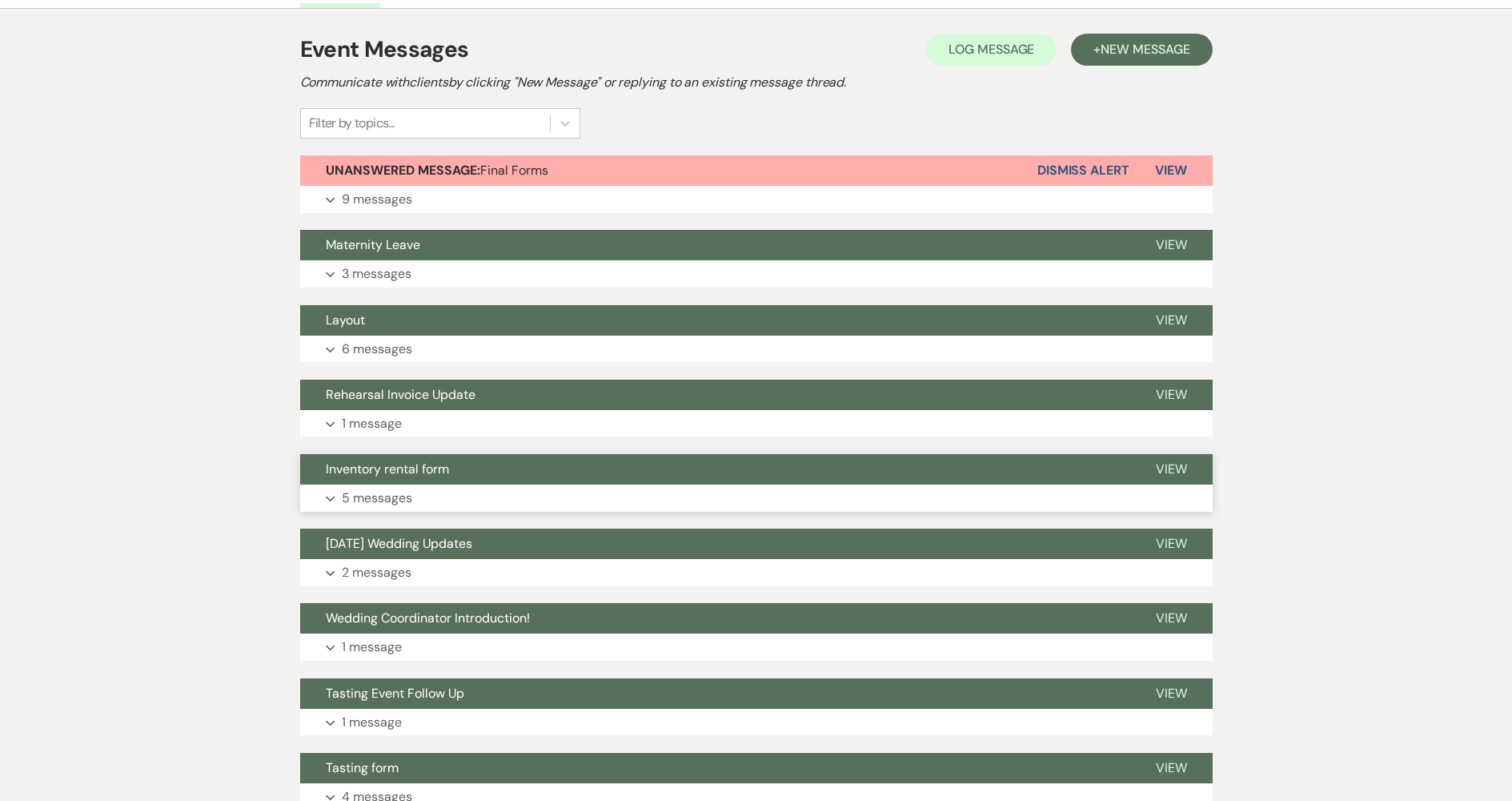
scroll to position [321, 0]
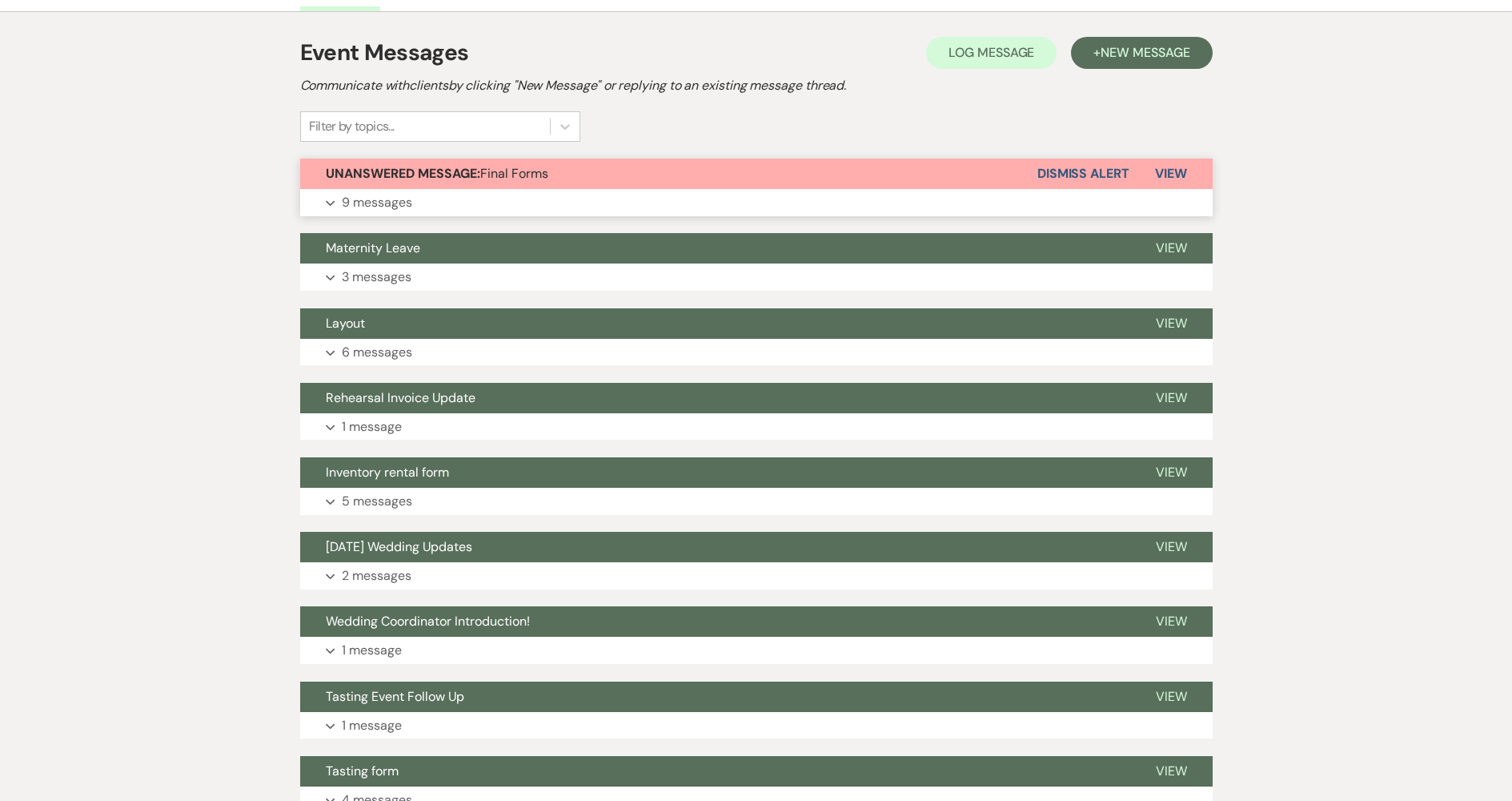
click at [533, 175] on span "Unanswered Message: Final Forms" at bounding box center [436, 174] width 222 height 17
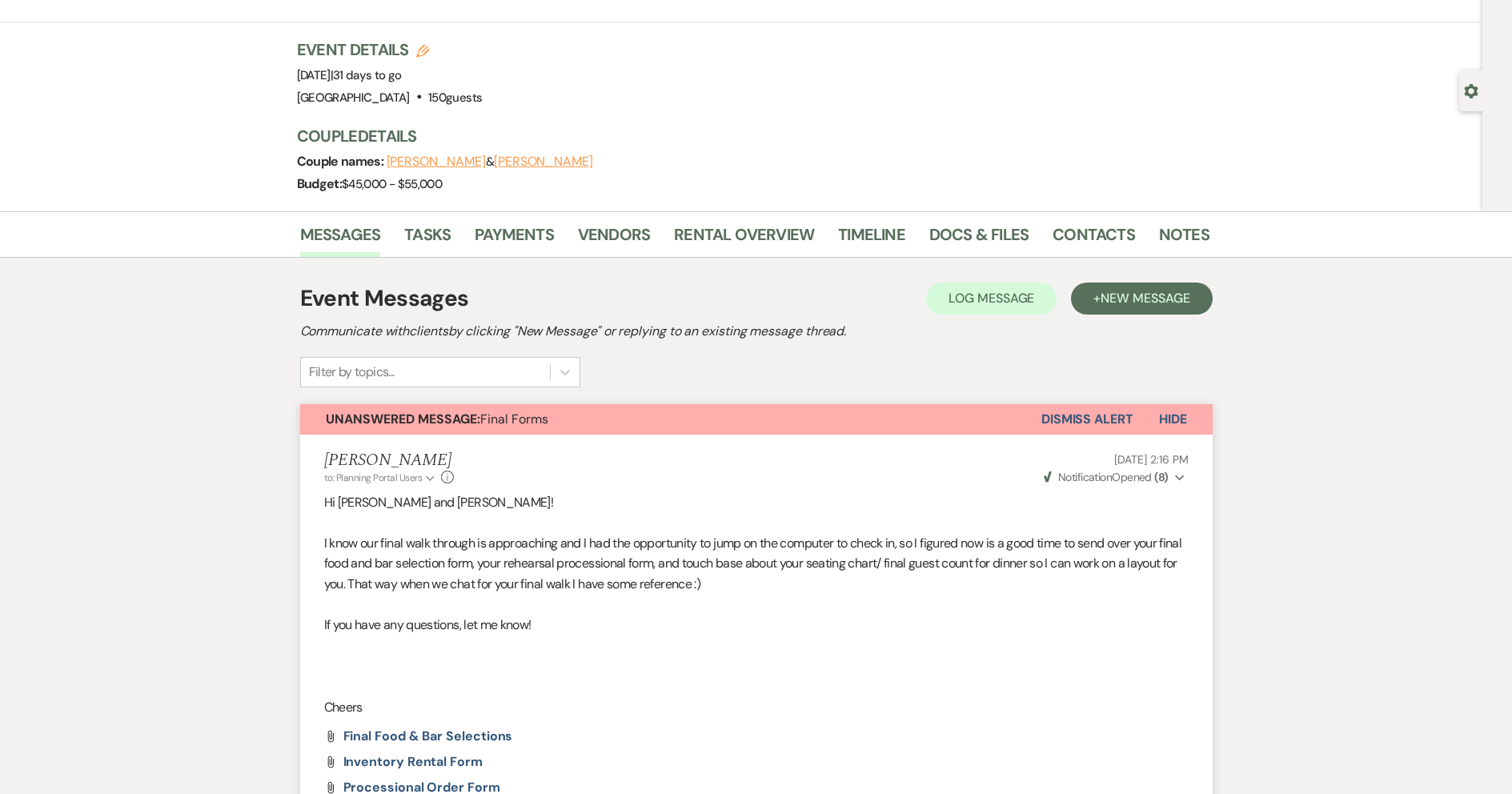
scroll to position [0, 0]
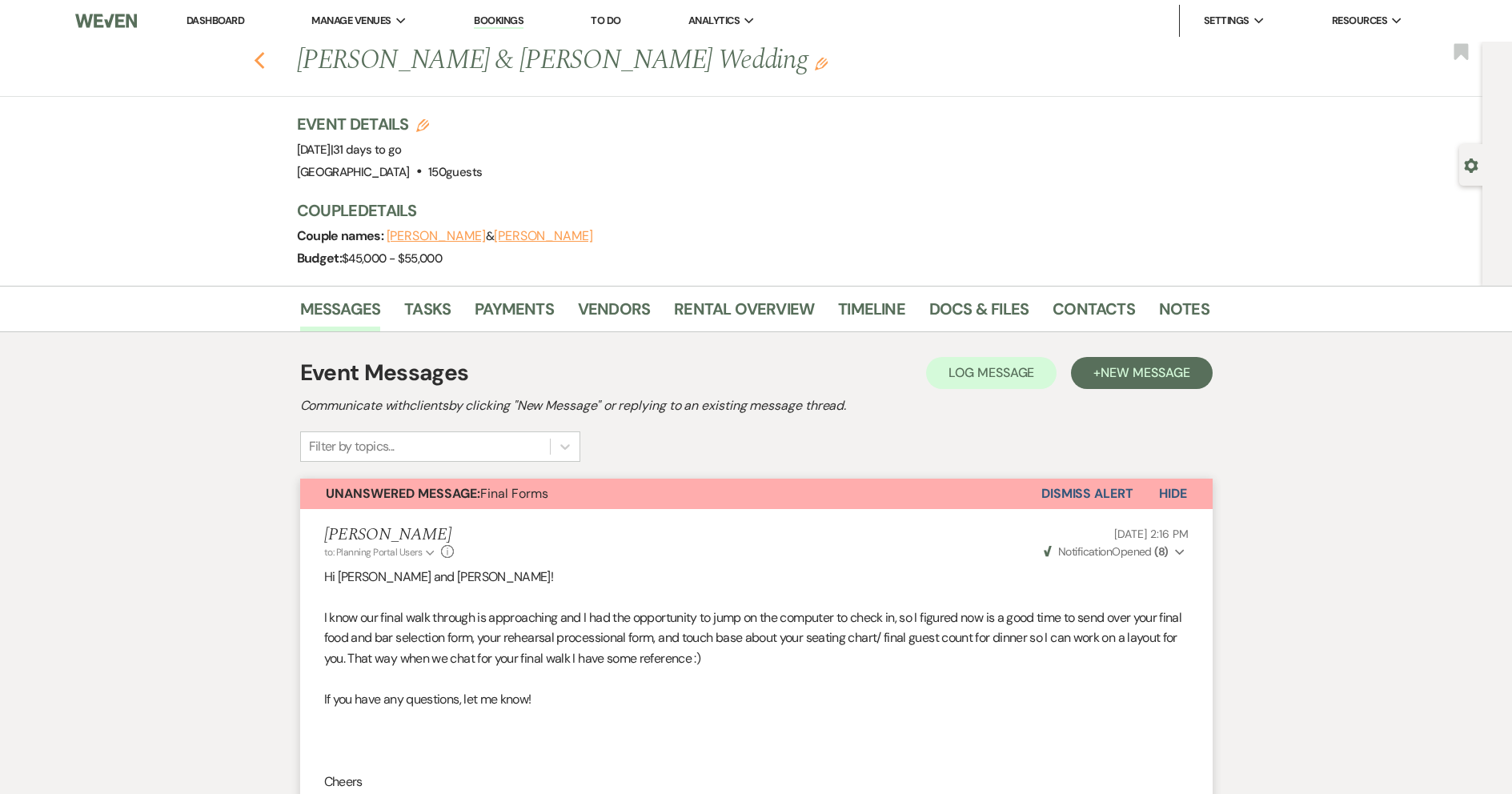
click at [264, 65] on use "button" at bounding box center [259, 60] width 11 height 17
select select "7"
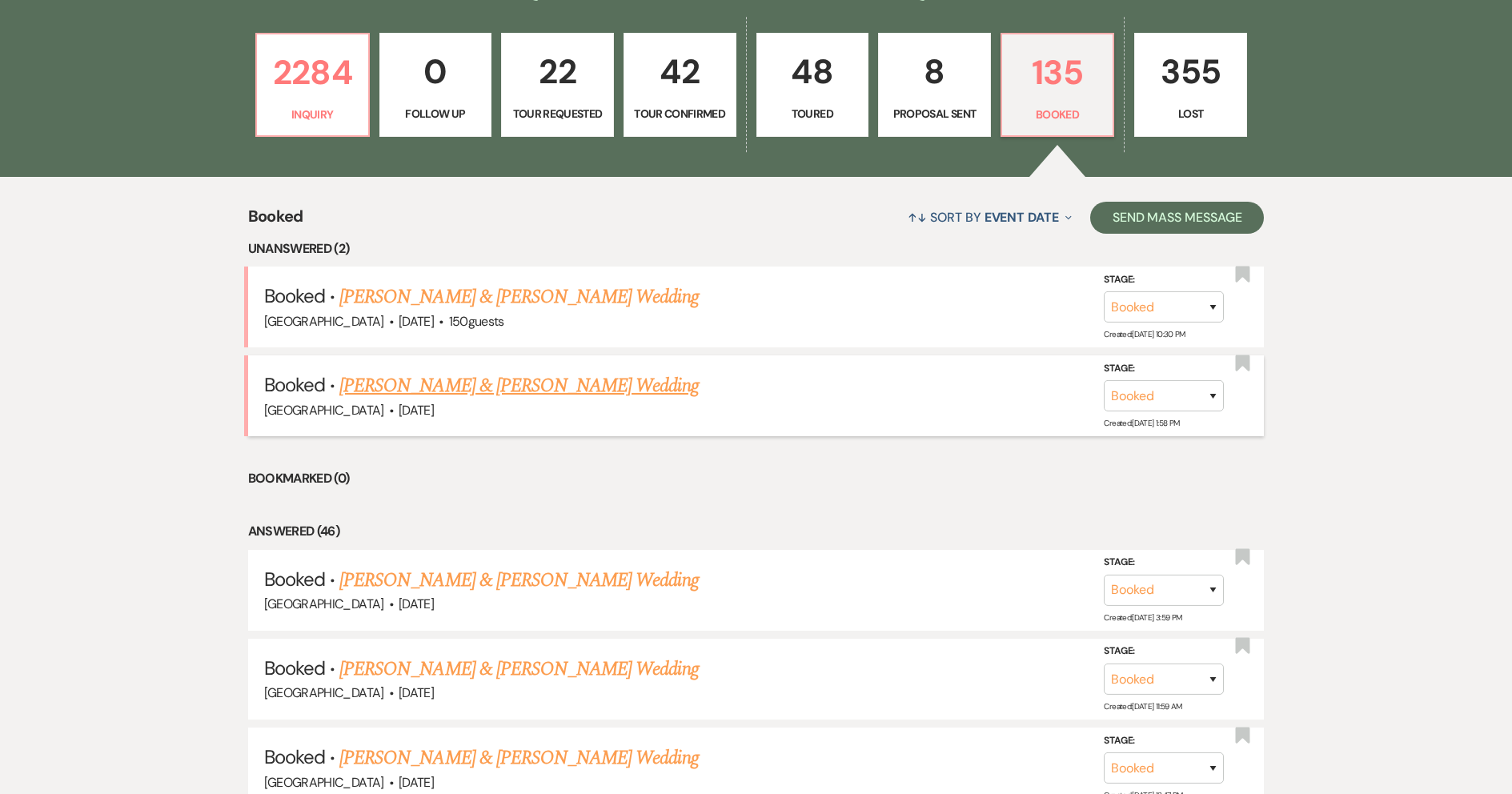
scroll to position [480, 0]
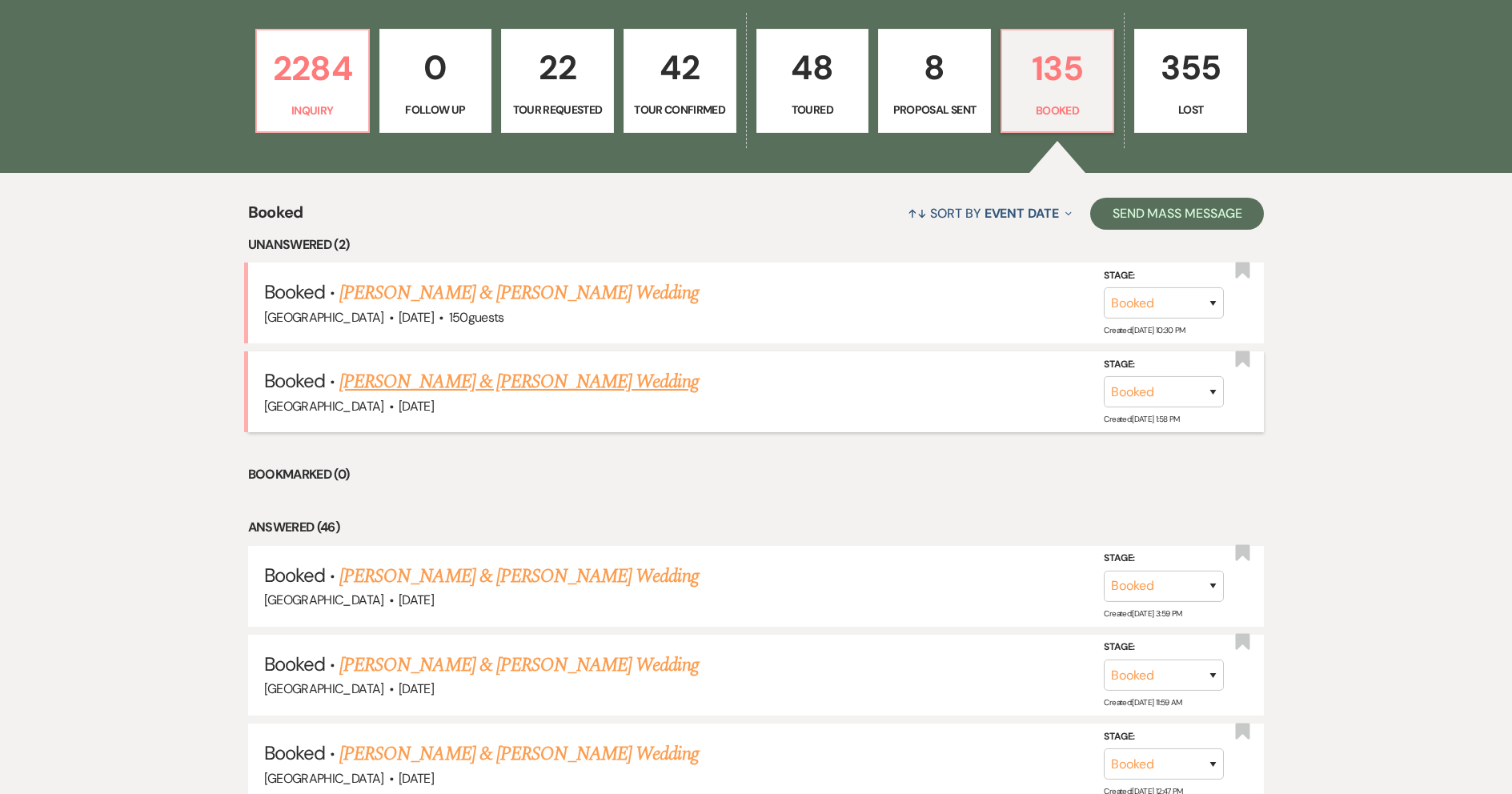
click at [602, 567] on link "[PERSON_NAME] & [PERSON_NAME] Wedding" at bounding box center [519, 576] width 359 height 29
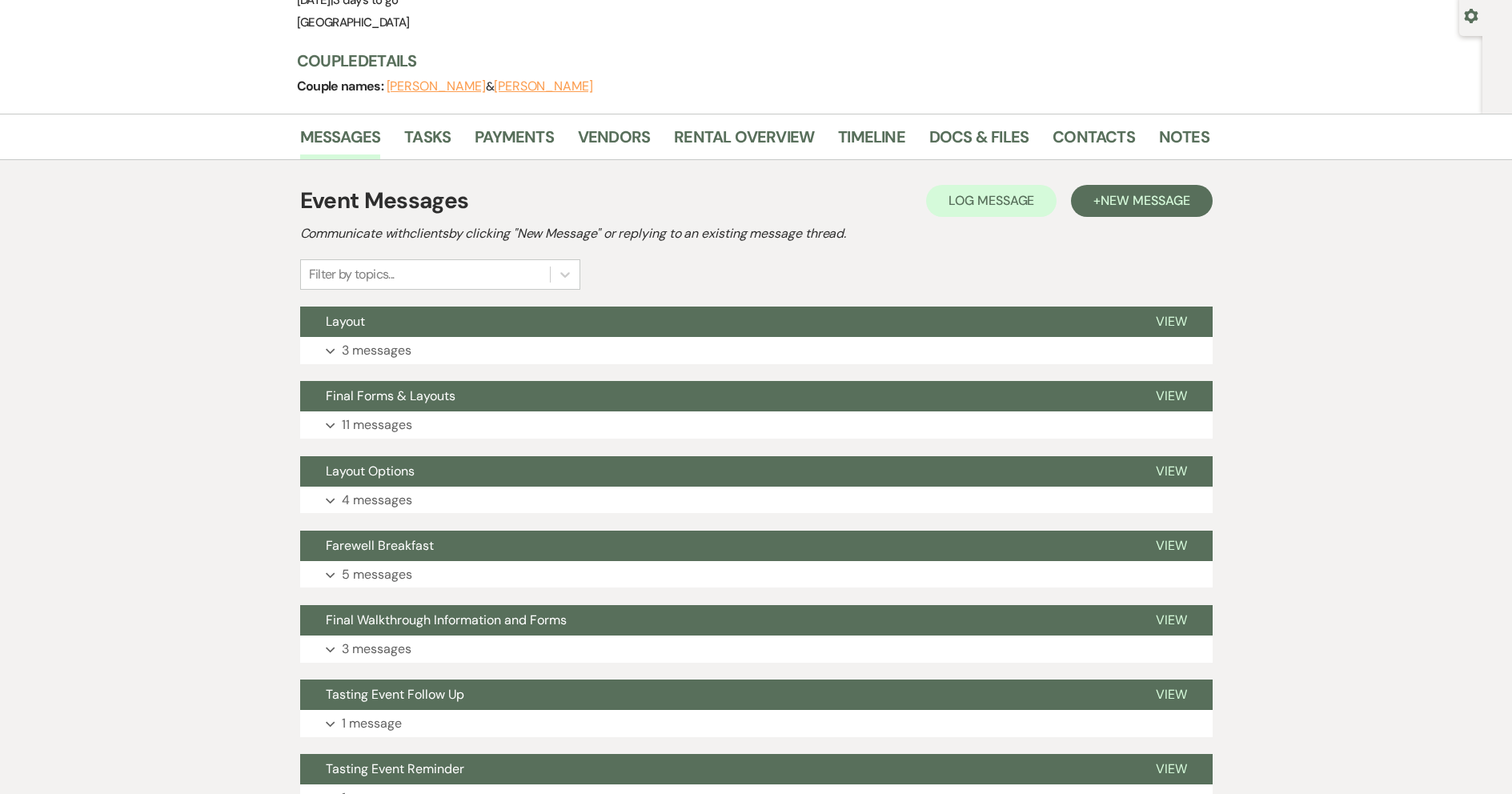
scroll to position [80, 0]
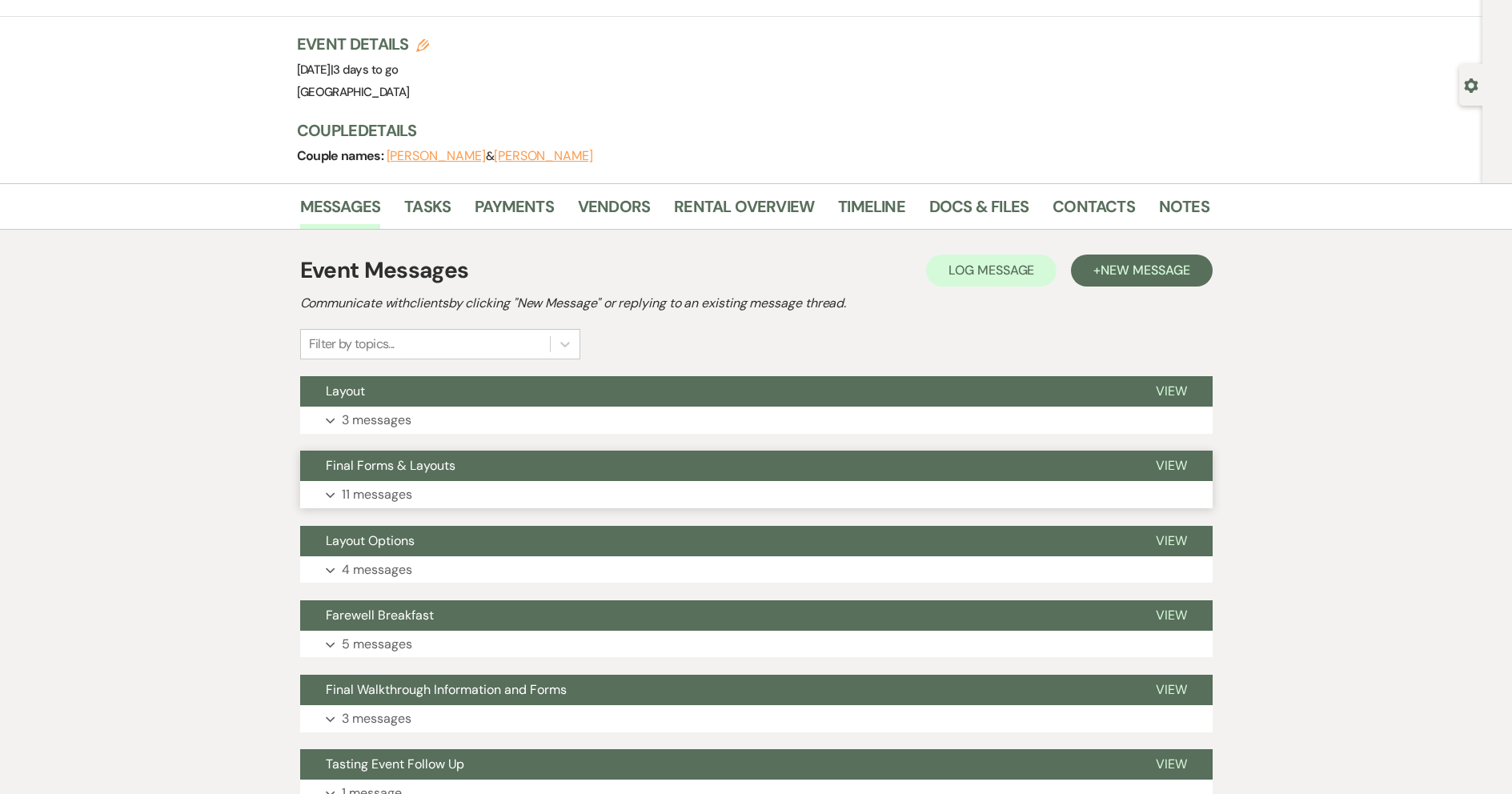
click at [514, 461] on button "Final Forms & Layouts" at bounding box center [715, 465] width 830 height 31
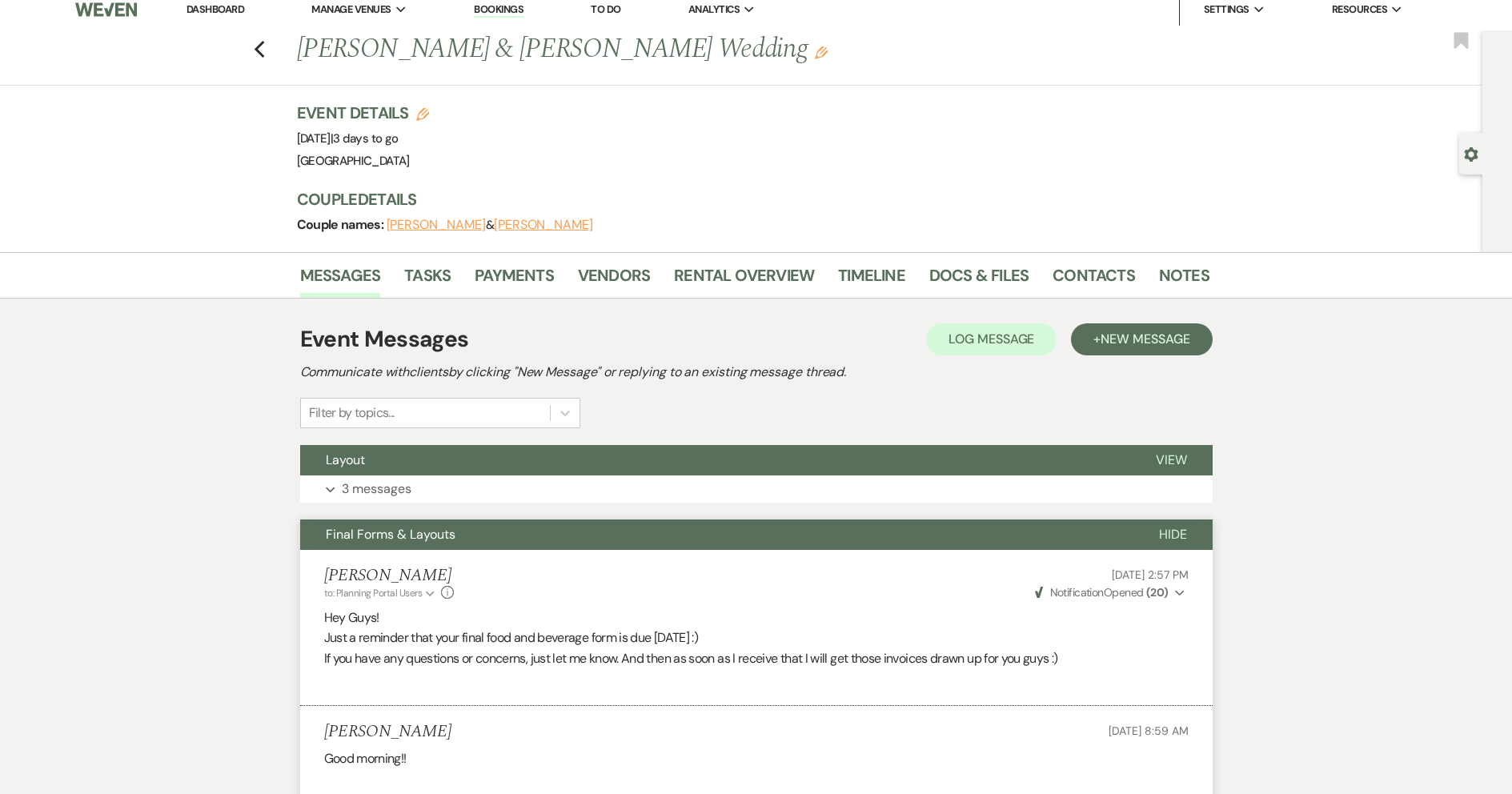
scroll to position [0, 0]
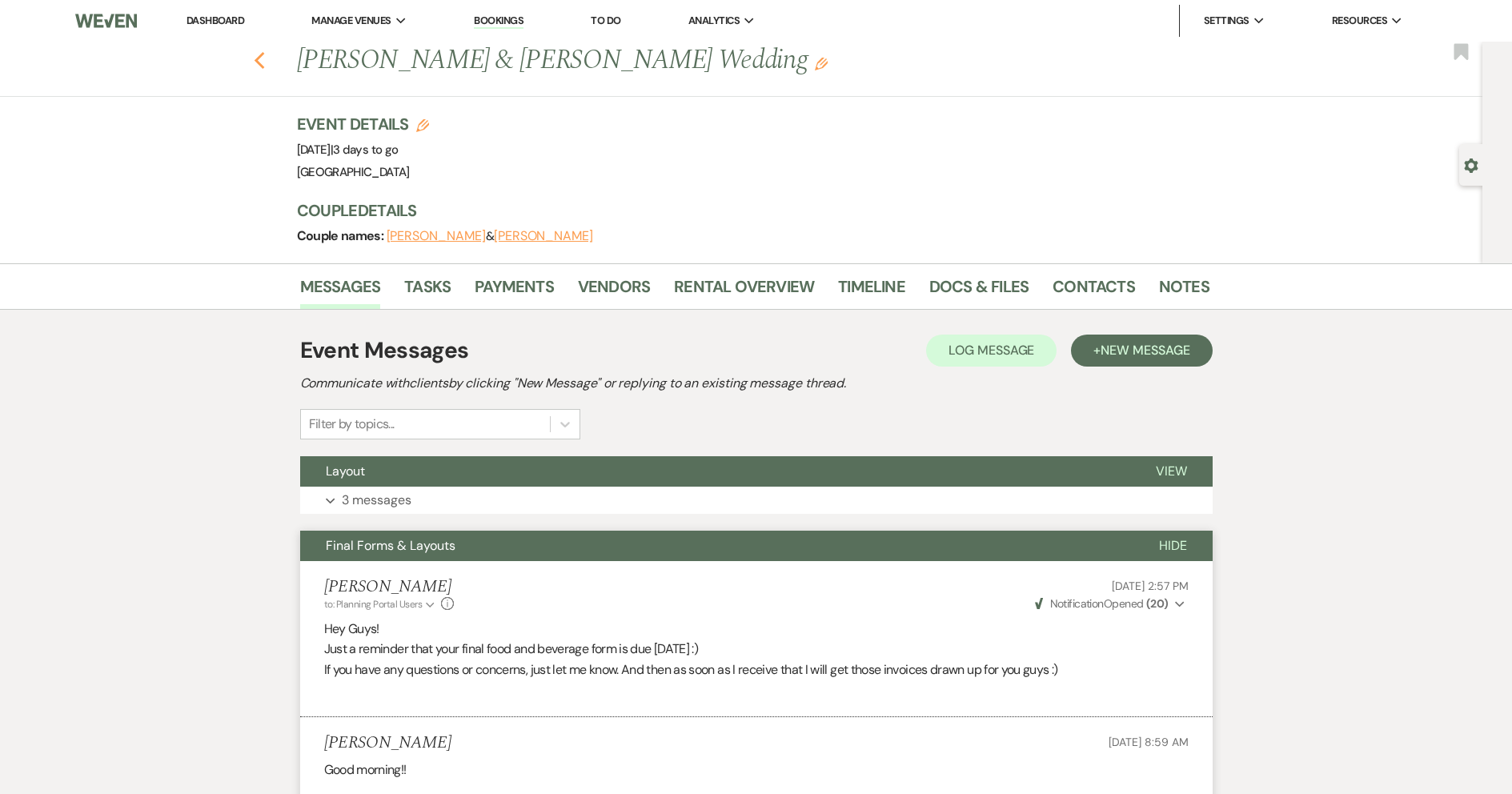
click at [264, 58] on use "button" at bounding box center [259, 60] width 11 height 17
select select "7"
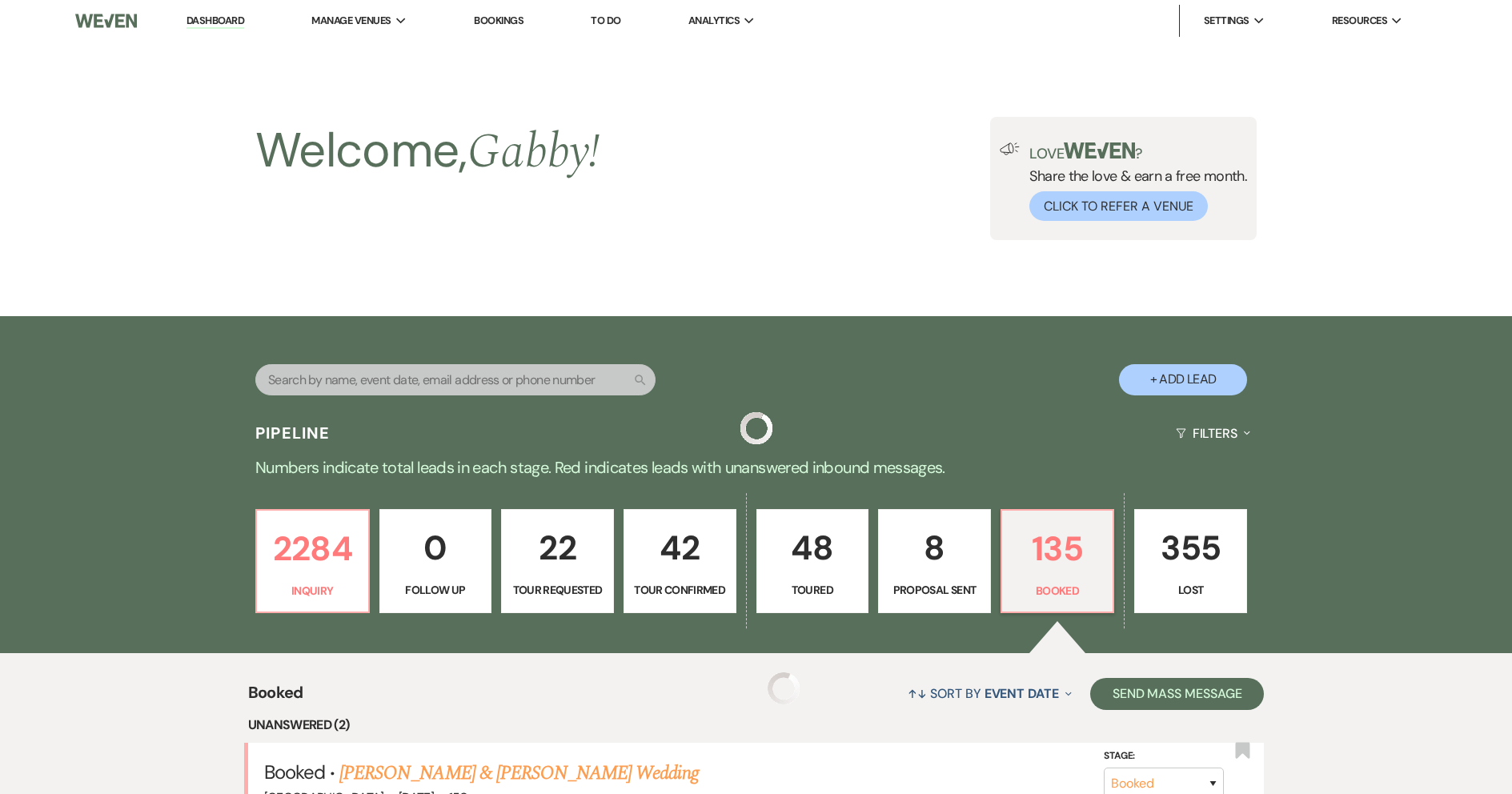
scroll to position [480, 0]
